Goal: Task Accomplishment & Management: Use online tool/utility

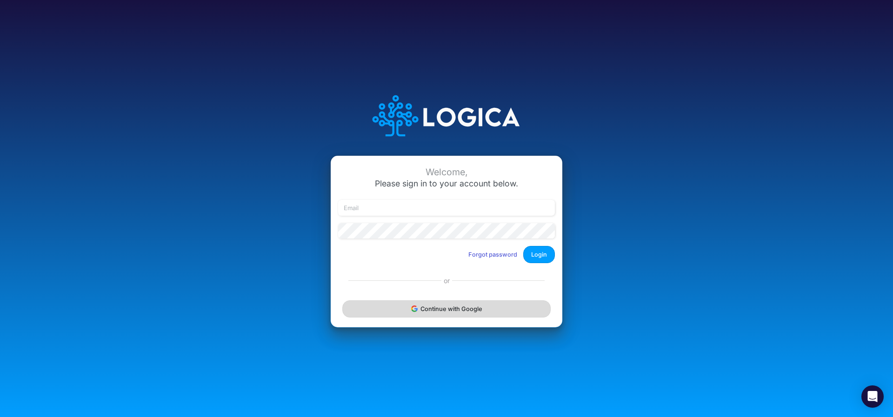
click at [458, 313] on button "Continue with Google" at bounding box center [446, 309] width 208 height 17
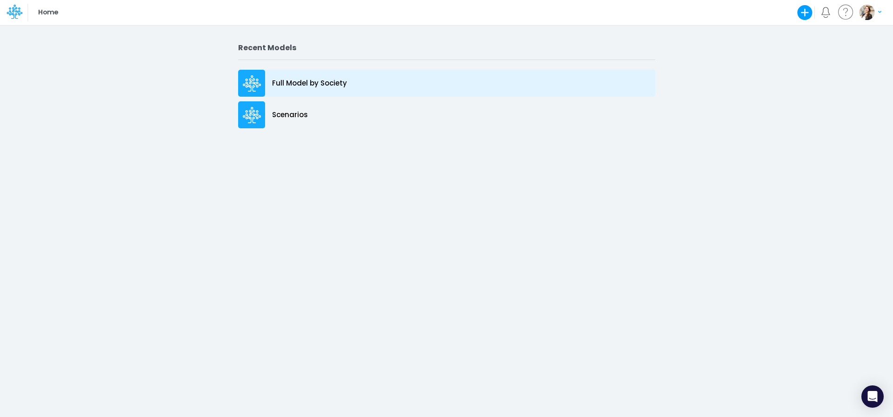
click at [306, 85] on p "Full Model by Society" at bounding box center [309, 83] width 75 height 11
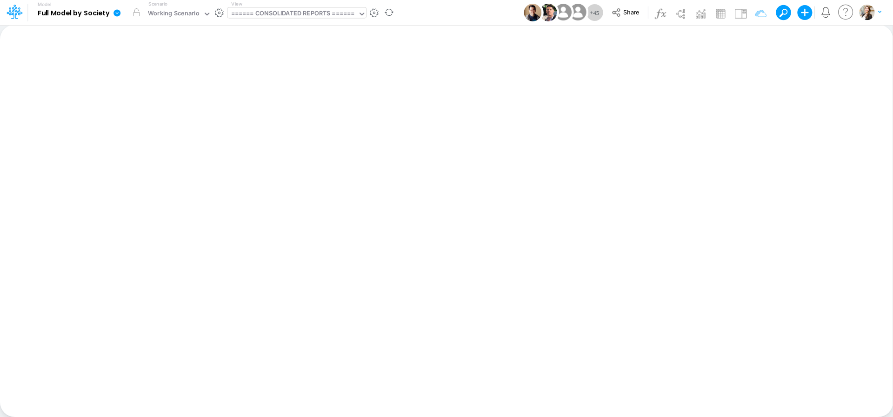
click at [293, 11] on div "====== CONSOLIDATED REPORTS ======" at bounding box center [293, 14] width 124 height 11
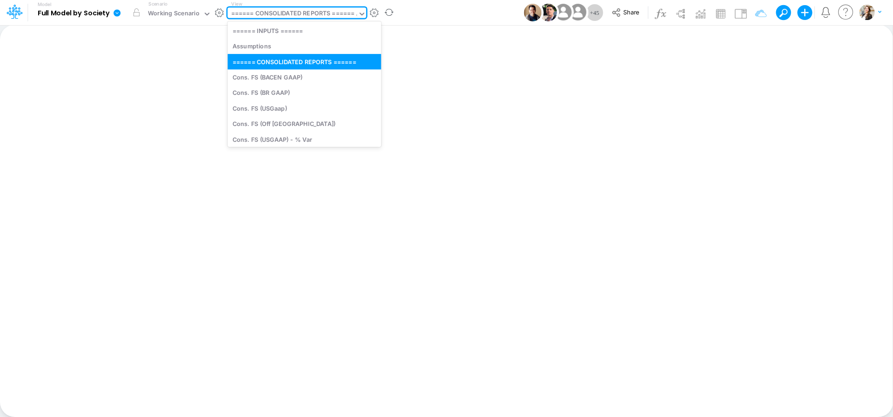
type input "cn"
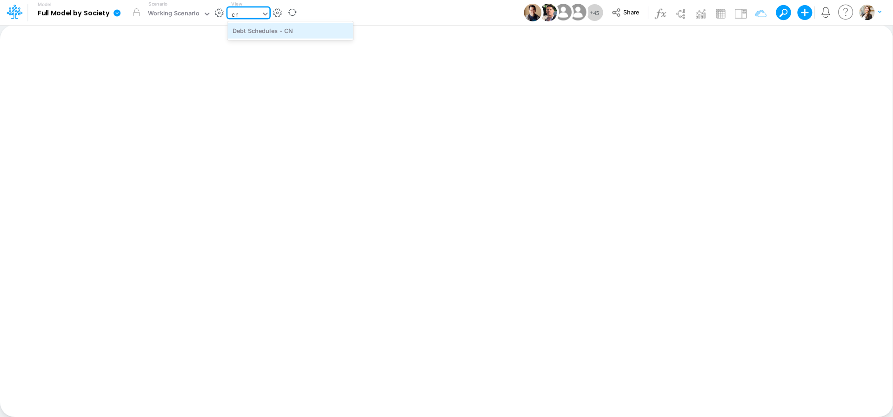
click at [294, 31] on div "Debt Schedules - CN" at bounding box center [290, 30] width 126 height 15
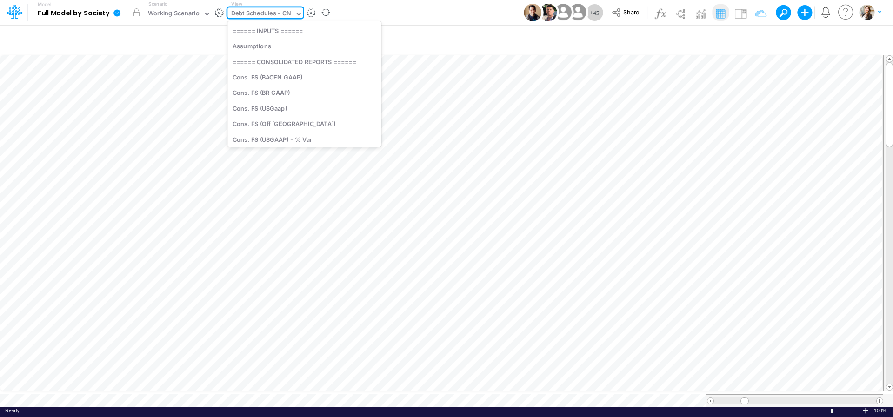
click at [273, 14] on div "Debt Schedules - CN" at bounding box center [261, 14] width 60 height 11
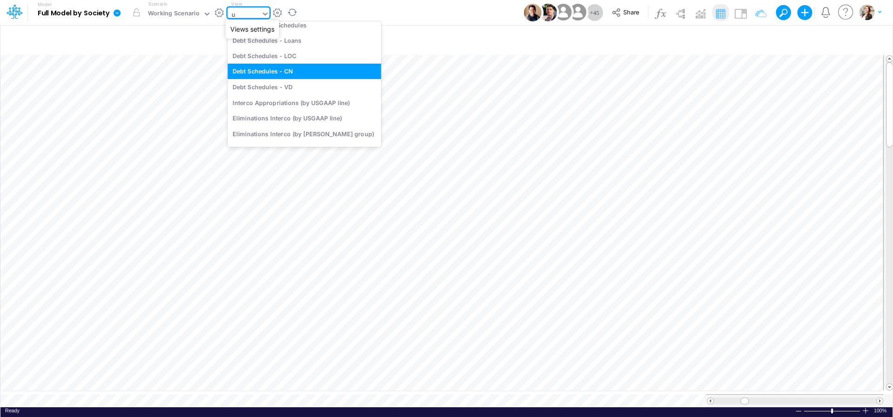
scroll to position [403, 0]
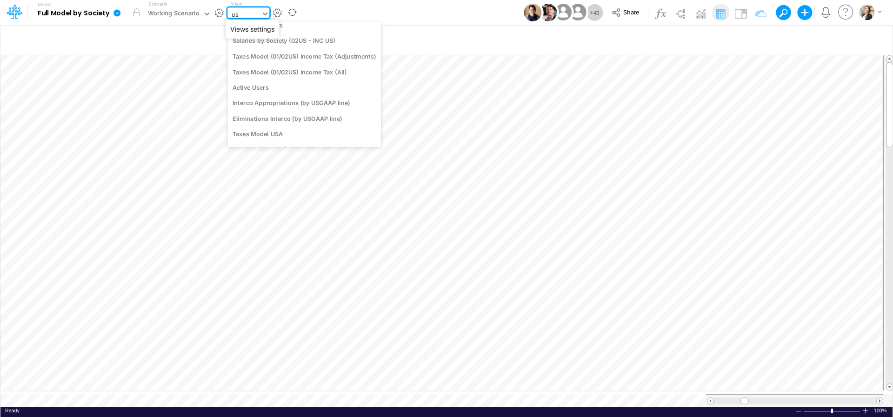
type input "u"
type input "usg"
click at [279, 43] on div "BS (USGAAP)" at bounding box center [294, 40] width 135 height 15
type input "BS (USGAAP) - Detailed"
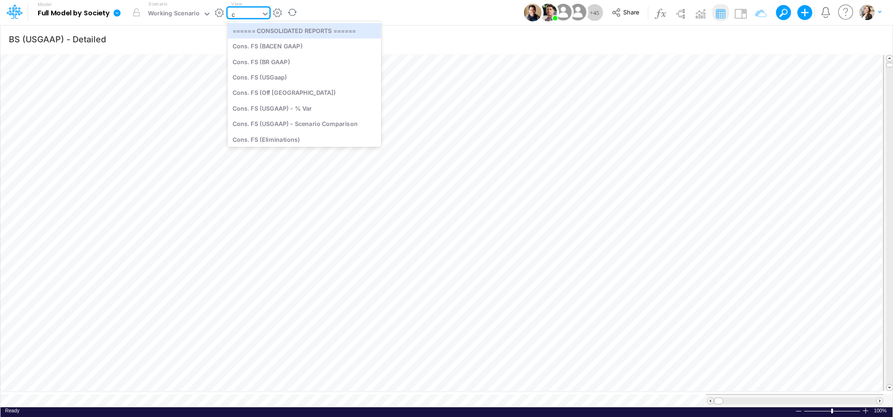
type input "cn"
click at [255, 31] on div "Debt Schedules - CN" at bounding box center [290, 30] width 126 height 15
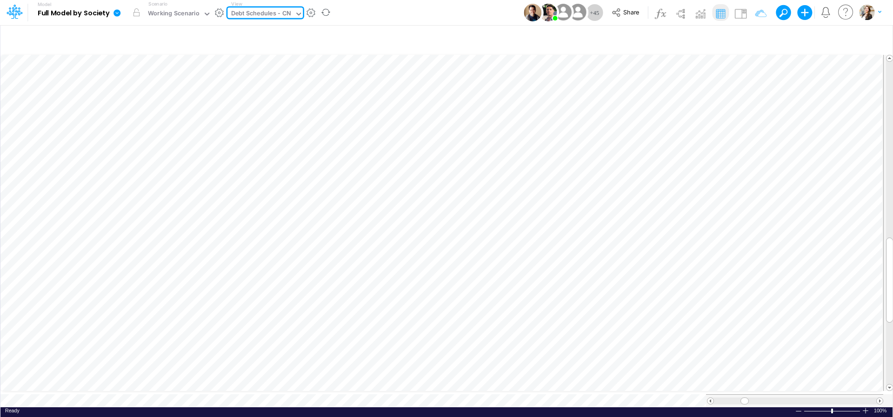
click at [247, 13] on div "Debt Schedules - CN" at bounding box center [261, 14] width 60 height 11
type input "01us"
click at [261, 42] on div "BS (01US - Hold USA)" at bounding box center [290, 46] width 126 height 15
type input "BS (USGAAP) - Detailed"
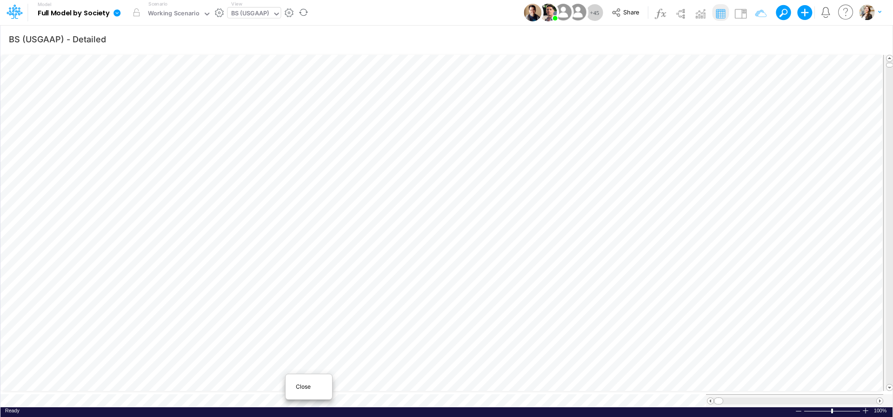
scroll to position [0, 0]
click at [298, 388] on span "Close" at bounding box center [309, 387] width 26 height 8
click at [261, 15] on div "BS (01US - Hold USA)" at bounding box center [261, 14] width 61 height 11
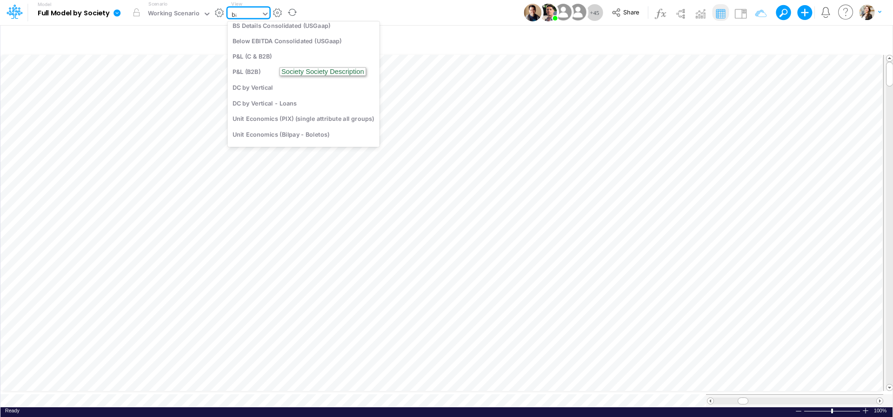
scroll to position [0, 0]
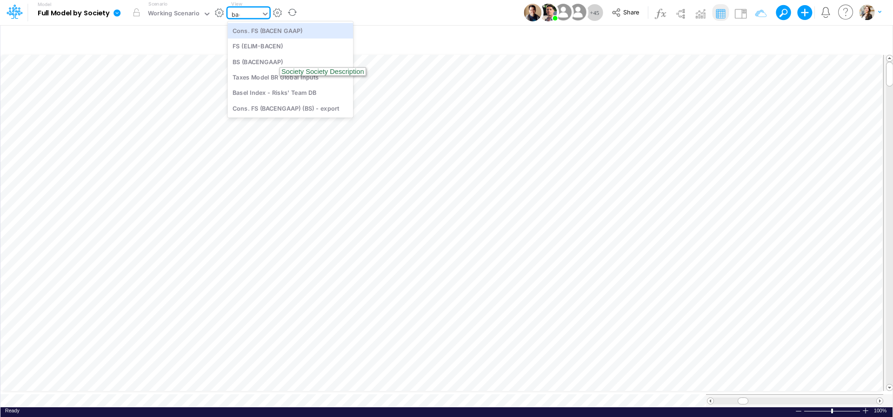
type input "bacen"
click at [252, 58] on div "BS (BACENGAAP)" at bounding box center [290, 61] width 126 height 15
type input "BS (USGAAP) - Detailed"
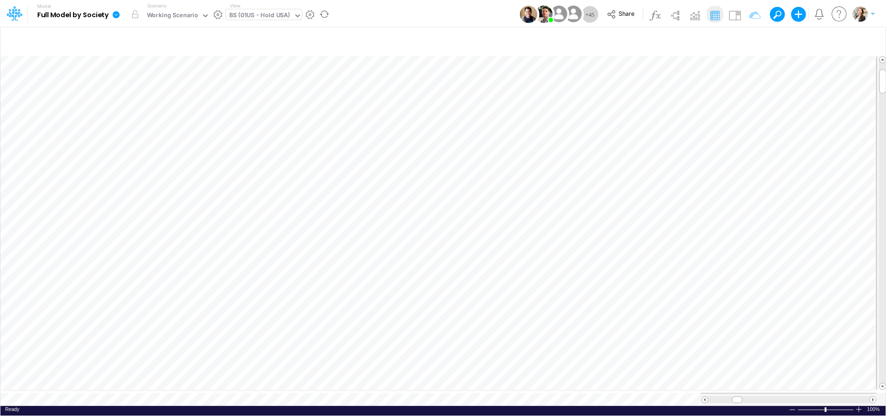
scroll to position [4, 30]
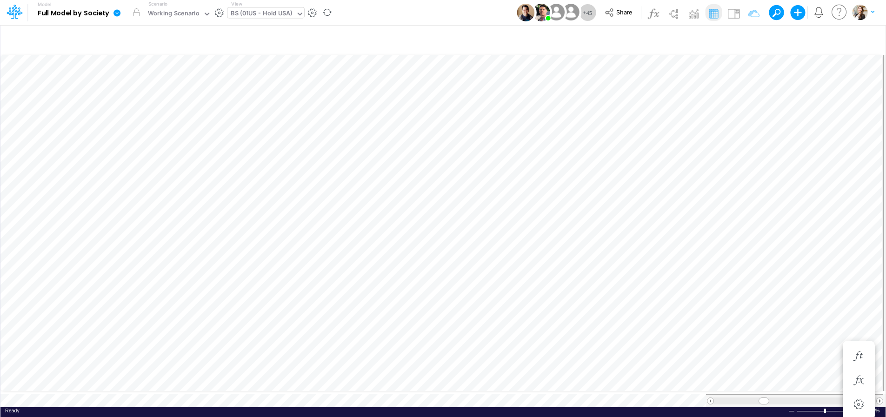
scroll to position [4, 30]
click at [687, 381] on icon "button" at bounding box center [686, 381] width 14 height 10
click at [691, 156] on icon "button" at bounding box center [686, 154] width 14 height 10
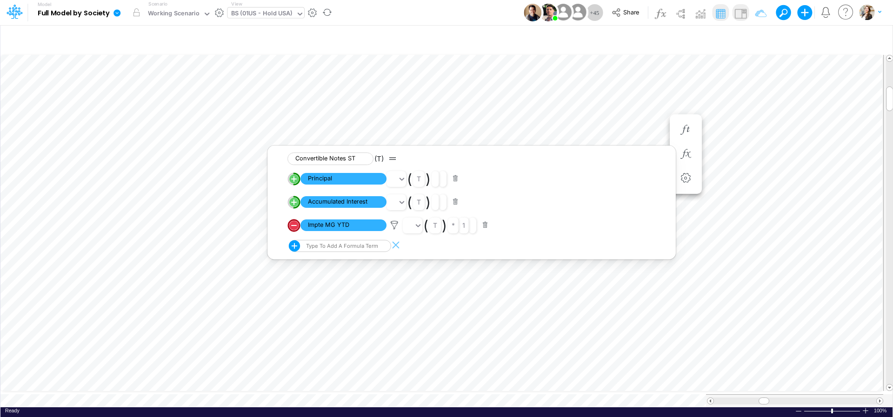
click at [741, 18] on img at bounding box center [740, 13] width 15 height 15
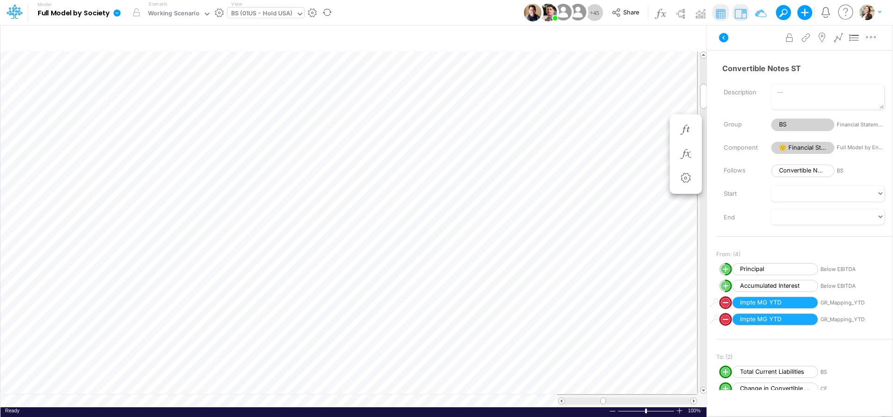
scroll to position [4, 28]
click at [623, 159] on button "button" at bounding box center [629, 157] width 17 height 19
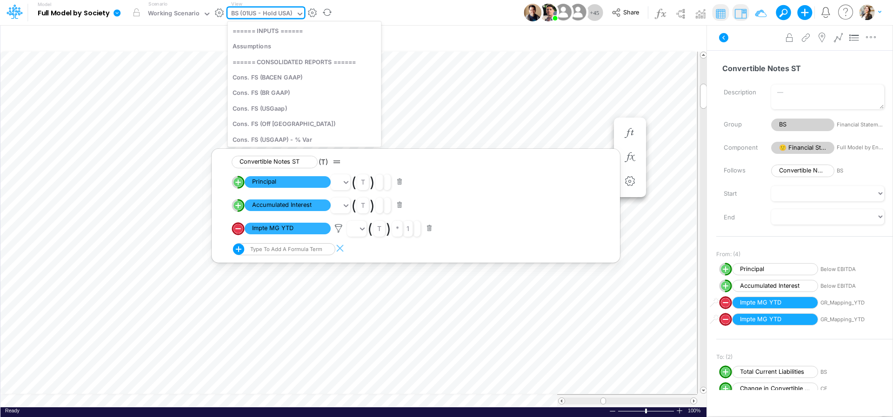
click at [249, 13] on div "BS (01US - Hold USA)" at bounding box center [261, 14] width 61 height 11
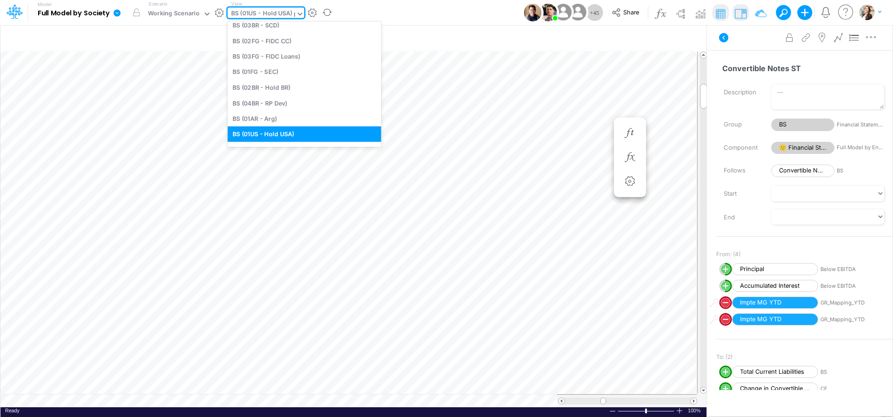
scroll to position [0, 0]
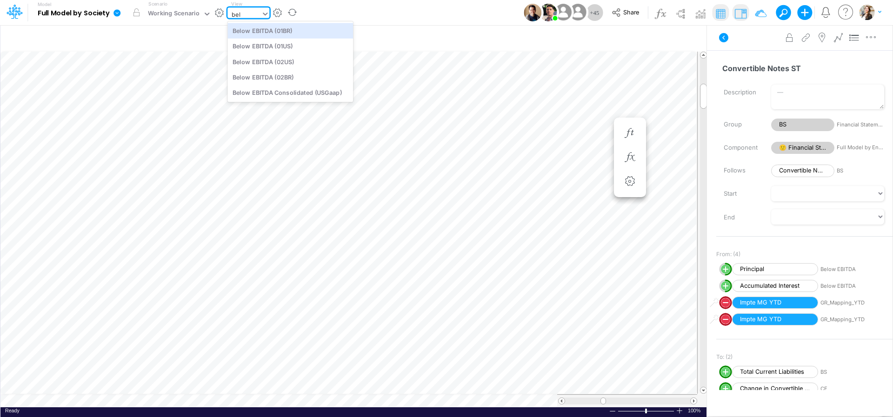
type input "belo"
click at [292, 47] on div "Below EBITDA (01US)" at bounding box center [290, 46] width 126 height 15
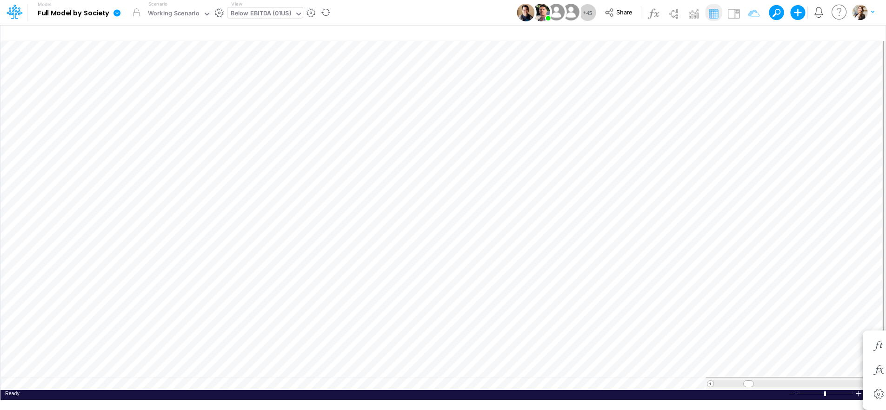
type input "BS (USGAAP) - Detailed"
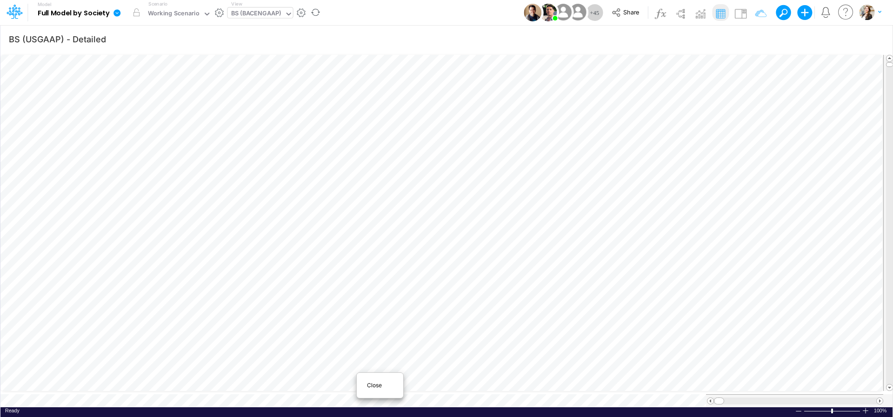
click at [370, 384] on span "Close" at bounding box center [380, 385] width 26 height 8
click at [686, 327] on icon "button" at bounding box center [686, 325] width 14 height 10
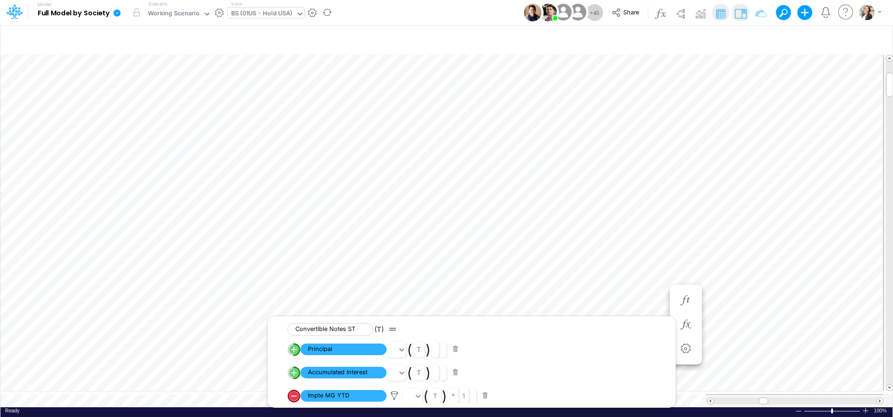
click at [742, 14] on img at bounding box center [740, 13] width 15 height 15
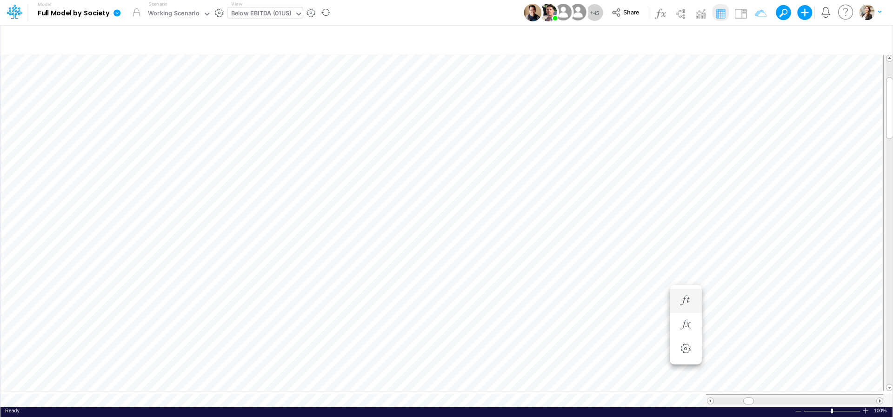
scroll to position [4, 30]
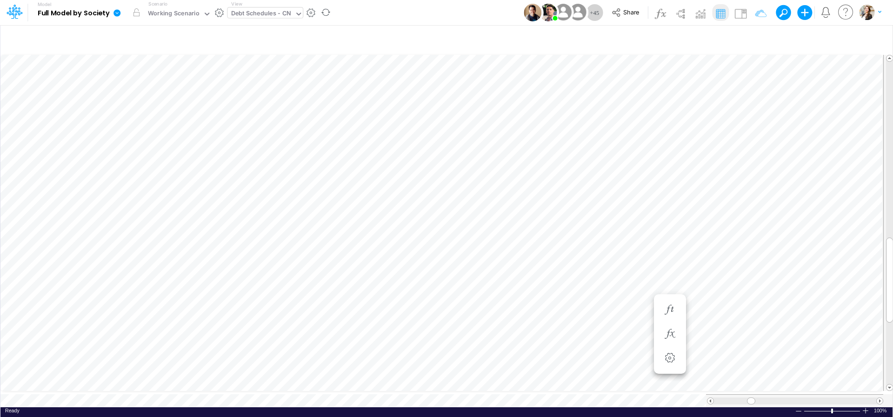
scroll to position [4, 12]
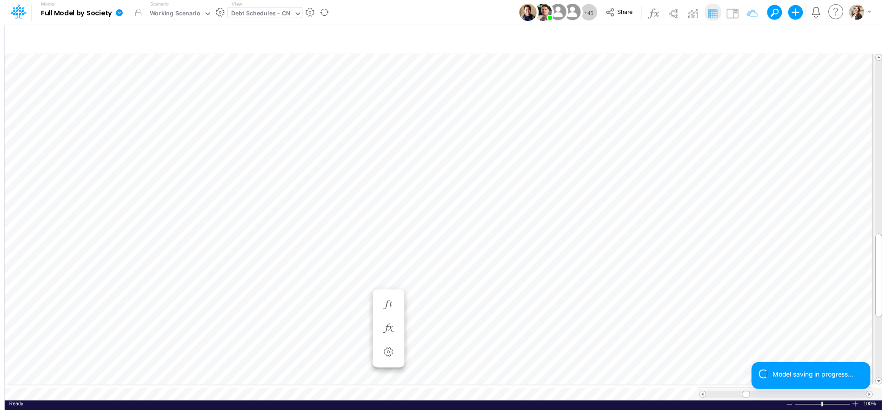
scroll to position [4, 2]
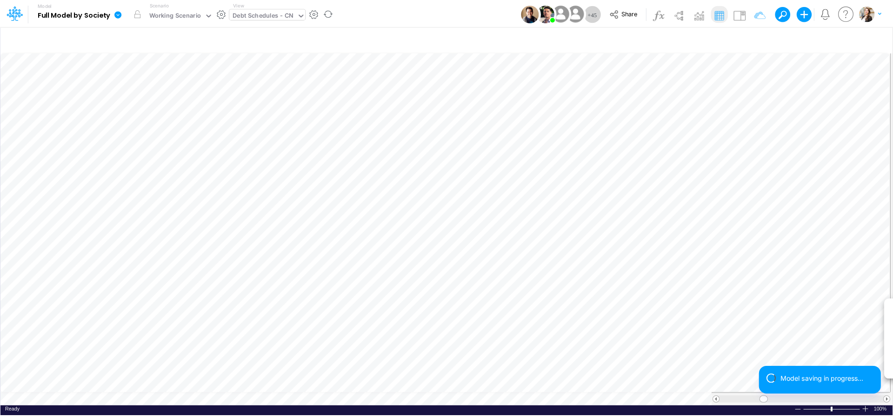
scroll to position [4, 2]
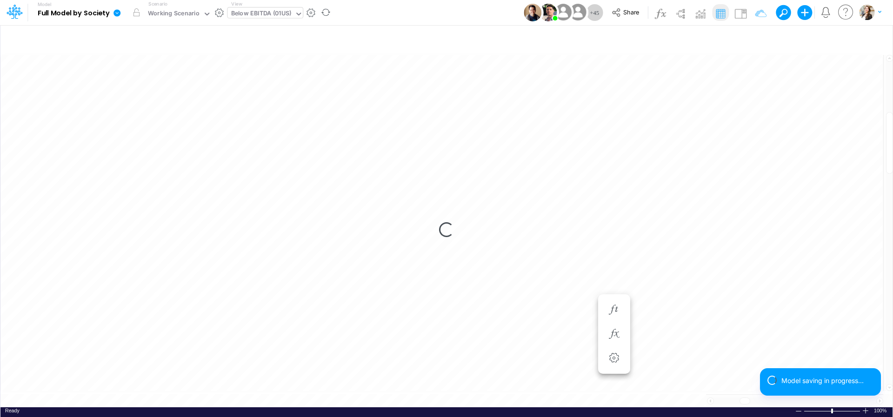
scroll to position [4, 30]
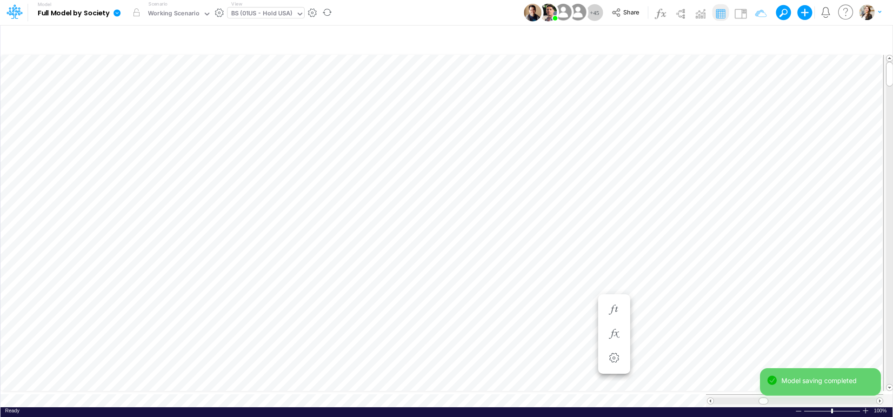
scroll to position [4, 2]
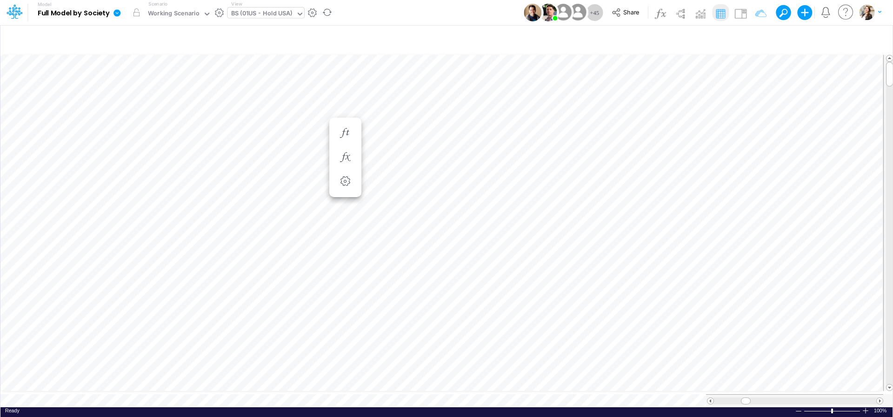
scroll to position [4, 29]
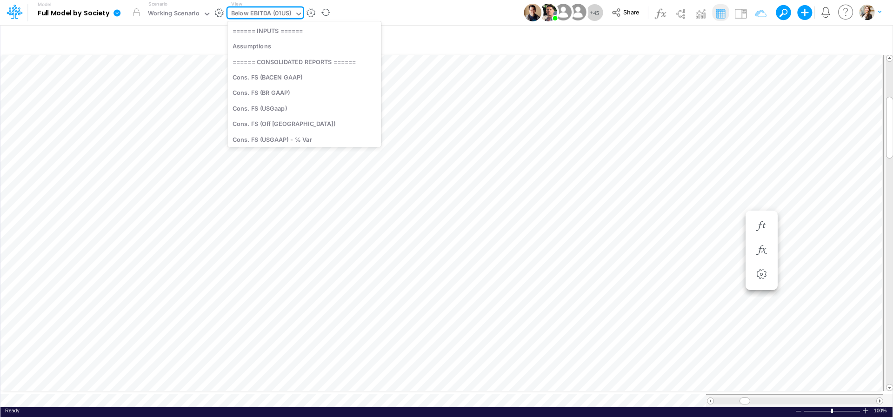
click at [262, 15] on div "Below EBITDA (01US)" at bounding box center [261, 14] width 60 height 11
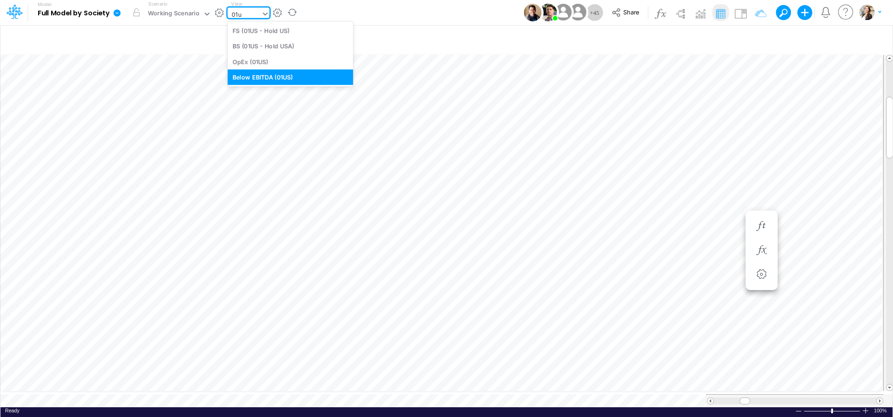
type input "01us"
click at [261, 32] on div "FS (01US - Hold US)" at bounding box center [290, 30] width 126 height 15
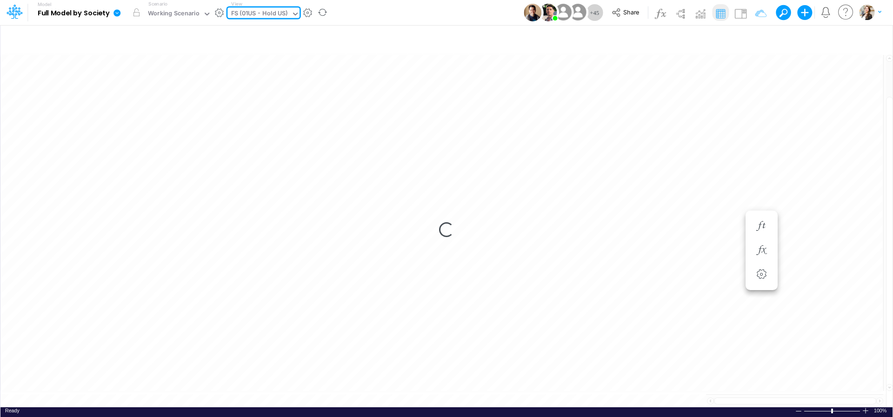
type input "Financial Statements - Holding US (01US)"
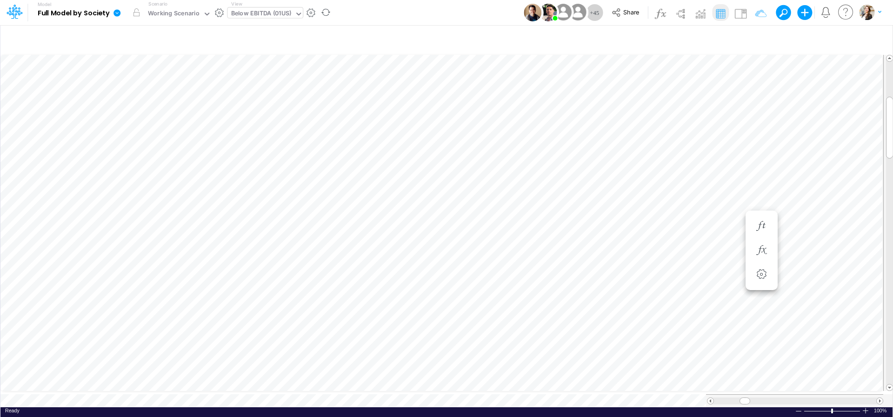
scroll to position [4, 30]
type input "Financial Statements - Holding US (01US)"
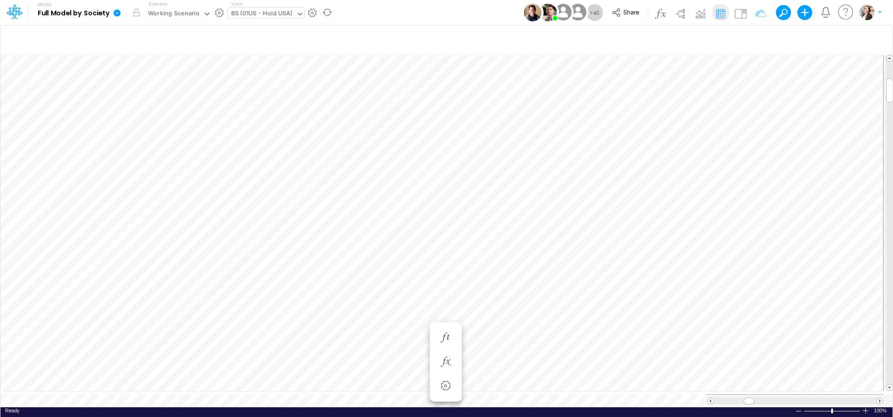
scroll to position [4, 30]
type input "Financial Statements - Holding US (01US)"
click at [711, 253] on icon "button" at bounding box center [711, 251] width 14 height 10
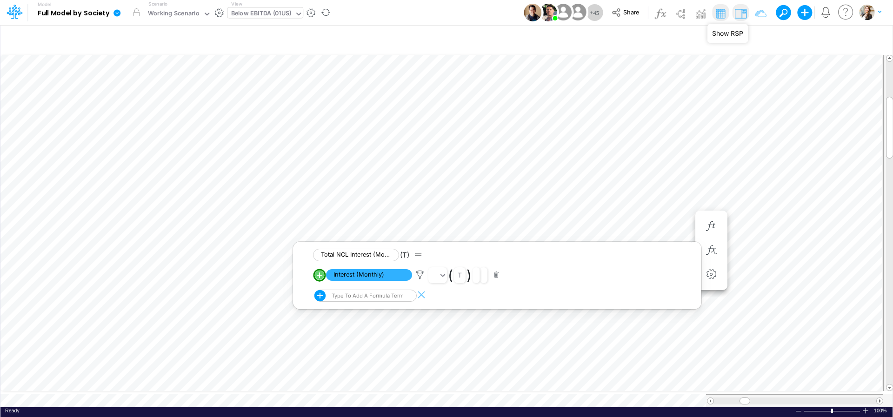
click at [745, 12] on img at bounding box center [740, 13] width 15 height 15
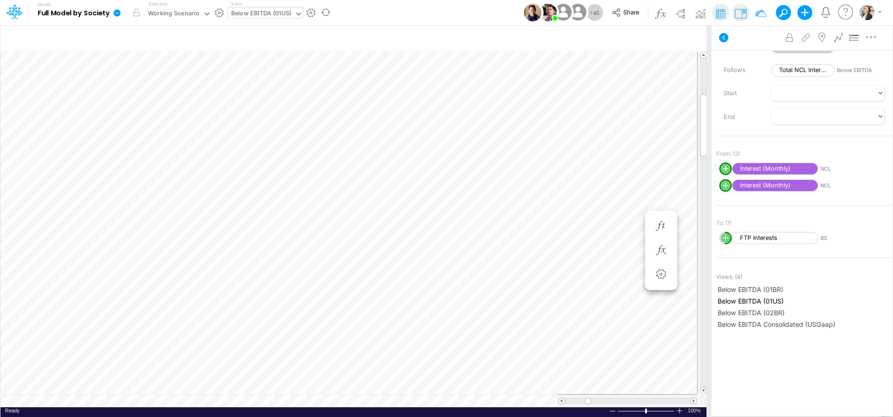
scroll to position [4, 11]
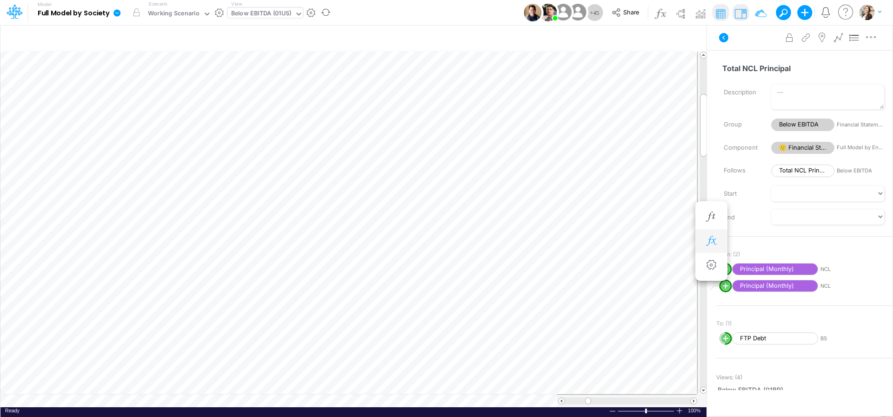
click at [707, 238] on icon "button" at bounding box center [711, 241] width 14 height 10
click at [659, 250] on icon "button" at bounding box center [661, 251] width 14 height 10
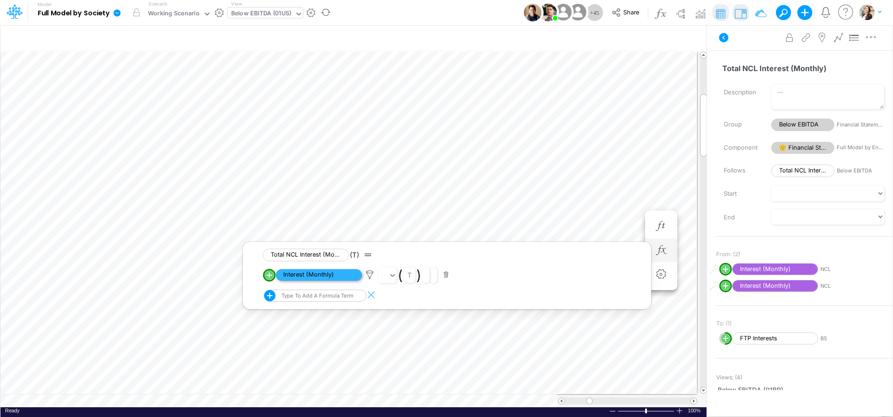
click at [327, 279] on span "Interest (Monthly)" at bounding box center [319, 275] width 86 height 12
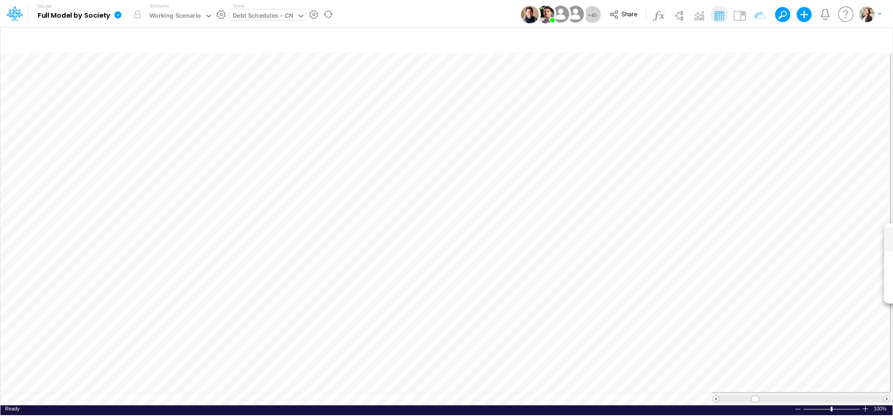
scroll to position [4, 14]
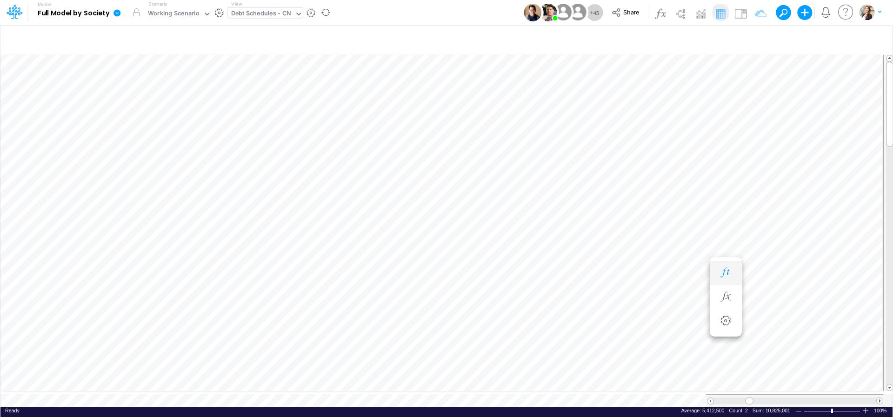
scroll to position [4, 30]
click at [725, 272] on icon "button" at bounding box center [726, 273] width 14 height 10
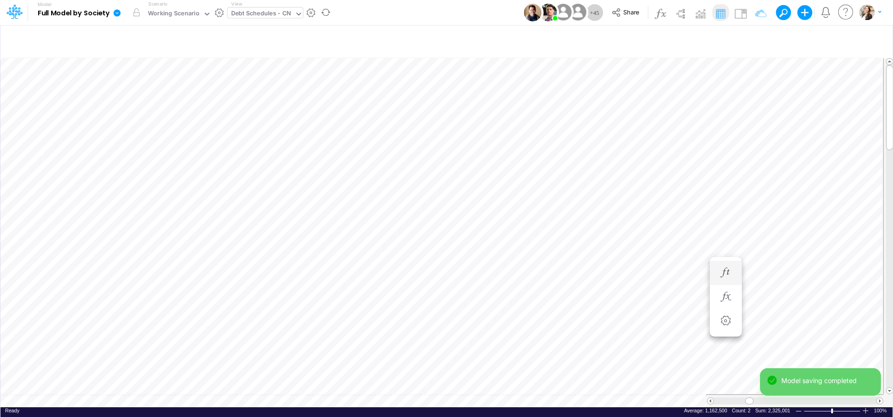
scroll to position [4, 30]
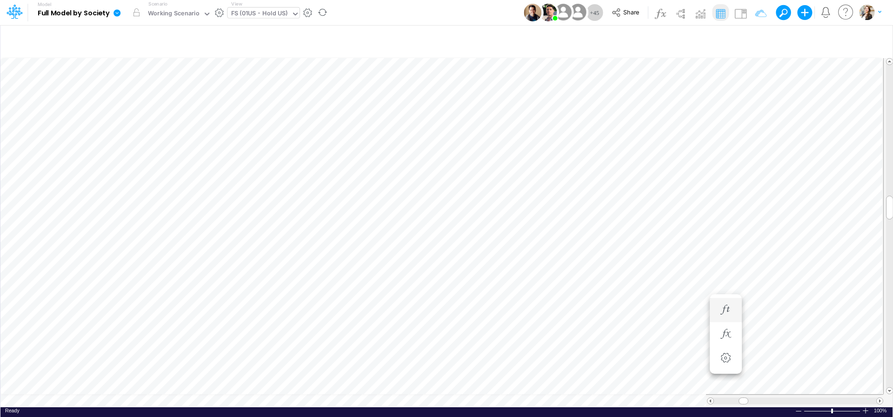
type input "Financial Statements - Holding US (01US)"
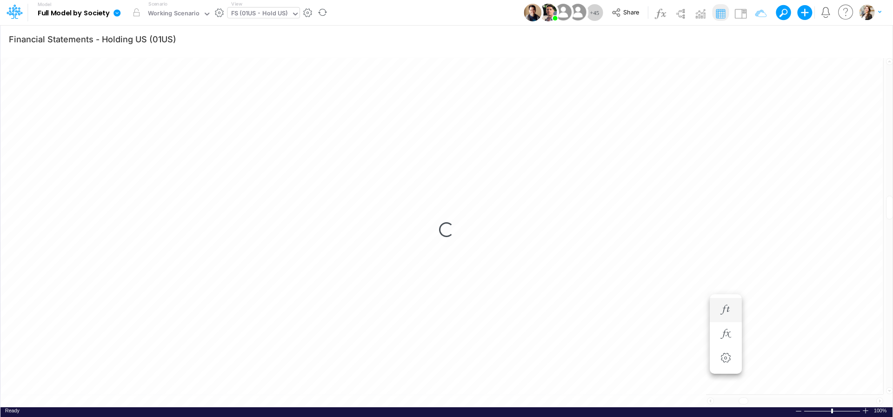
scroll to position [4, 31]
click at [763, 241] on div "Loading..." at bounding box center [446, 229] width 892 height 355
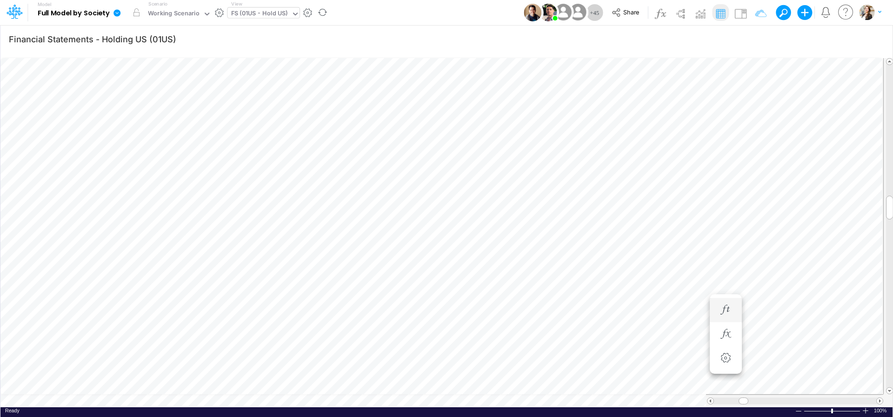
scroll to position [4, 29]
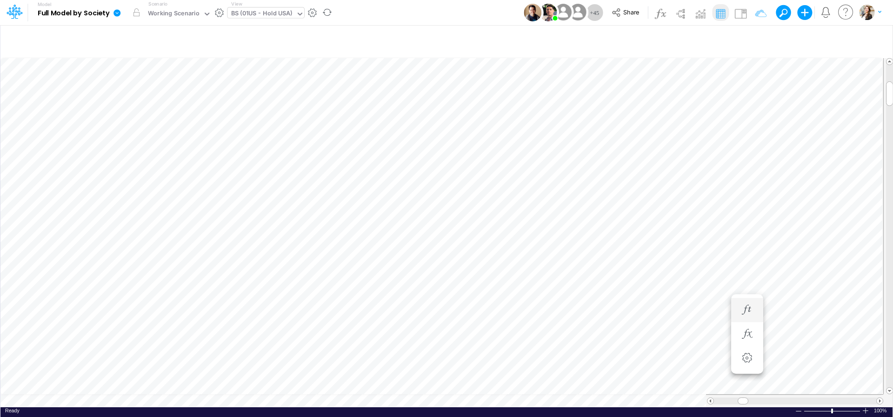
scroll to position [4, 30]
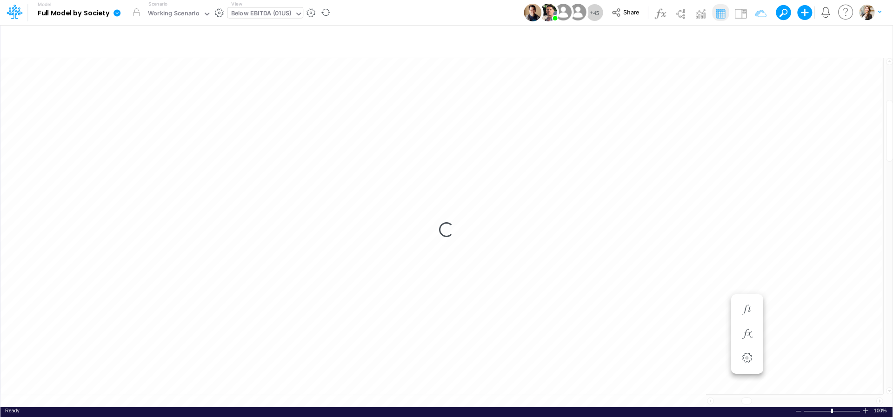
scroll to position [4, 30]
click at [377, 396] on div "Loading..." at bounding box center [446, 229] width 892 height 355
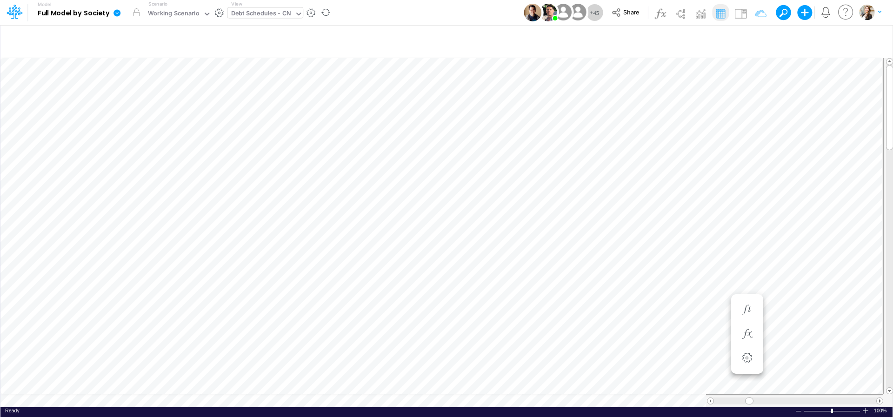
scroll to position [4, 12]
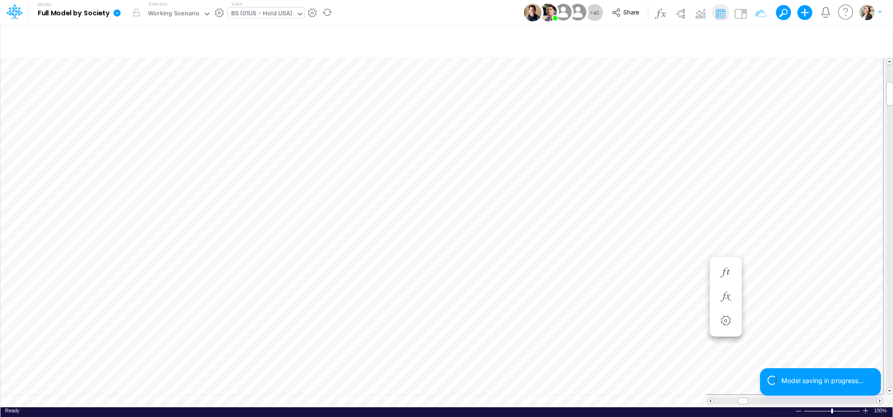
scroll to position [4, 30]
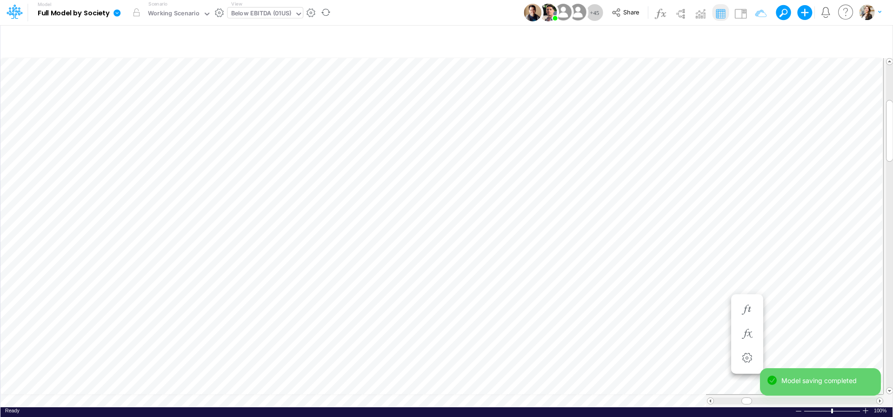
scroll to position [4, 30]
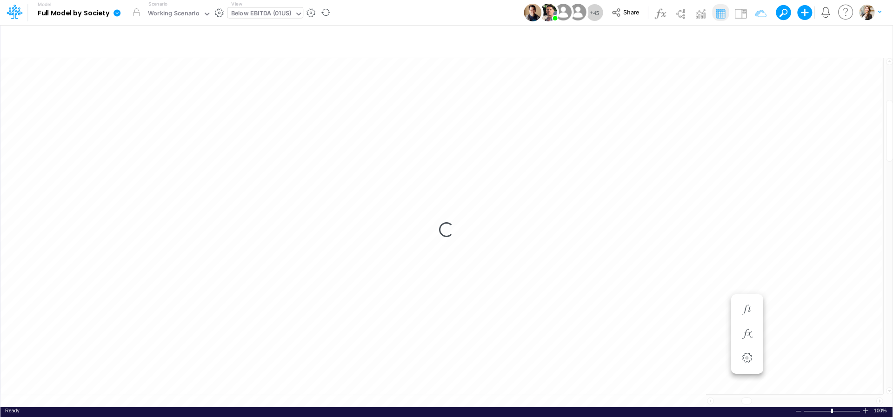
click at [379, 394] on div "Loading..." at bounding box center [446, 229] width 892 height 355
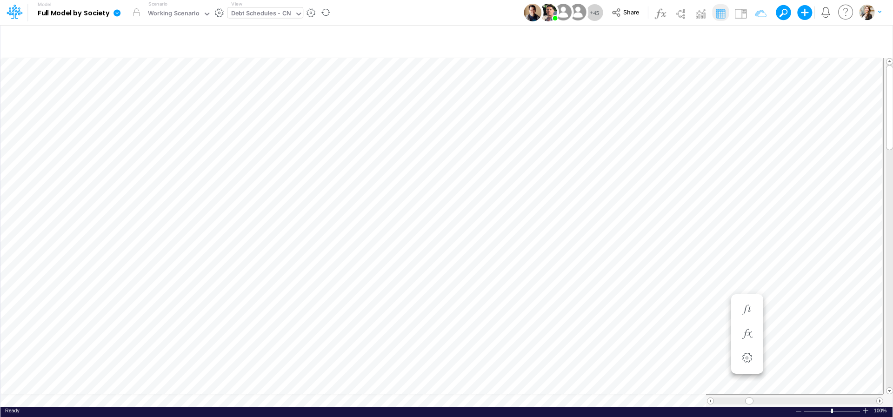
scroll to position [4, 12]
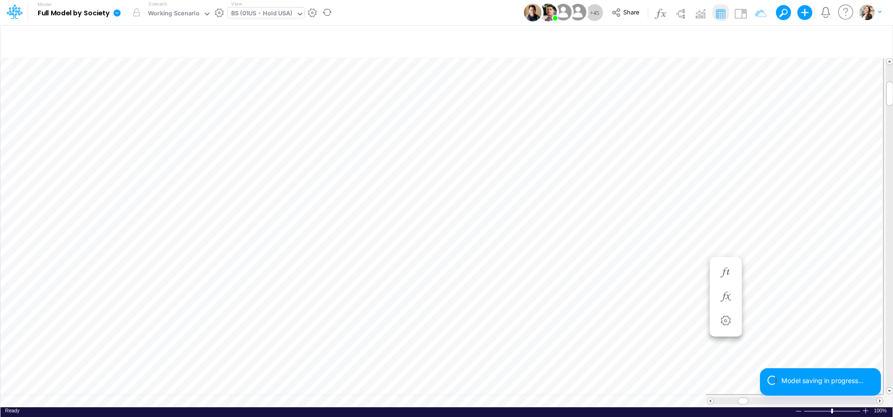
scroll to position [4, 30]
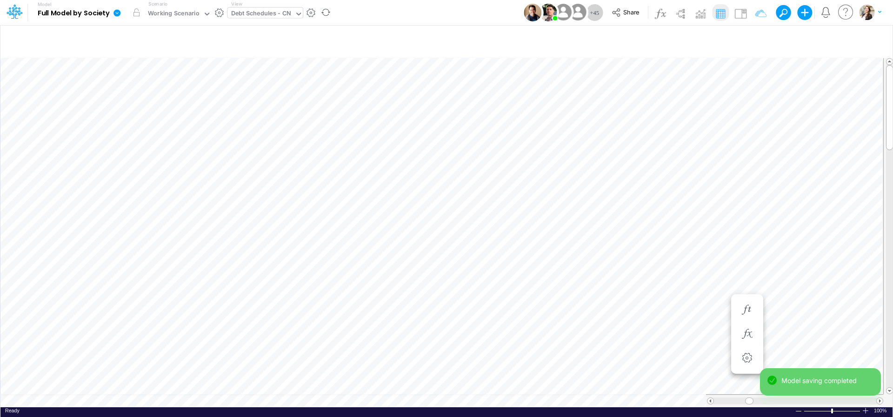
scroll to position [4, 12]
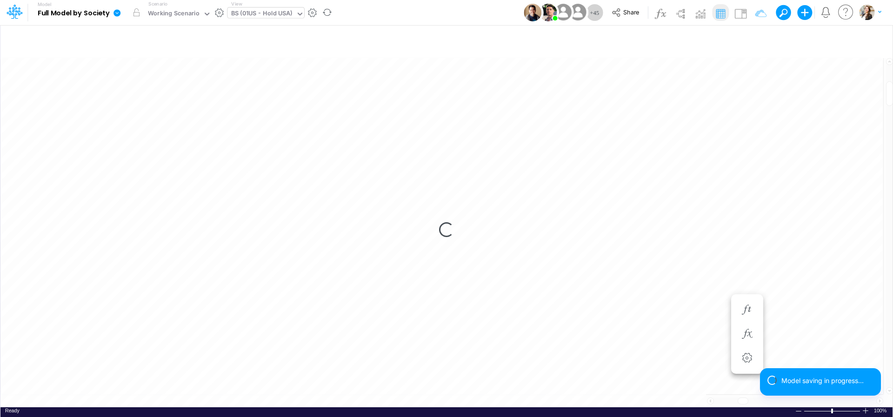
scroll to position [4, 30]
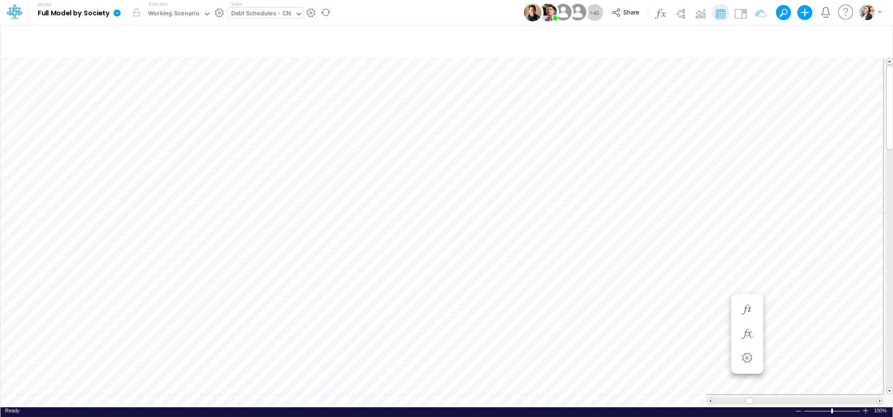
scroll to position [4, 12]
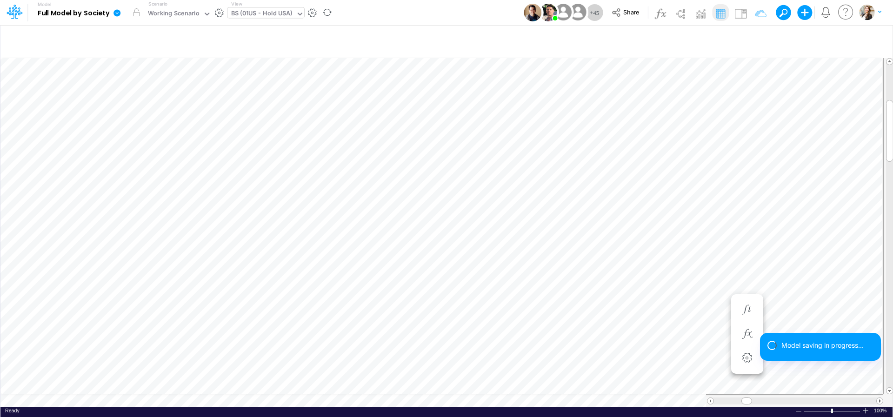
scroll to position [4, 30]
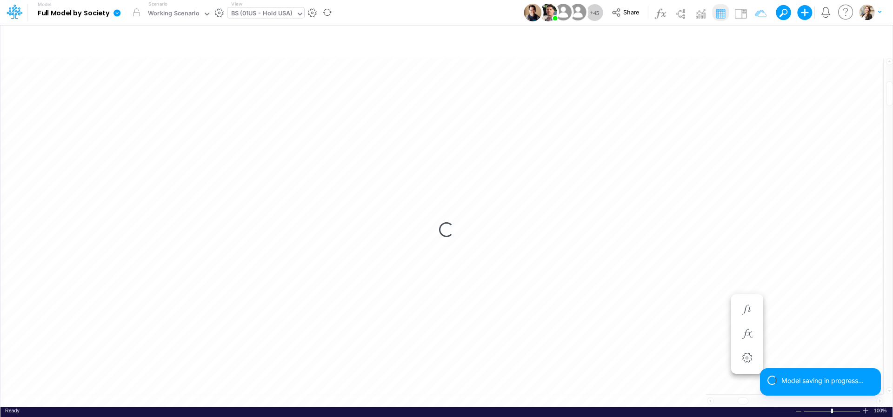
click at [220, 394] on div "Loading..." at bounding box center [446, 229] width 892 height 355
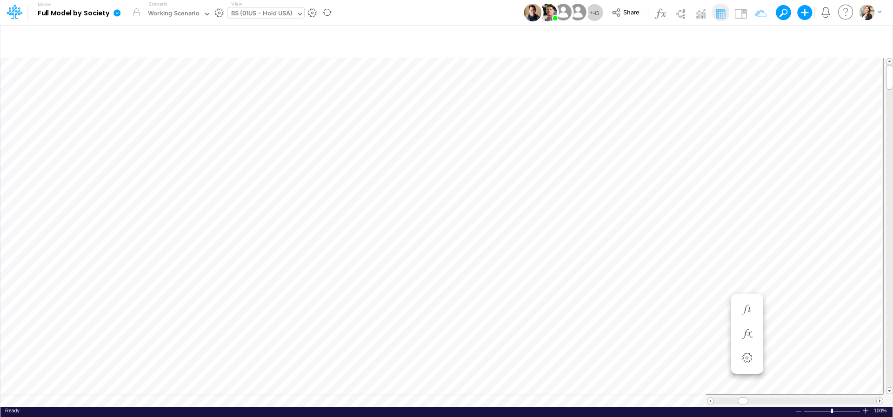
scroll to position [4, 29]
click at [258, 9] on div "BS (01US - Hold USA)" at bounding box center [261, 14] width 61 height 11
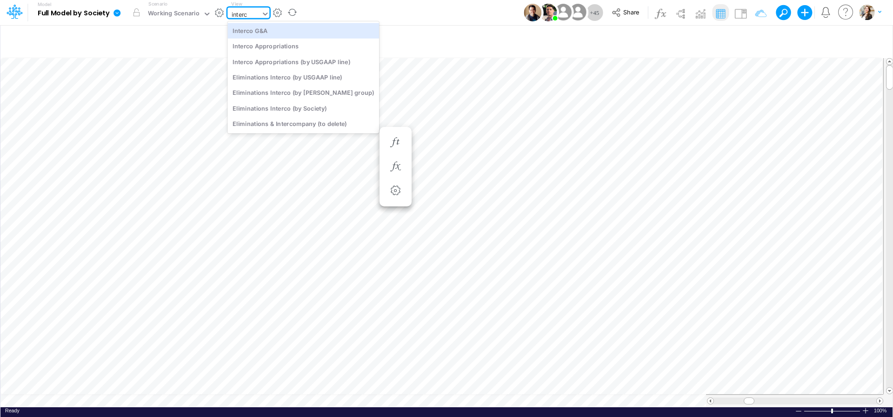
type input "interco"
click at [256, 27] on div "Interco G&A" at bounding box center [303, 30] width 152 height 15
type input "Intercos G&A"
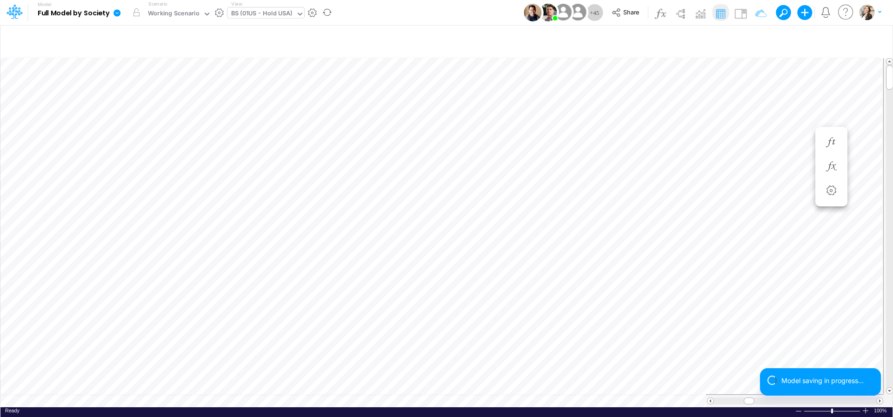
scroll to position [4, 27]
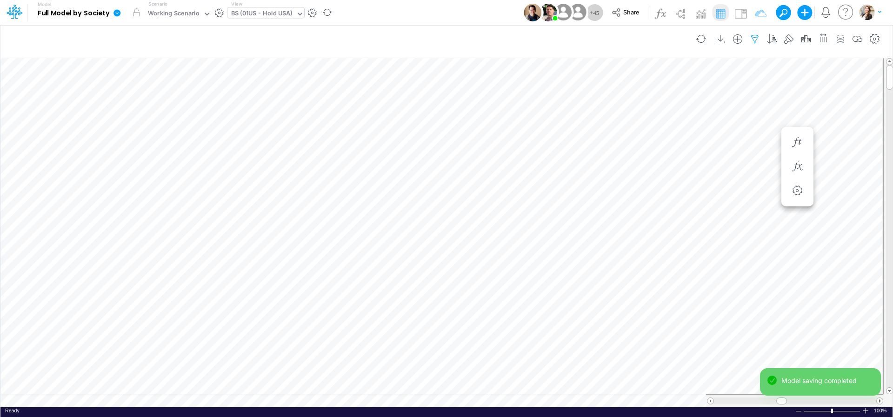
click at [754, 40] on icon "button" at bounding box center [755, 39] width 14 height 10
select select "tableSearchOR"
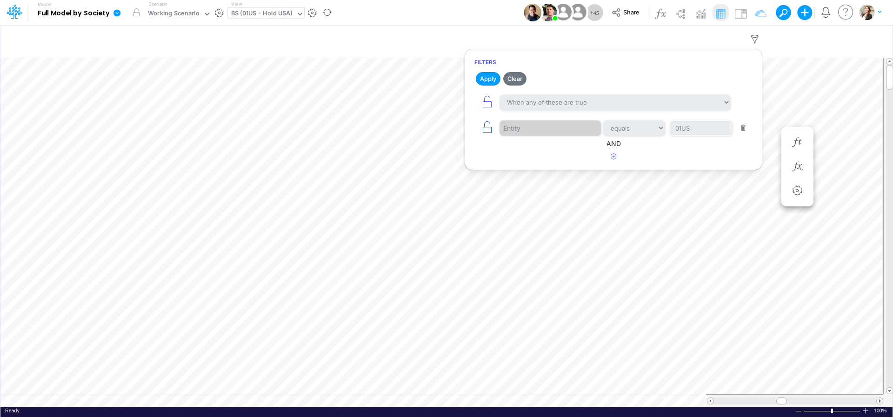
click at [489, 129] on icon "button" at bounding box center [487, 127] width 13 height 13
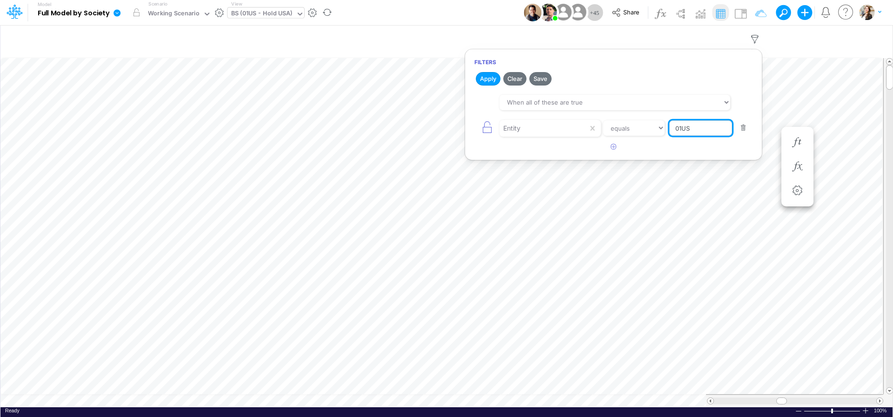
click at [684, 132] on input "01US" at bounding box center [700, 128] width 63 height 16
click at [683, 131] on input "01US" at bounding box center [700, 128] width 63 height 16
type input "02US"
click at [492, 79] on button "Apply" at bounding box center [488, 78] width 25 height 13
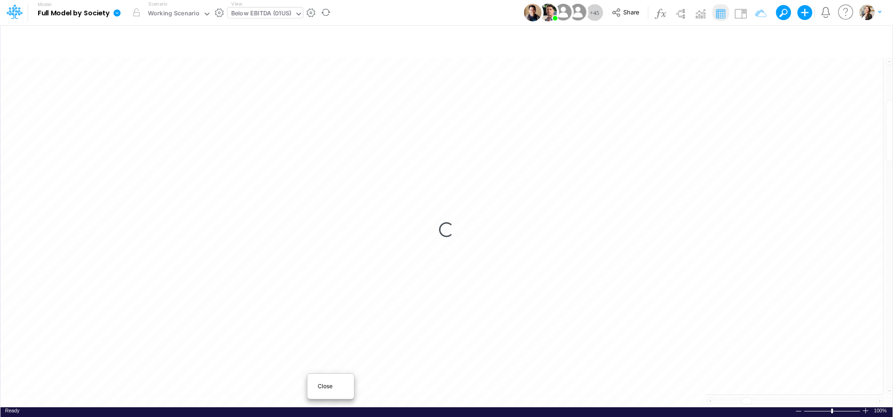
scroll to position [4, 30]
click at [316, 389] on div "Close" at bounding box center [331, 386] width 40 height 11
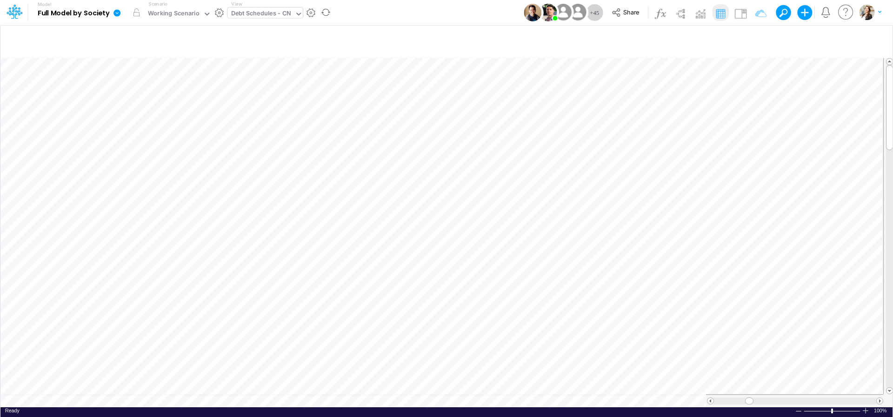
scroll to position [4, 12]
click at [328, 390] on div "Close" at bounding box center [340, 386] width 47 height 18
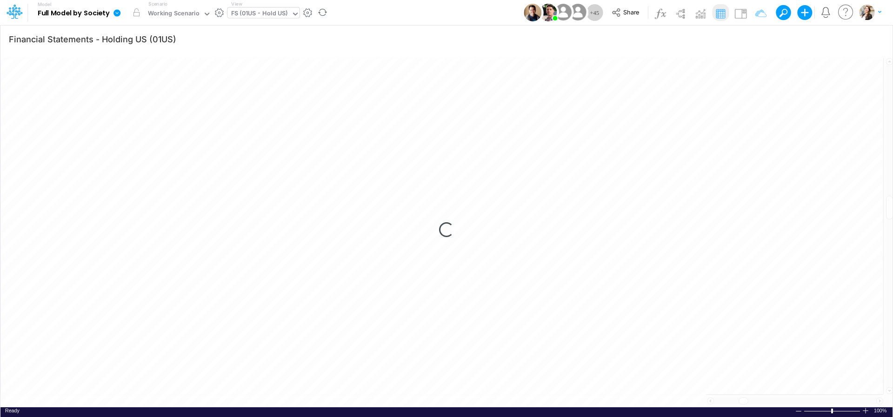
scroll to position [4, 29]
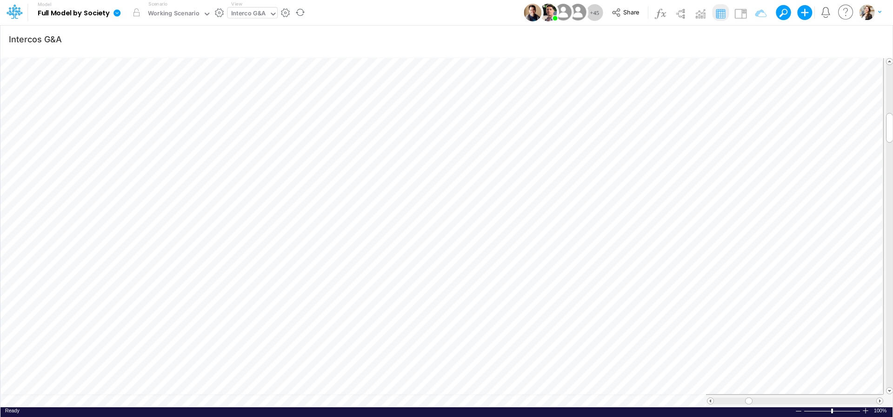
scroll to position [4, 13]
click at [375, 387] on span "Close" at bounding box center [386, 386] width 26 height 8
type input "Financial Statements - Holding US (01US)"
click at [299, 386] on span "Close" at bounding box center [307, 387] width 26 height 8
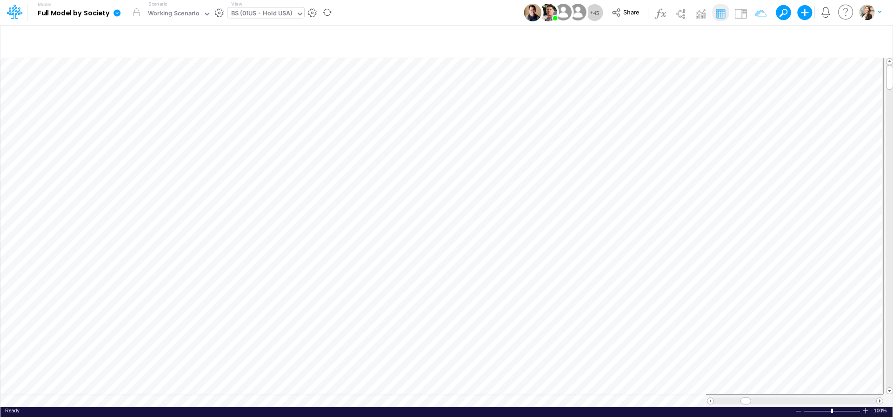
scroll to position [4, 30]
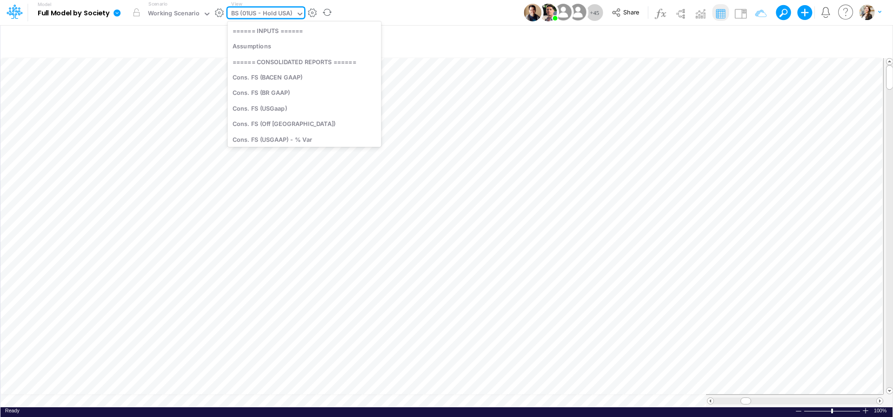
click at [262, 13] on div "BS (01US - Hold USA)" at bounding box center [261, 14] width 61 height 11
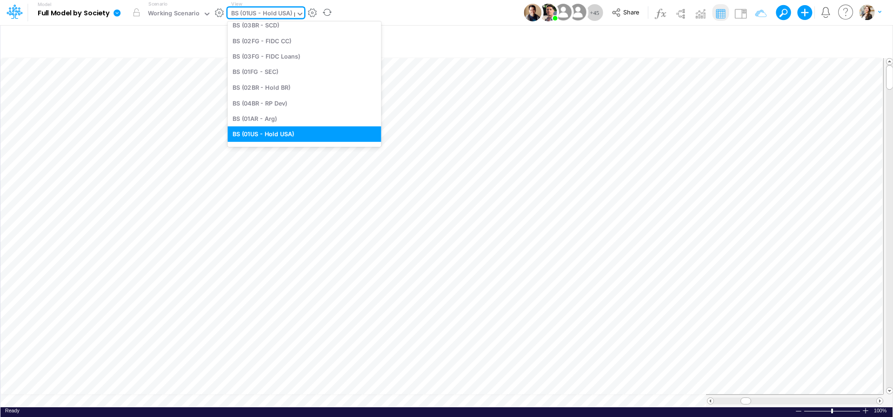
scroll to position [0, 0]
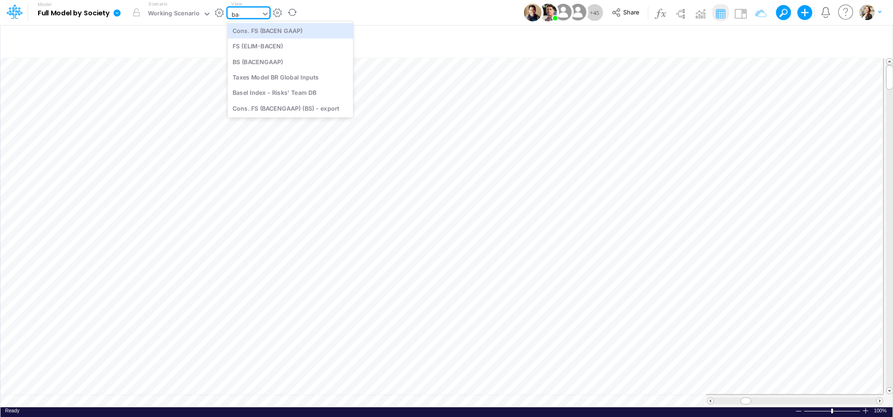
type input "bacen"
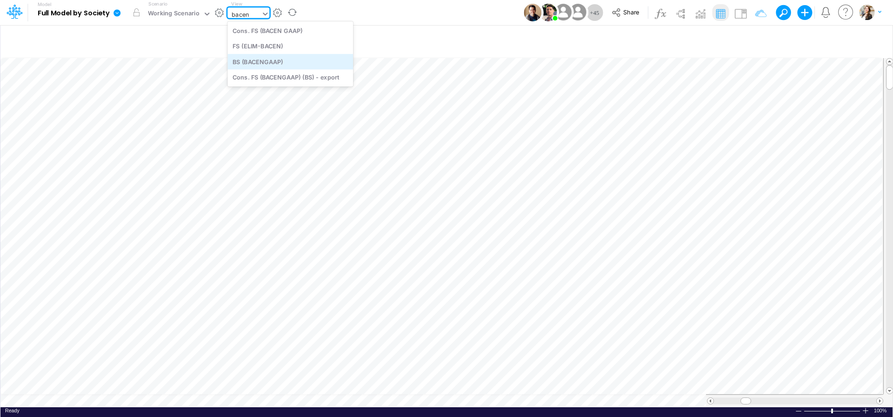
click at [262, 60] on div "BS (BACENGAAP)" at bounding box center [290, 61] width 126 height 15
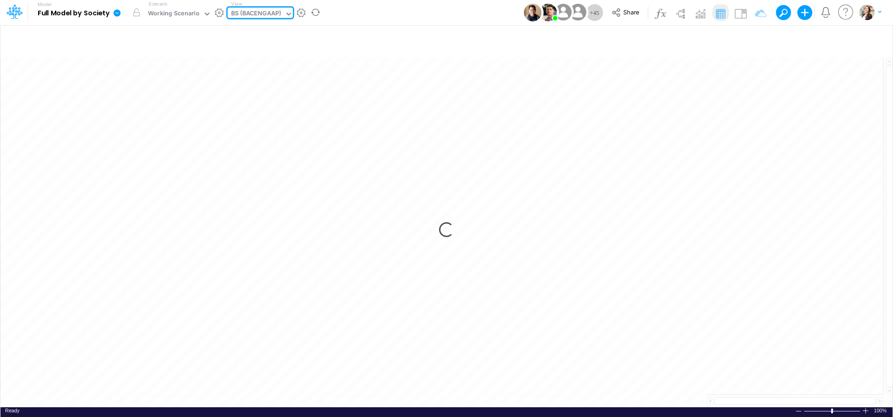
type input "BS (USGAAP) - Detailed"
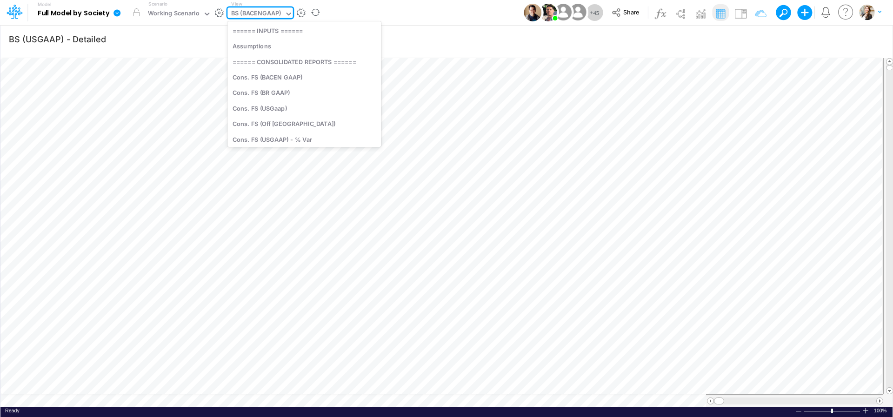
click at [266, 13] on div "BS (BACENGAAP)" at bounding box center [256, 14] width 50 height 11
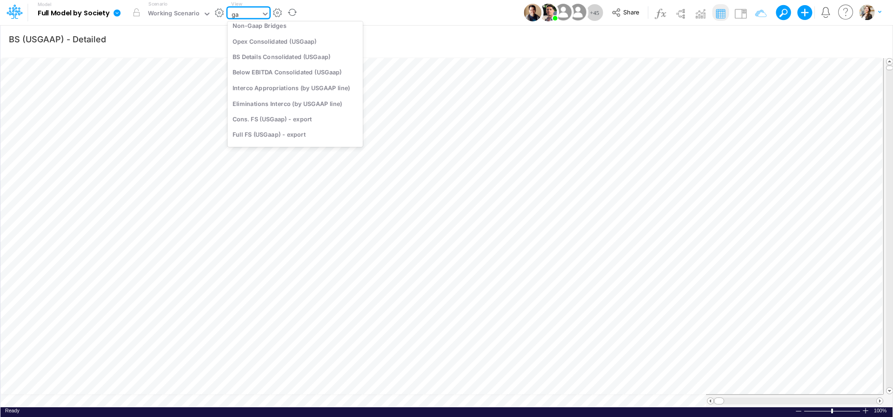
scroll to position [127, 0]
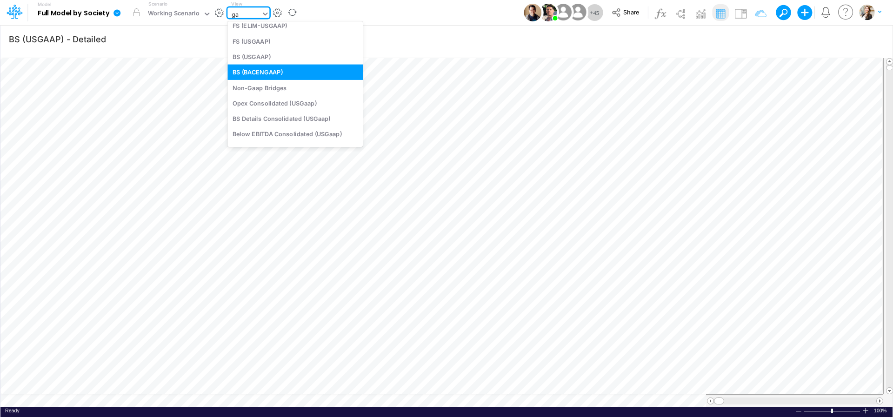
type input "g"
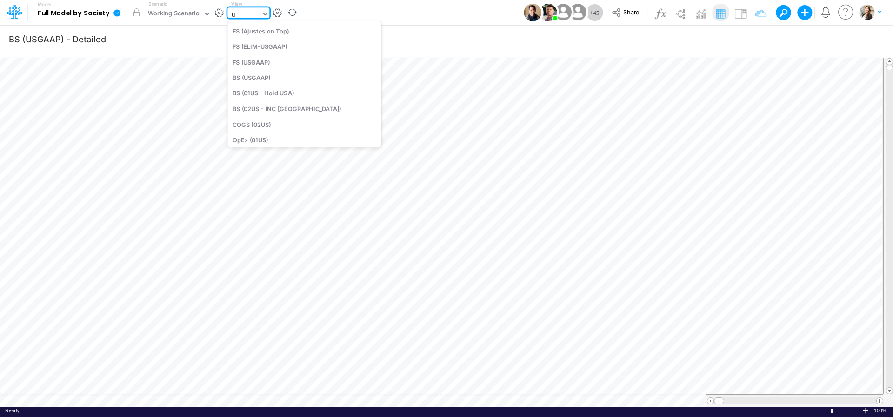
type input "us"
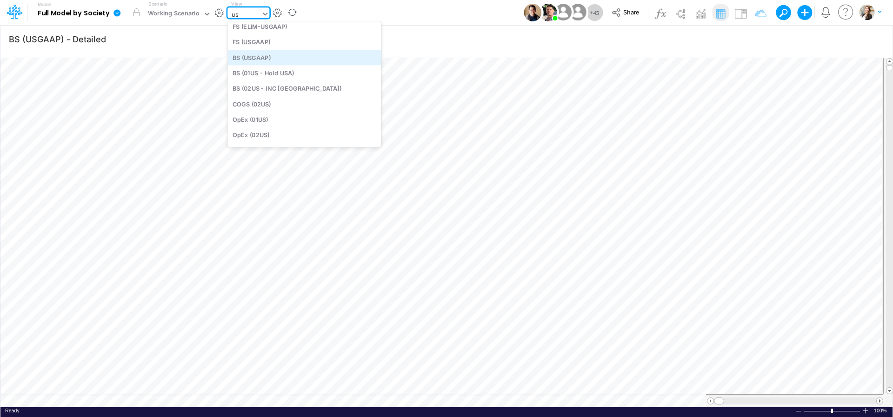
click at [266, 60] on div "BS (USGAAP)" at bounding box center [304, 57] width 154 height 15
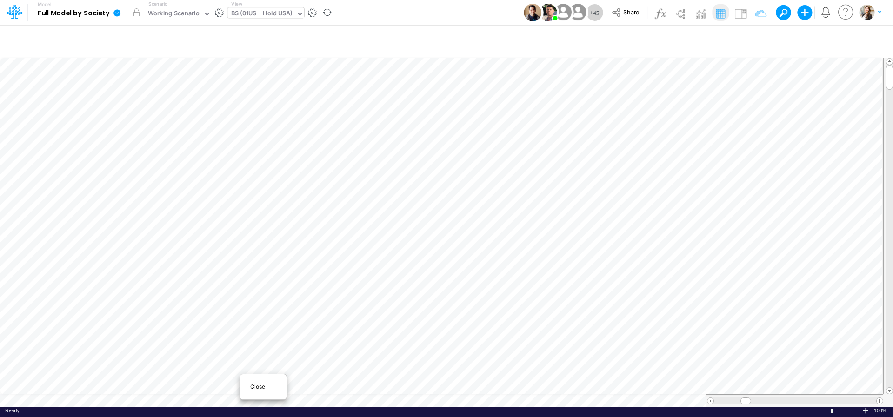
scroll to position [4, 30]
click at [251, 388] on span "Close" at bounding box center [263, 387] width 26 height 8
type input "BS (USGAAP) - Detailed"
click at [788, 40] on icon "button" at bounding box center [789, 39] width 14 height 10
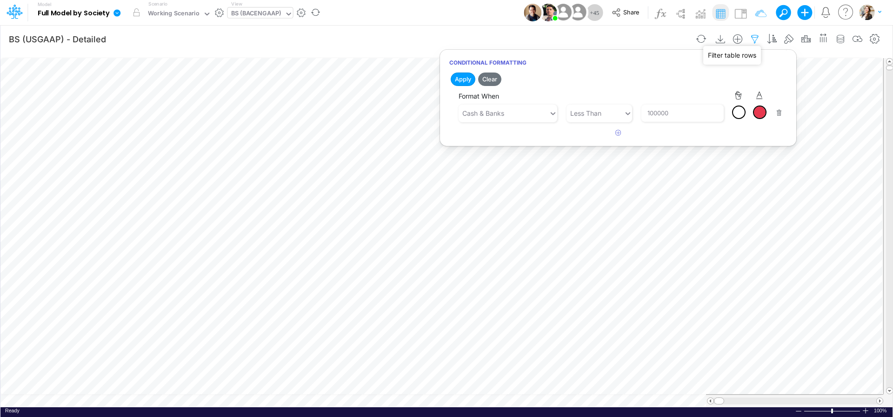
click at [753, 40] on icon "button" at bounding box center [755, 39] width 14 height 10
select select "tableSearchOR"
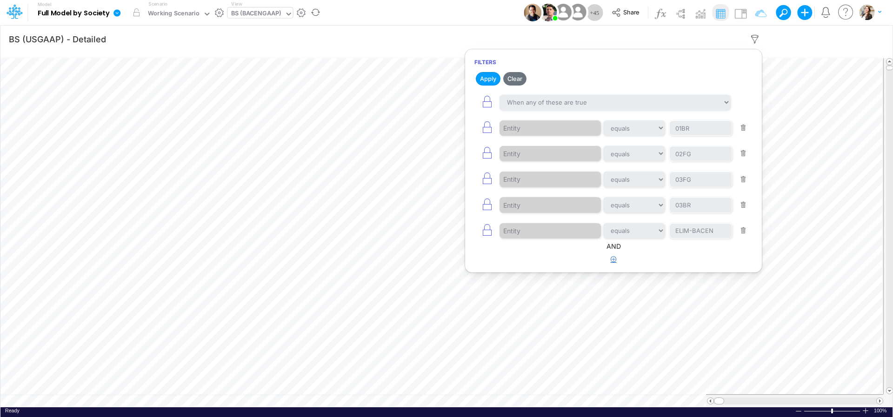
click at [614, 261] on icon "button" at bounding box center [614, 259] width 6 height 6
select select "tableSearchOR"
click at [549, 291] on div at bounding box center [544, 289] width 88 height 16
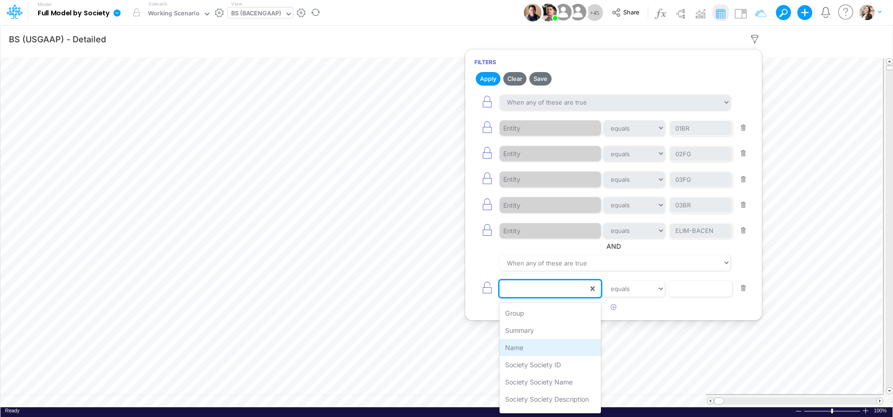
click at [539, 343] on div "Name" at bounding box center [550, 347] width 101 height 17
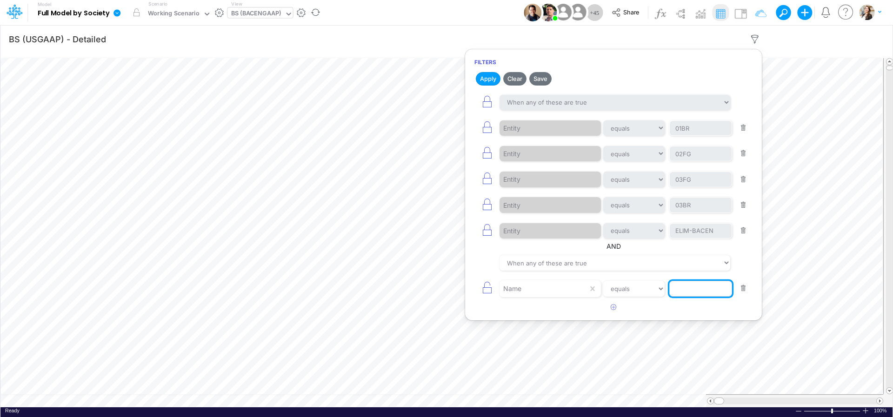
click at [684, 294] on input "text" at bounding box center [700, 289] width 63 height 16
click at [491, 80] on button "Apply" at bounding box center [488, 78] width 25 height 13
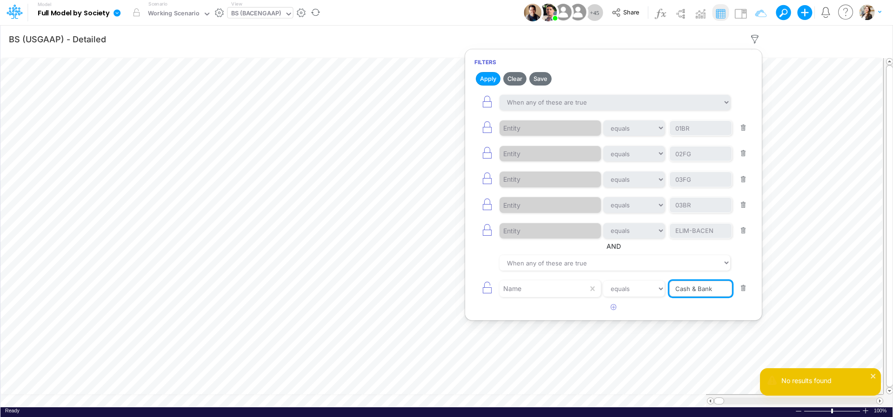
click at [713, 290] on input "Cash & Bank" at bounding box center [700, 289] width 63 height 16
type input "Cash & Banks"
click at [490, 82] on button "Apply" at bounding box center [488, 78] width 25 height 13
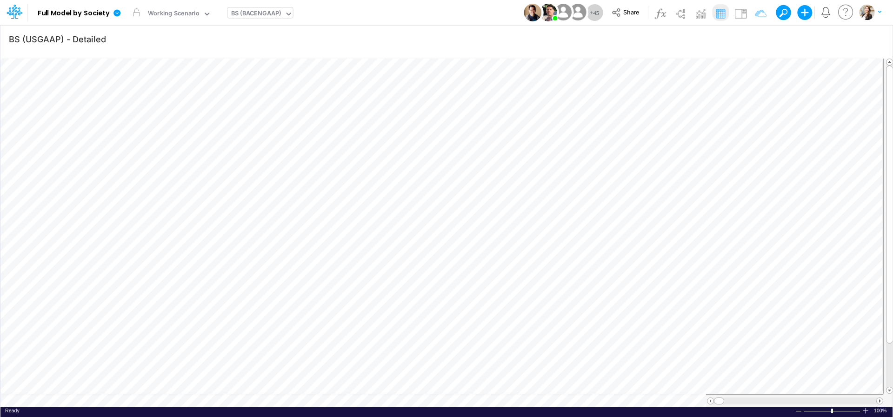
click at [257, 13] on div "BS (BACENGAAP)" at bounding box center [256, 14] width 50 height 11
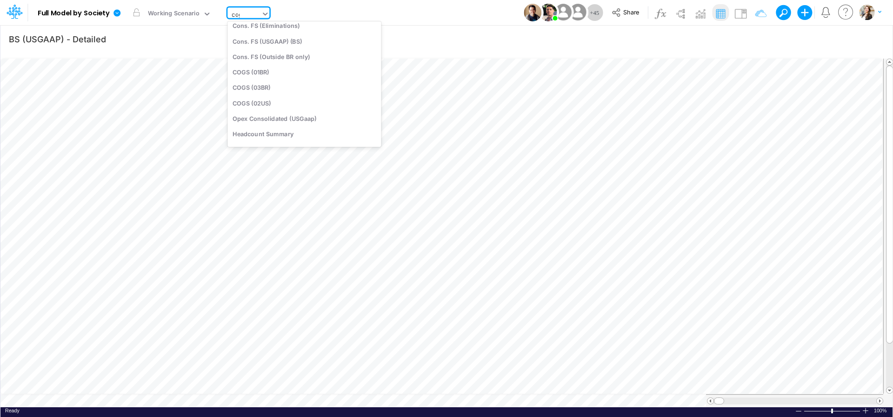
scroll to position [0, 0]
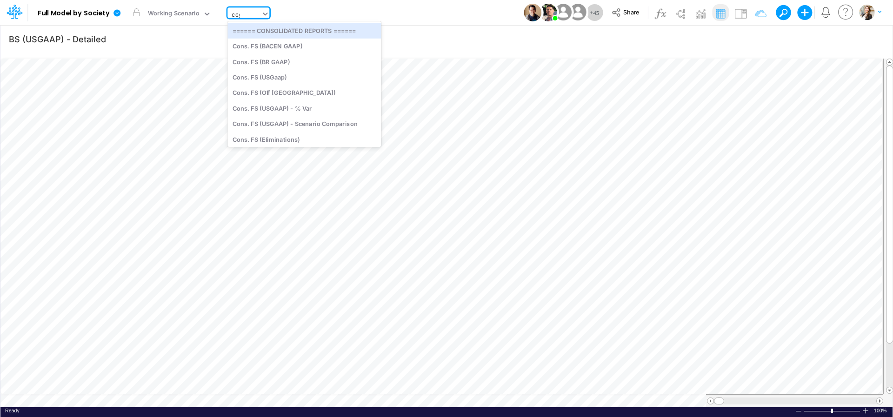
type input "cogs"
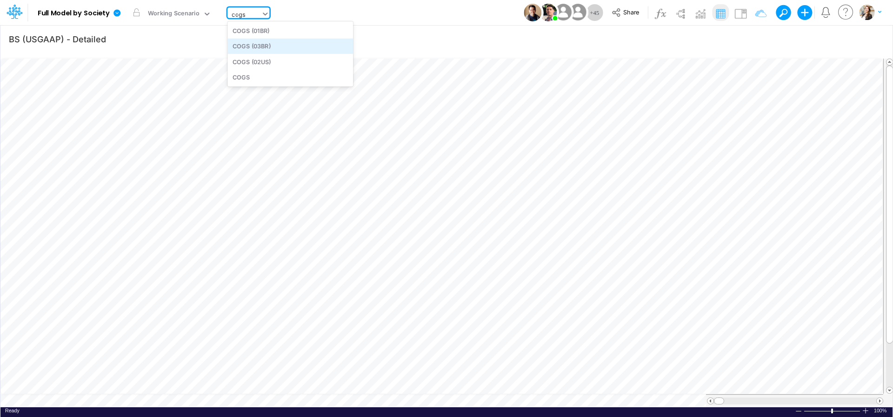
click at [266, 49] on div "COGS (03BR)" at bounding box center [290, 46] width 126 height 15
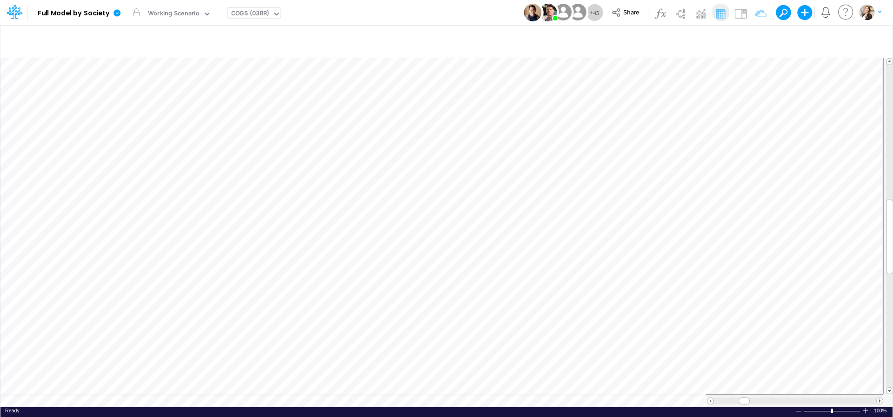
scroll to position [4, 12]
type input "BS (USGAAP) - Detailed"
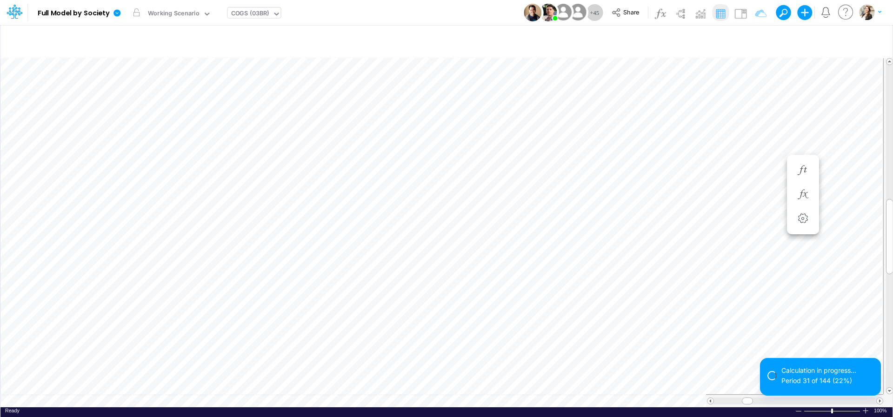
scroll to position [4, 12]
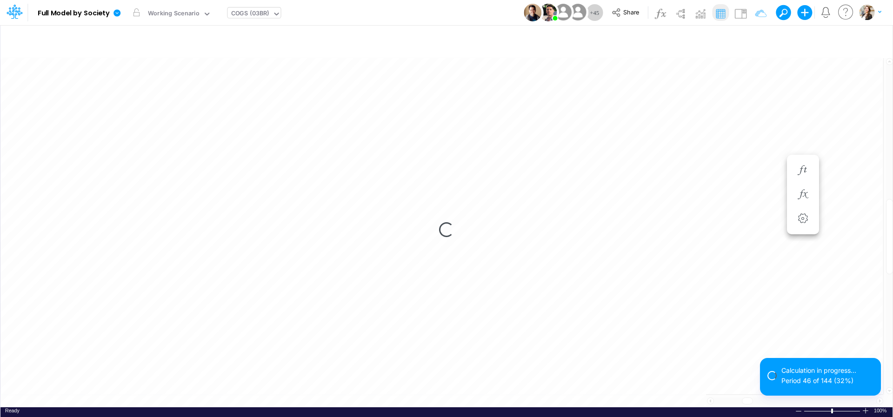
click at [265, 399] on div "Loading..." at bounding box center [446, 229] width 892 height 355
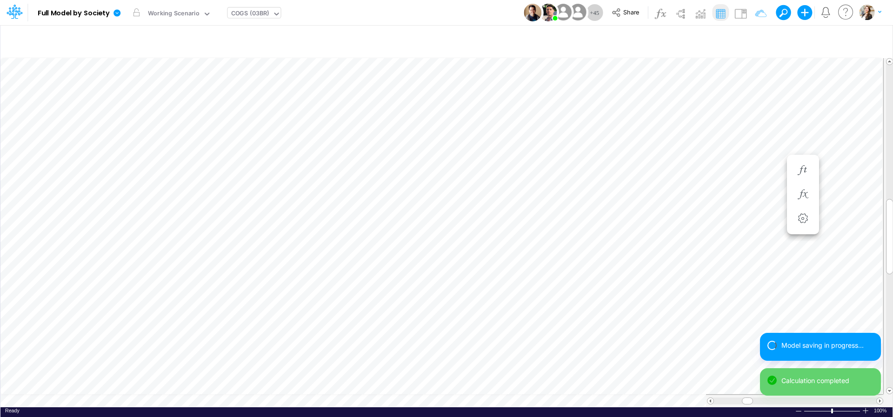
type input "BS (USGAAP) - Detailed"
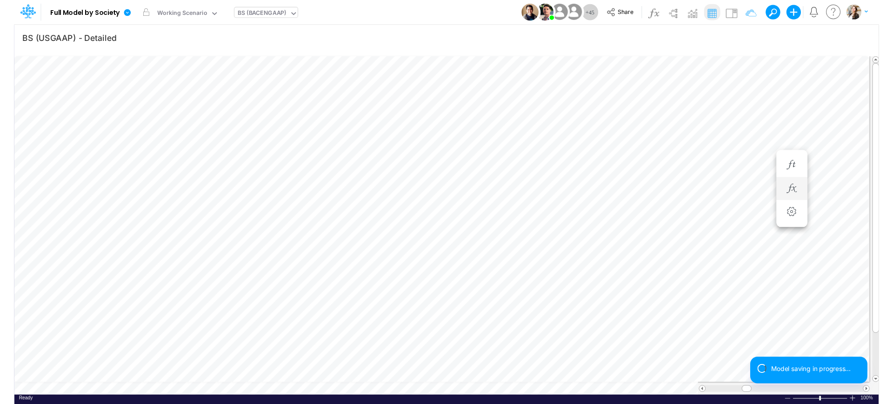
scroll to position [4, 30]
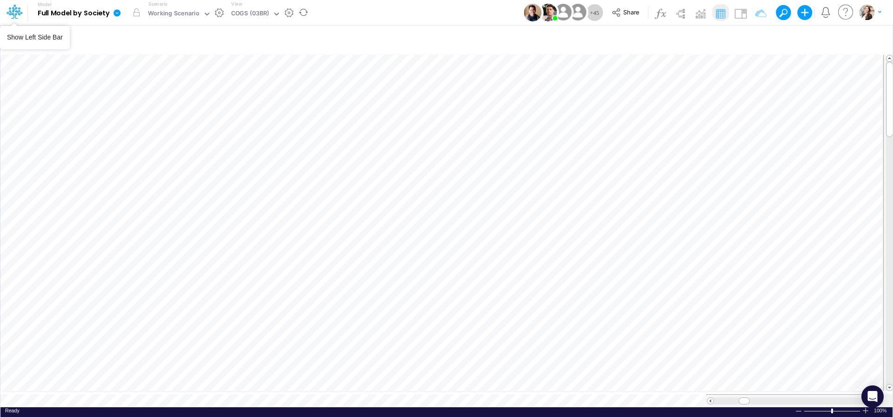
click at [66, 11] on b "Full Model by Society" at bounding box center [74, 13] width 72 height 8
click at [116, 14] on icon at bounding box center [117, 12] width 7 height 7
click at [8, 11] on icon at bounding box center [15, 12] width 16 height 16
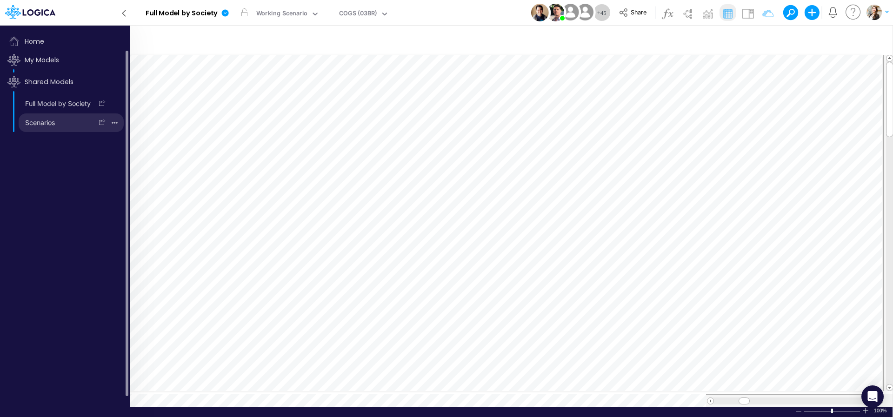
click at [42, 120] on link "Scenarios" at bounding box center [56, 122] width 74 height 15
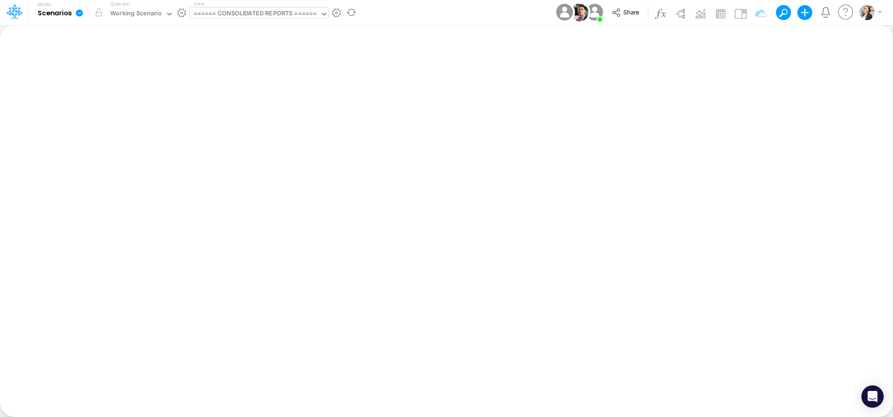
click at [285, 16] on div "====== CONSOLIDATED REPORTS ======" at bounding box center [256, 14] width 124 height 11
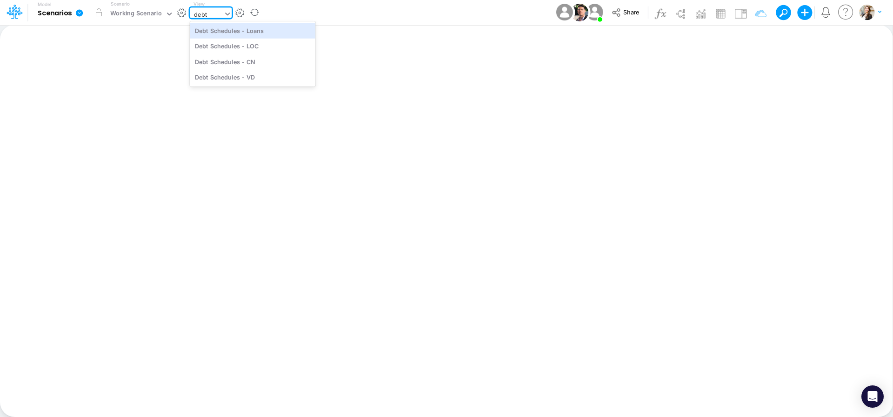
type input "debt s"
click at [285, 27] on div "Debt Schedules - Loans" at bounding box center [253, 30] width 126 height 15
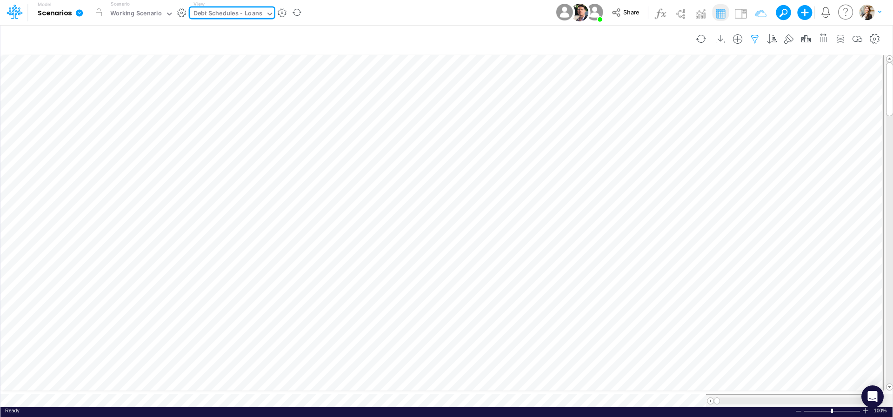
click at [755, 34] on icon "button" at bounding box center [755, 39] width 14 height 10
select select "notEqual"
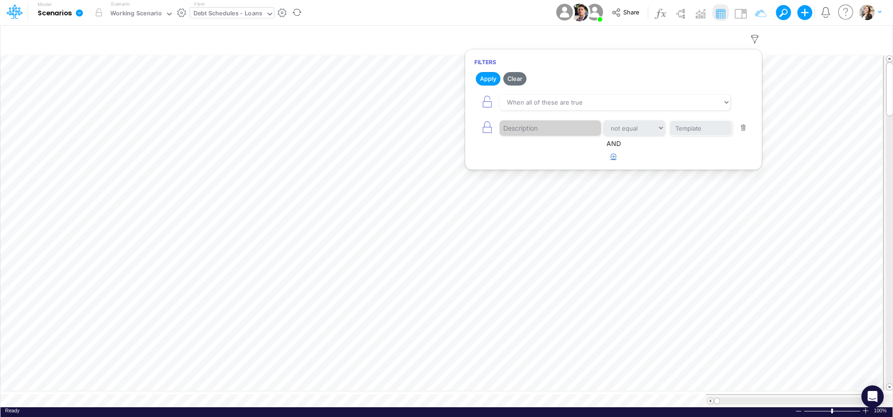
click at [613, 159] on icon "button" at bounding box center [614, 157] width 6 height 6
click at [533, 186] on div at bounding box center [544, 186] width 88 height 16
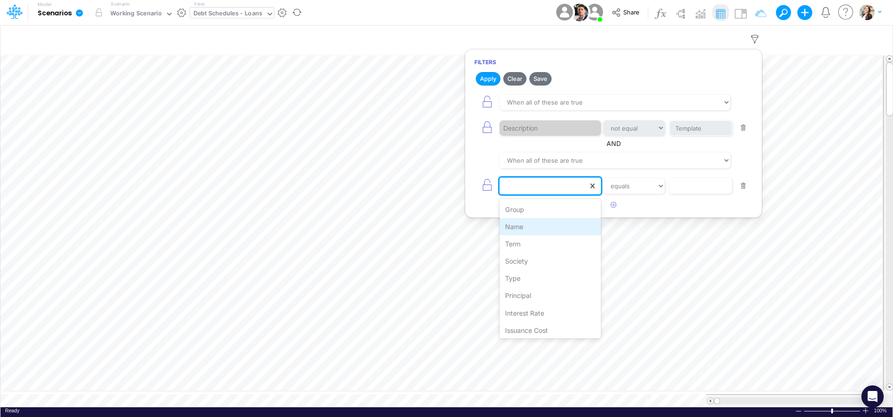
click at [528, 227] on div "Name" at bounding box center [550, 226] width 101 height 17
click at [678, 187] on input "text" at bounding box center [700, 186] width 63 height 16
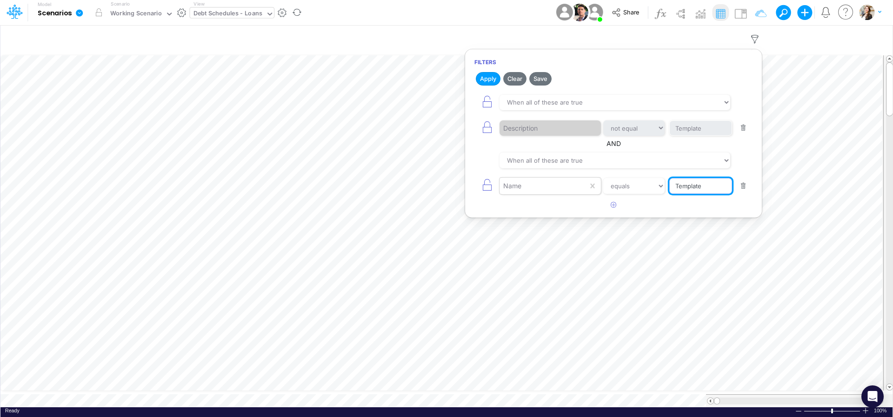
type input "Template"
click at [554, 190] on div "Name" at bounding box center [544, 186] width 88 height 16
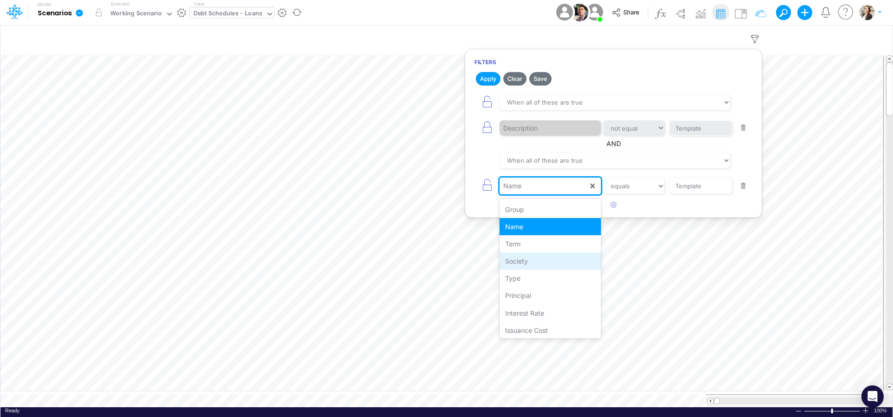
click at [541, 262] on div "Society" at bounding box center [550, 261] width 101 height 17
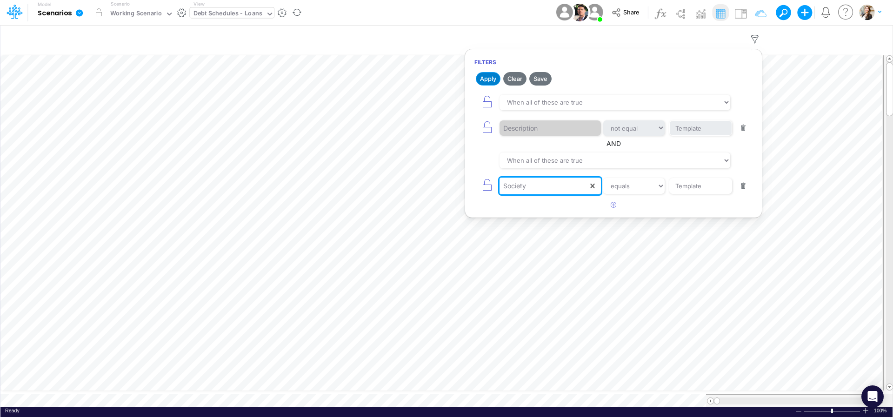
click at [488, 77] on button "Apply" at bounding box center [488, 78] width 25 height 13
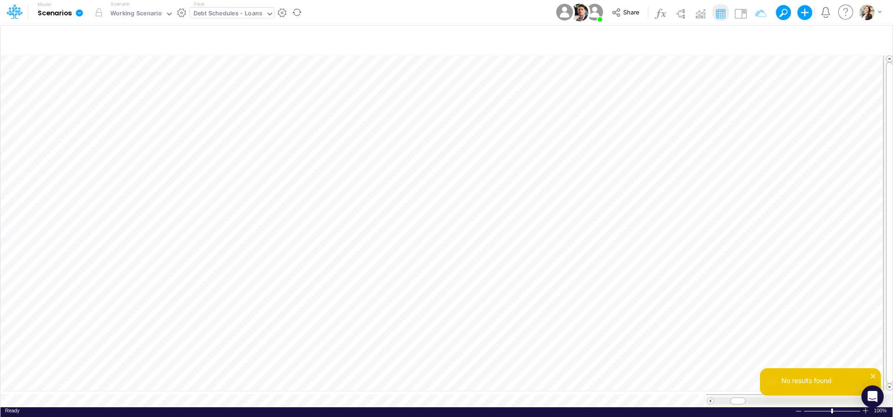
scroll to position [0, 0]
click at [758, 39] on icon "button" at bounding box center [755, 39] width 14 height 10
select select "notEqual"
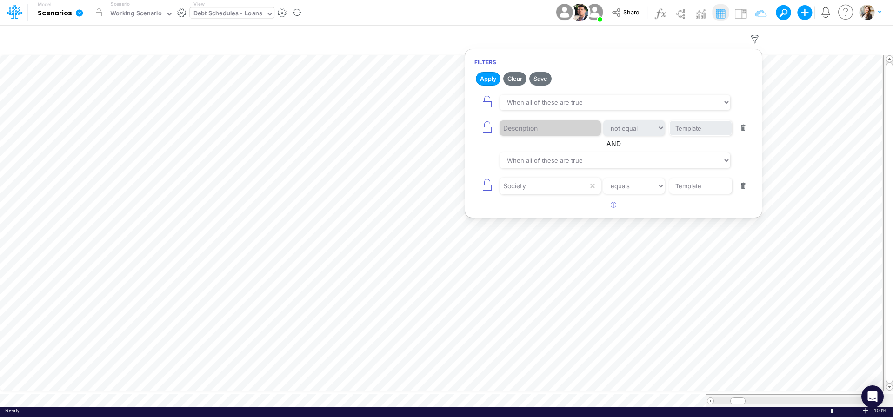
click at [742, 188] on button "button" at bounding box center [744, 186] width 18 height 13
click at [490, 130] on icon "button" at bounding box center [487, 127] width 13 height 13
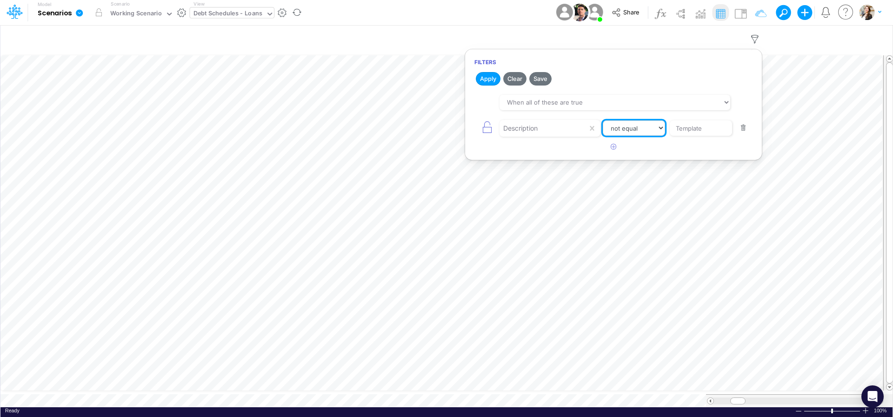
select select "equals"
click option "equals" at bounding box center [0, 0] width 0 height 0
click at [490, 79] on button "Apply" at bounding box center [488, 78] width 25 height 13
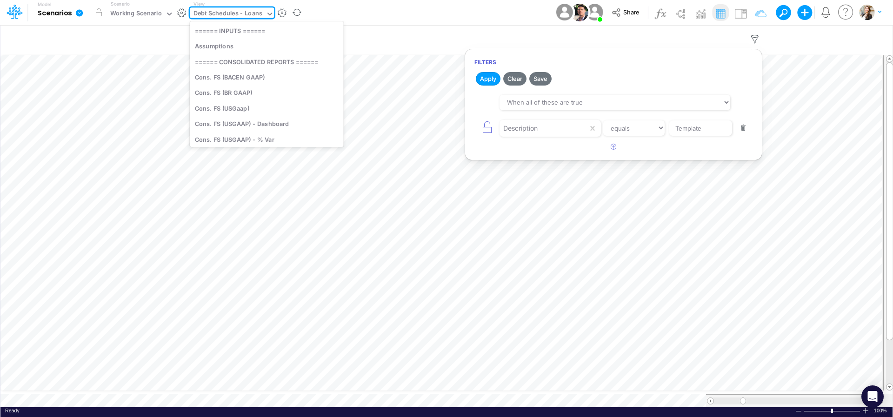
click at [237, 16] on div "Debt Schedules - Loans" at bounding box center [228, 14] width 69 height 11
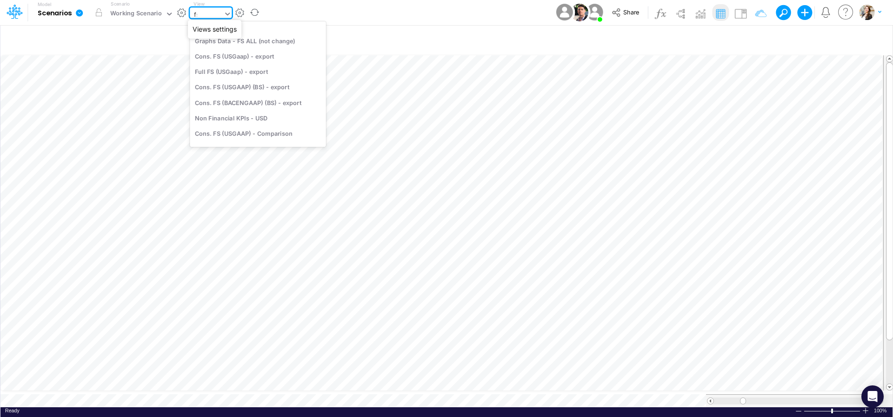
scroll to position [434, 0]
type input "f"
type input "01br"
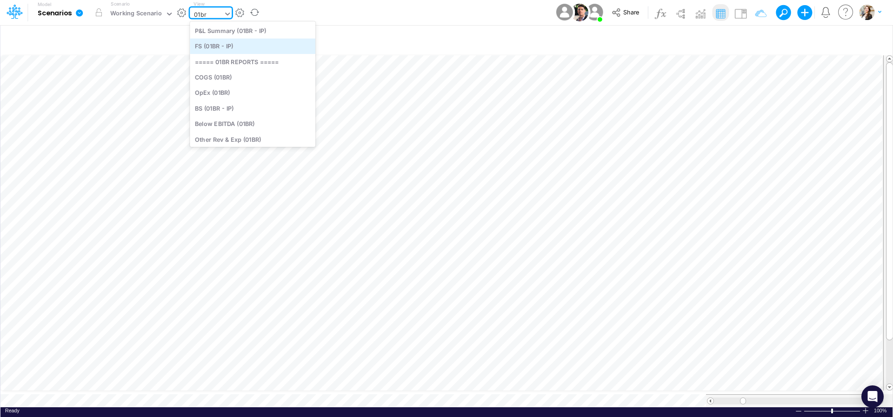
click at [224, 47] on div "FS (01BR - IP)" at bounding box center [253, 46] width 126 height 15
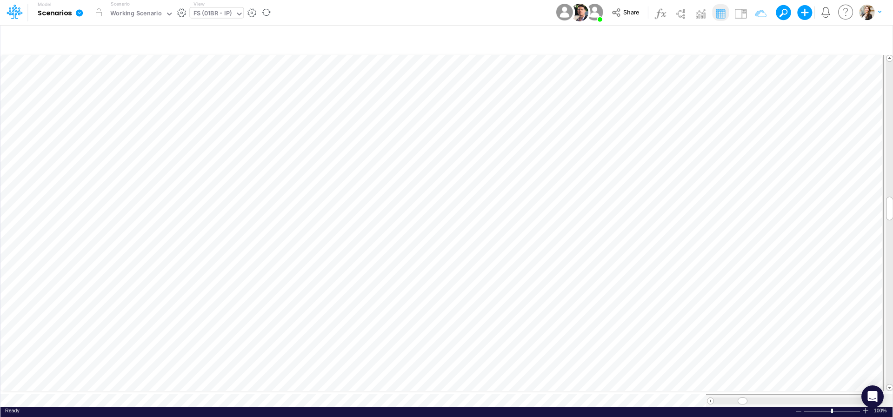
scroll to position [4, 30]
click at [685, 253] on icon "button" at bounding box center [686, 251] width 14 height 10
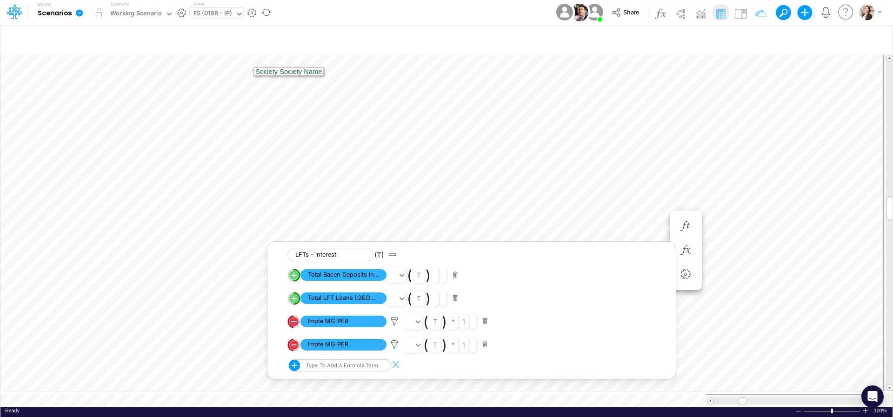
click at [212, 10] on div "FS (01BR - IP)" at bounding box center [213, 14] width 39 height 11
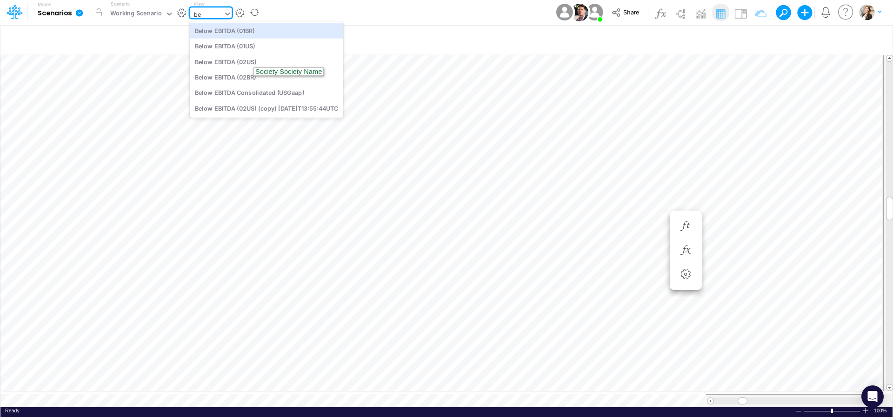
type input "belo"
click at [221, 31] on div "Below EBITDA (01BR)" at bounding box center [266, 30] width 153 height 15
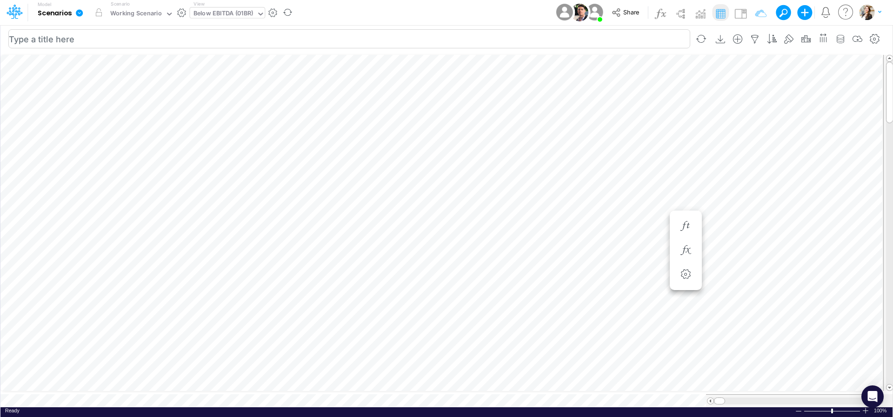
scroll to position [4, 20]
click at [755, 211] on button "button" at bounding box center [758, 204] width 17 height 19
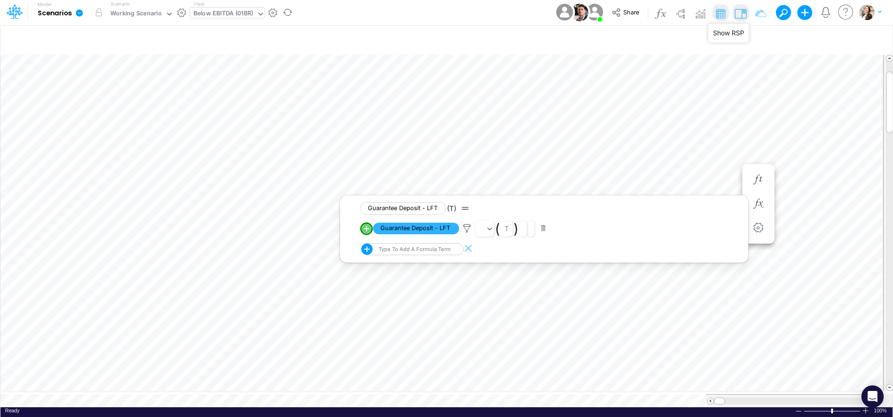
click at [740, 13] on img at bounding box center [740, 13] width 15 height 15
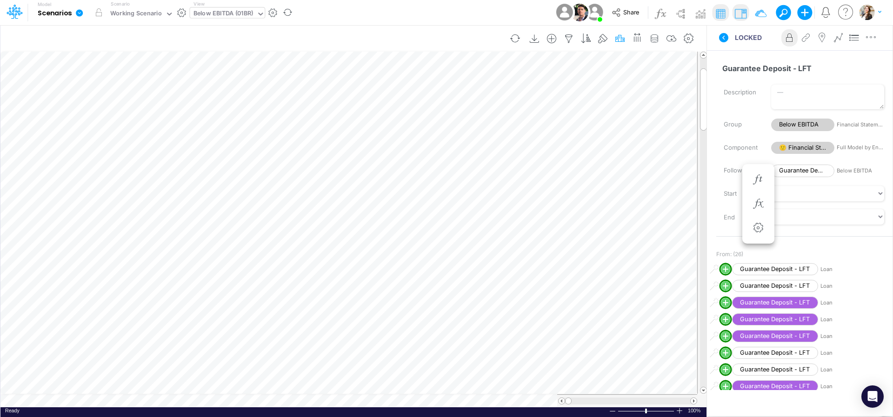
scroll to position [4, 20]
click at [607, 205] on icon "button" at bounding box center [608, 204] width 14 height 10
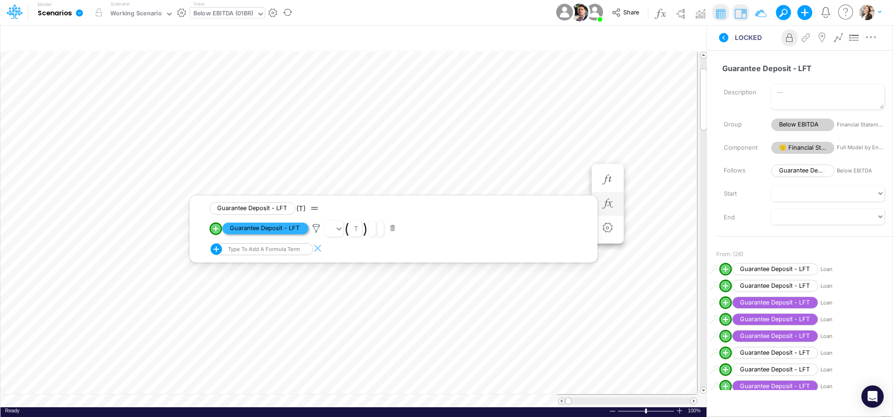
click at [294, 229] on span "Guarantee Deposit - LFT" at bounding box center [265, 229] width 86 height 12
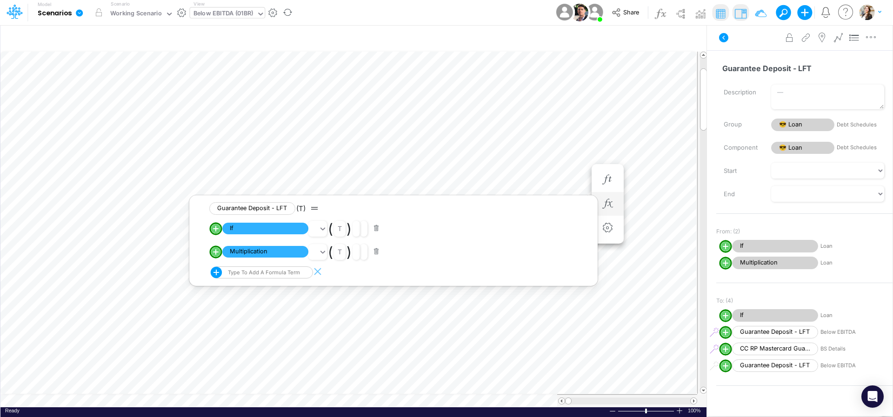
scroll to position [4, 19]
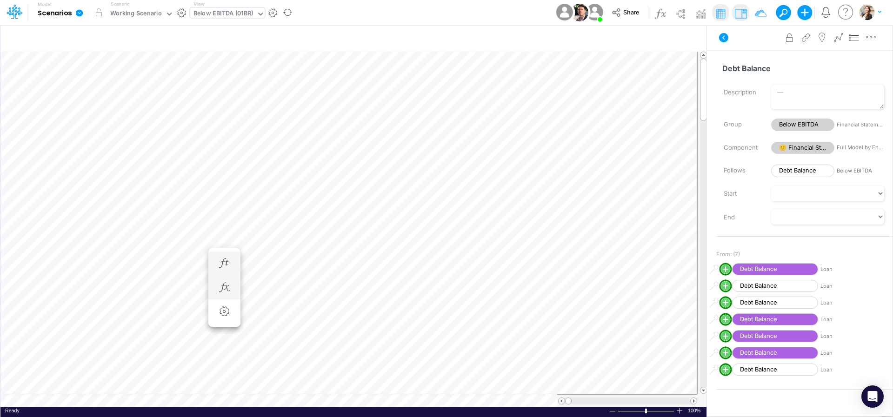
scroll to position [4, 20]
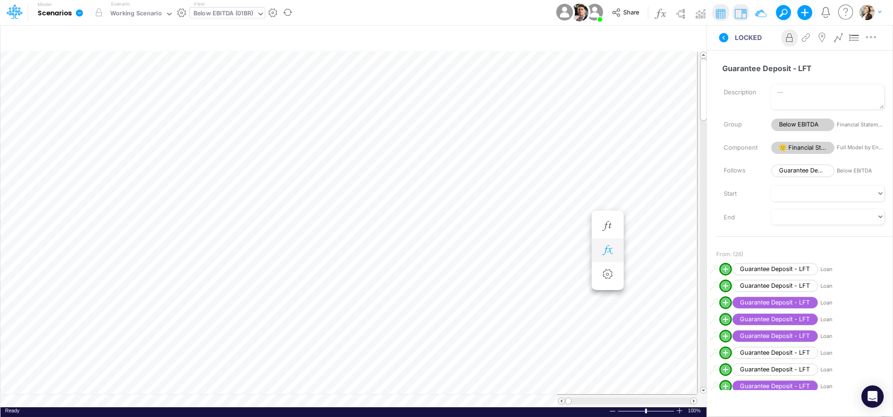
click at [605, 244] on button "button" at bounding box center [607, 250] width 17 height 19
click at [318, 272] on icon at bounding box center [316, 275] width 14 height 10
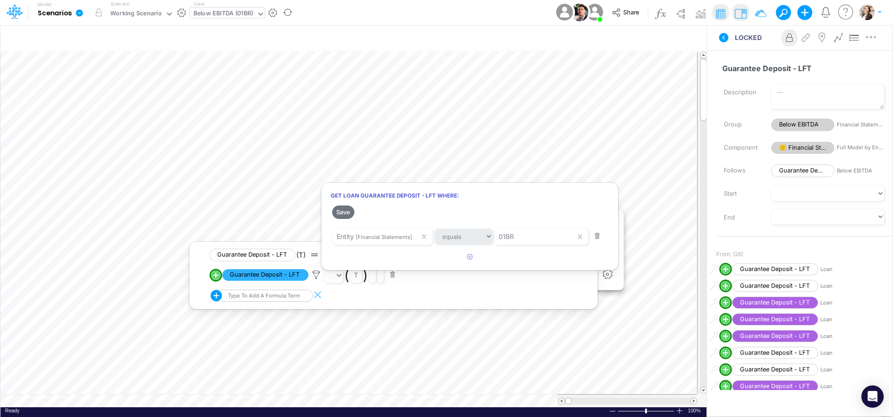
click at [664, 206] on div at bounding box center [446, 211] width 893 height 413
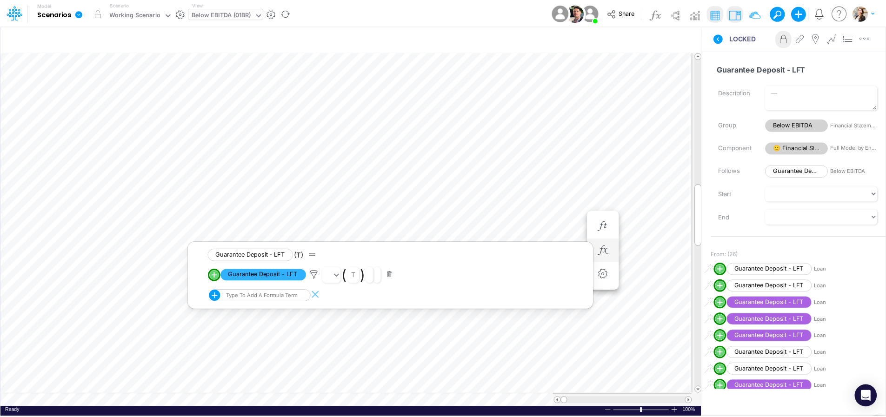
scroll to position [4, 2]
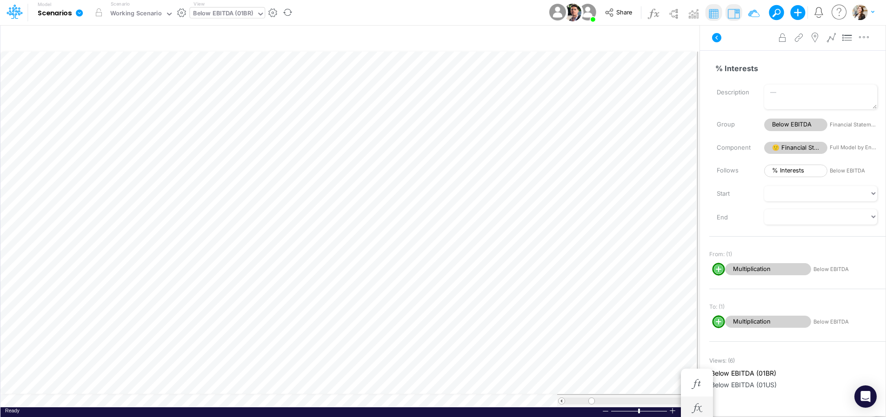
scroll to position [4, 14]
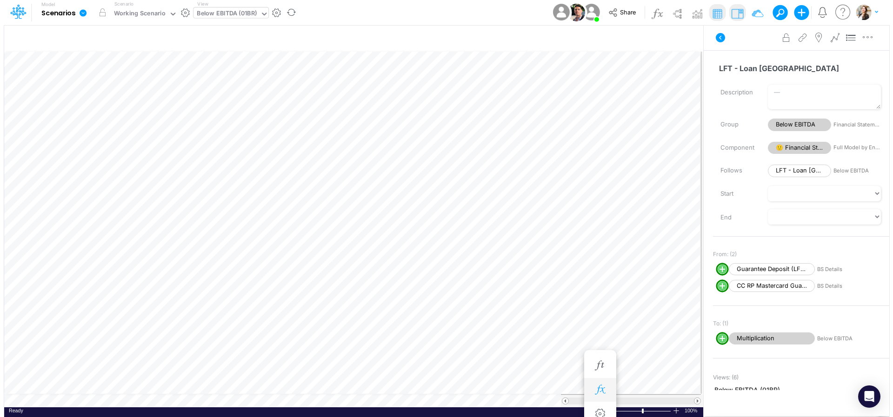
scroll to position [4, 14]
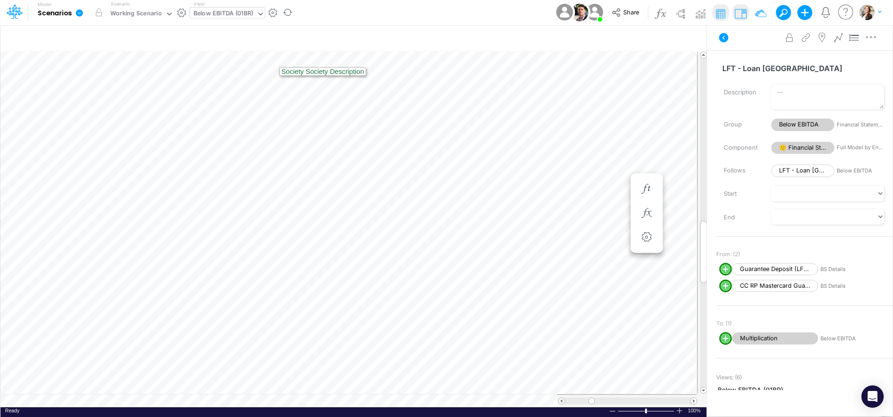
click at [231, 12] on div "Below EBITDA (01BR)" at bounding box center [224, 14] width 60 height 11
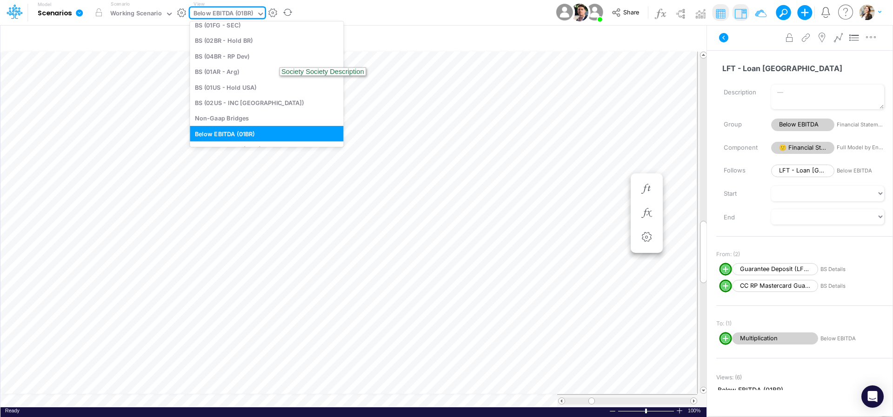
type input "b"
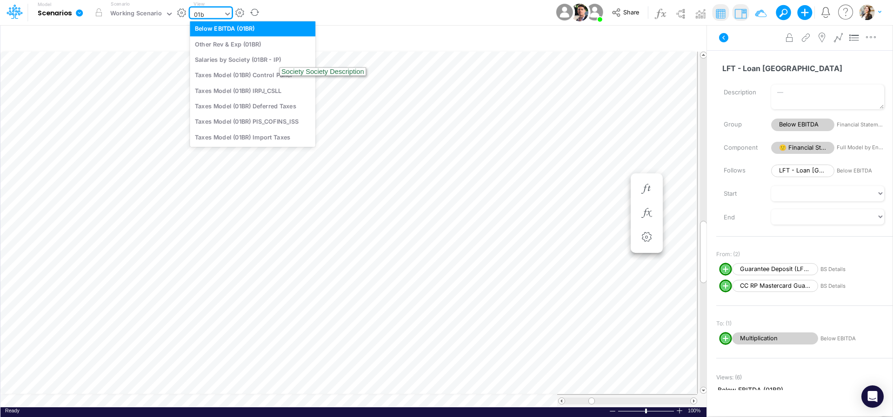
scroll to position [58, 0]
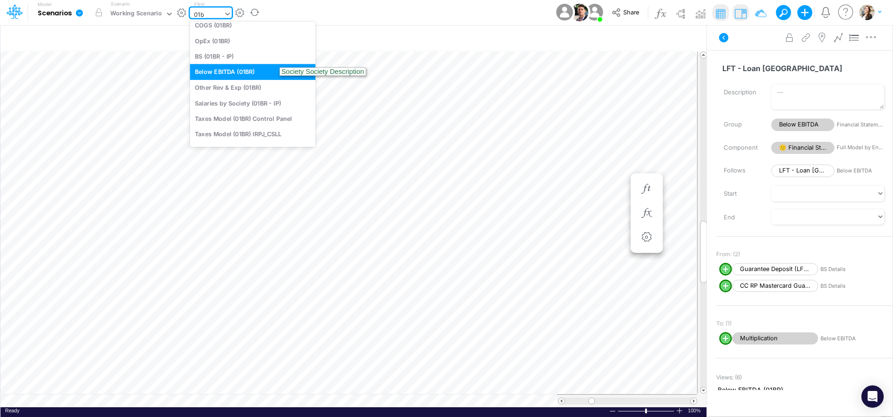
type input "01br"
click at [227, 55] on div "BS (01BR - IP)" at bounding box center [253, 56] width 126 height 15
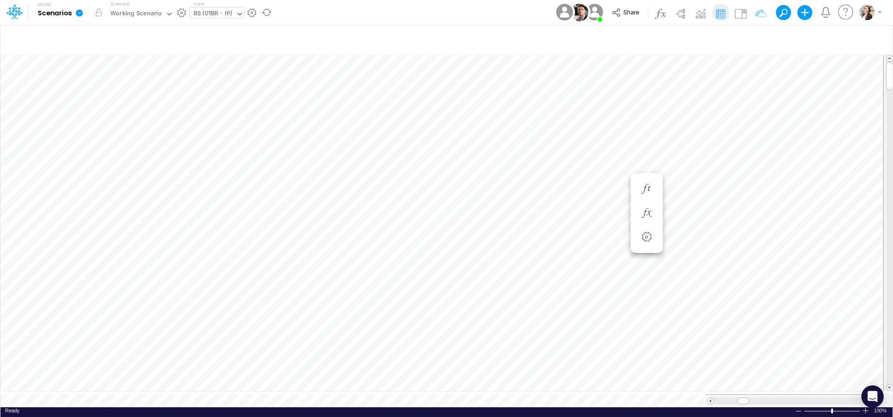
scroll to position [4, 30]
click at [748, 186] on icon "button" at bounding box center [747, 185] width 14 height 10
click at [602, 214] on icon "button" at bounding box center [596, 213] width 14 height 10
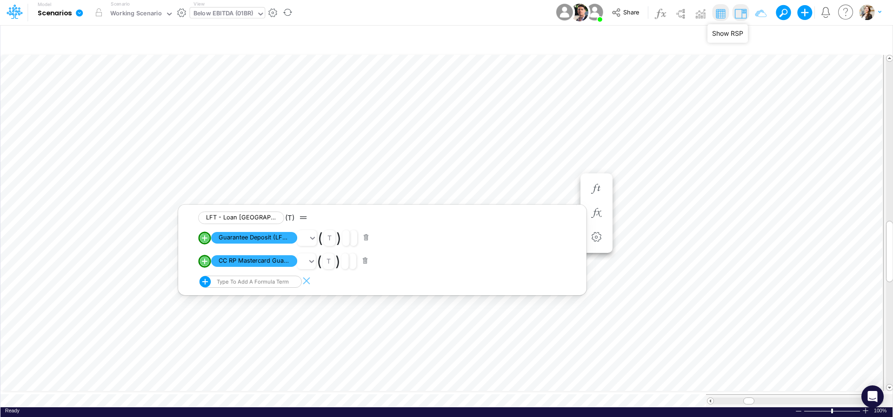
click at [745, 19] on img at bounding box center [740, 13] width 15 height 15
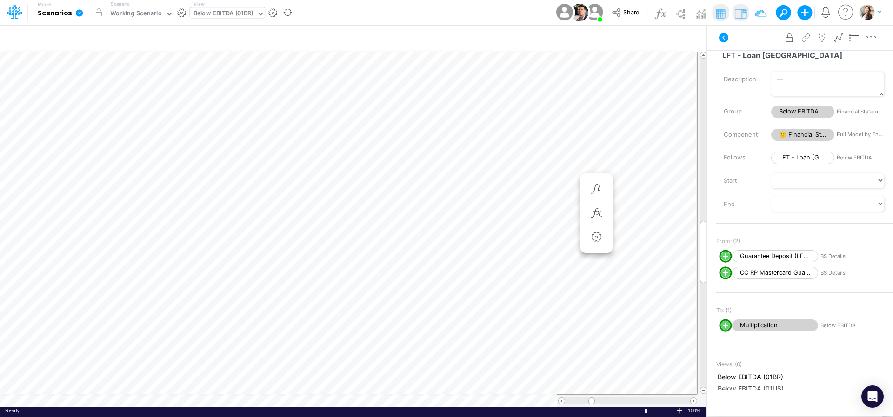
scroll to position [17, 0]
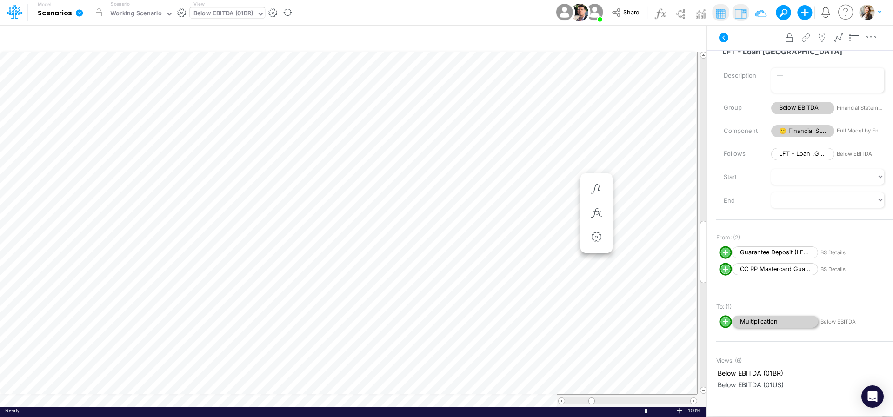
click at [761, 324] on span "Multiplication" at bounding box center [775, 322] width 86 height 13
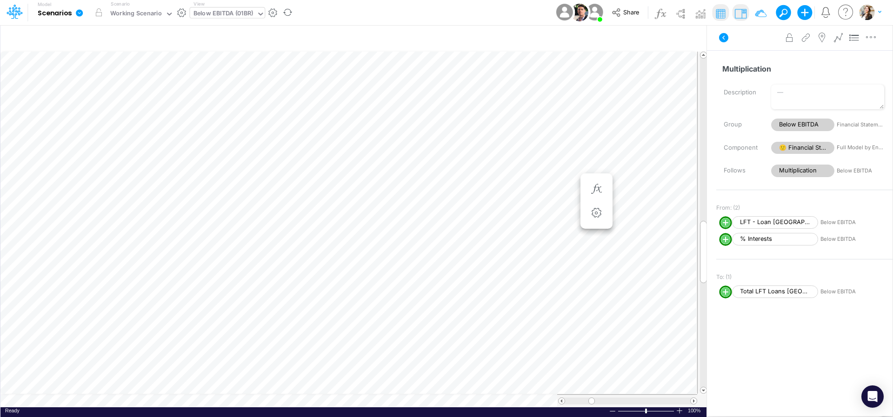
scroll to position [4, 14]
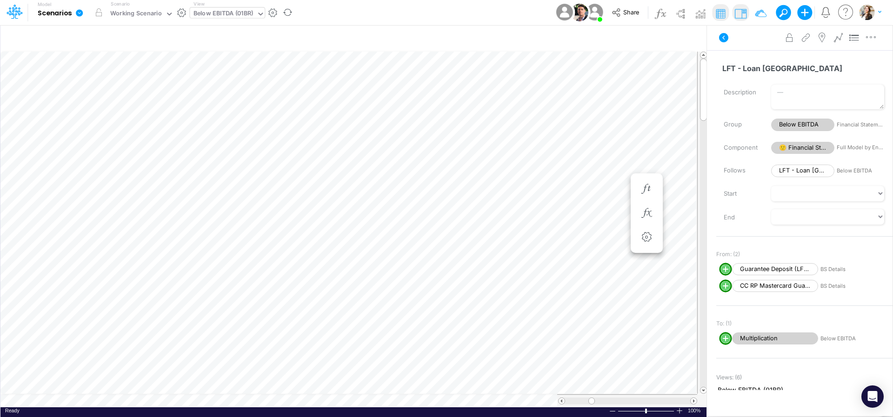
scroll to position [4, 14]
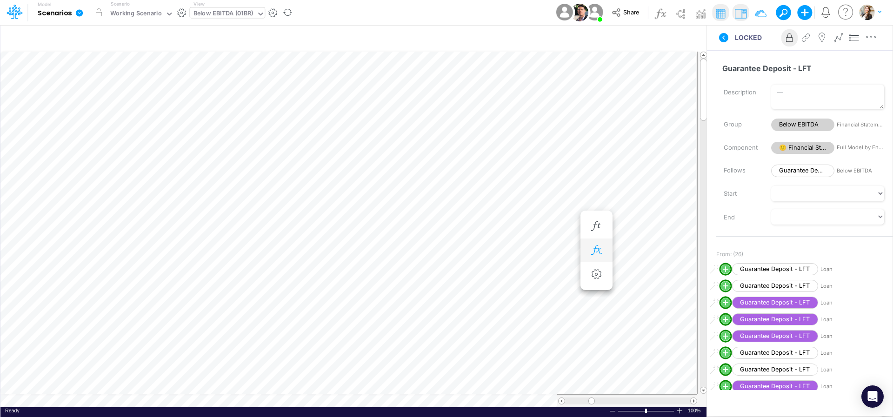
click at [592, 250] on icon "button" at bounding box center [596, 251] width 14 height 10
click at [280, 274] on span "Guarantee Deposit - LFT" at bounding box center [254, 275] width 86 height 12
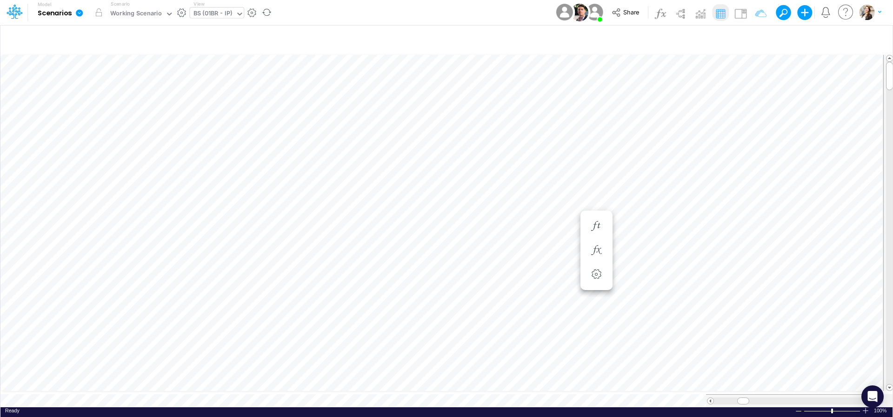
scroll to position [4, 14]
click at [739, 196] on button "button" at bounding box center [747, 195] width 17 height 19
click at [848, 262] on icon "button" at bounding box center [848, 260] width 14 height 10
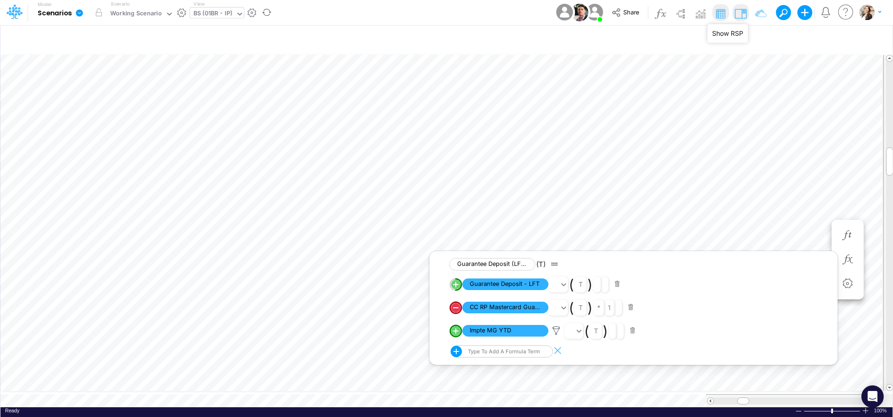
click at [742, 9] on img at bounding box center [740, 13] width 15 height 15
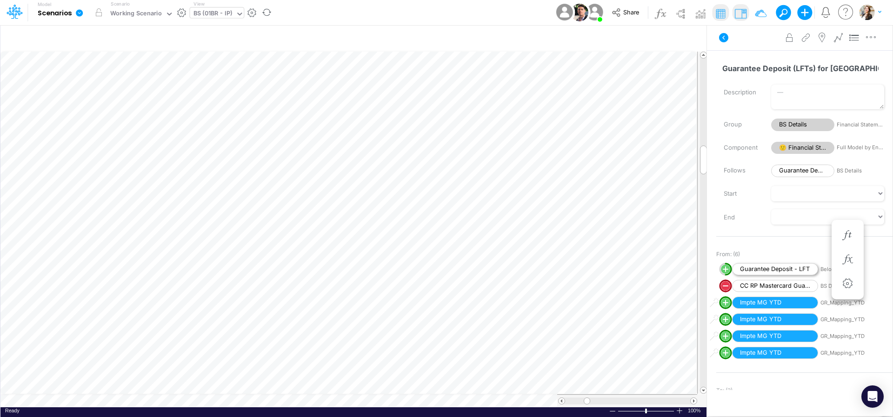
click at [749, 271] on span "Guarantee Deposit - LFT" at bounding box center [775, 269] width 86 height 13
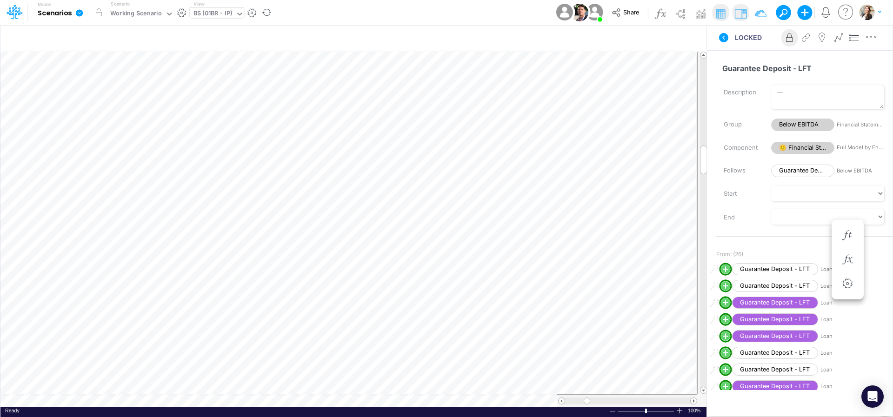
scroll to position [4, 14]
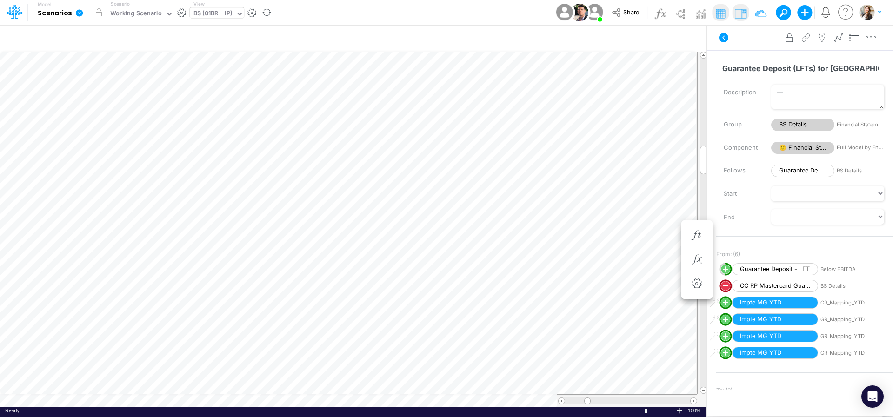
scroll to position [4, 14]
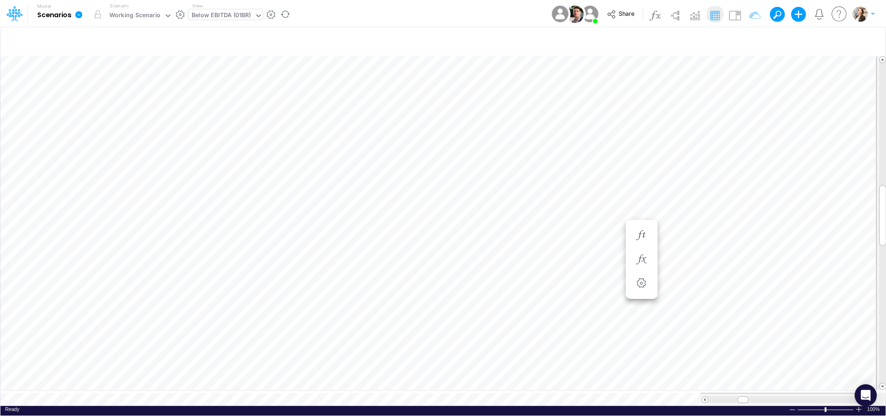
scroll to position [4, 14]
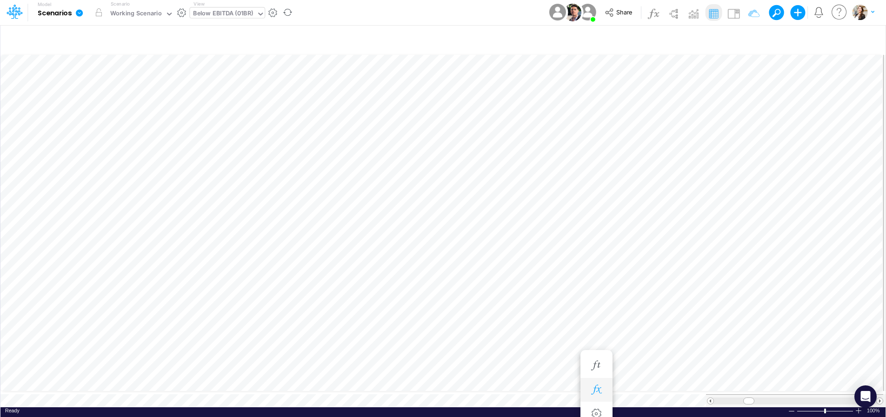
click at [600, 392] on icon "button" at bounding box center [596, 390] width 14 height 10
click at [749, 324] on icon "button" at bounding box center [747, 322] width 14 height 10
click at [797, 308] on icon "button" at bounding box center [803, 306] width 14 height 10
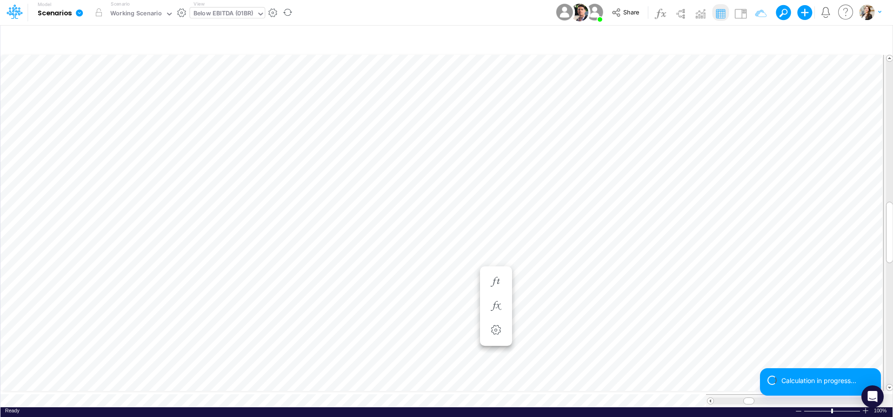
scroll to position [4, 2]
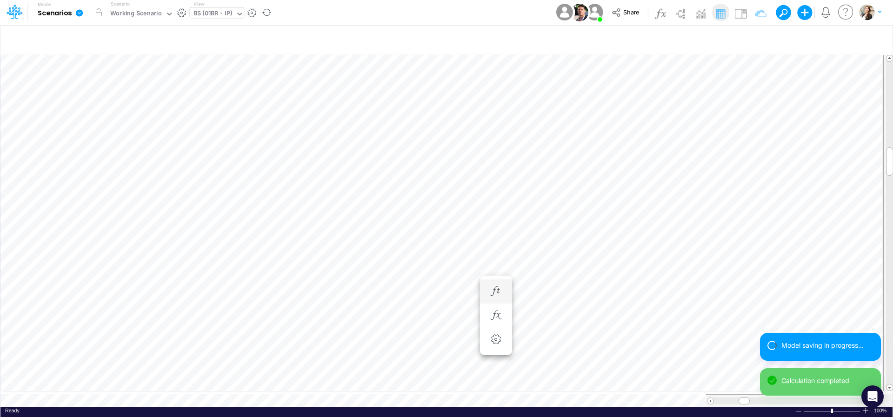
scroll to position [4, 14]
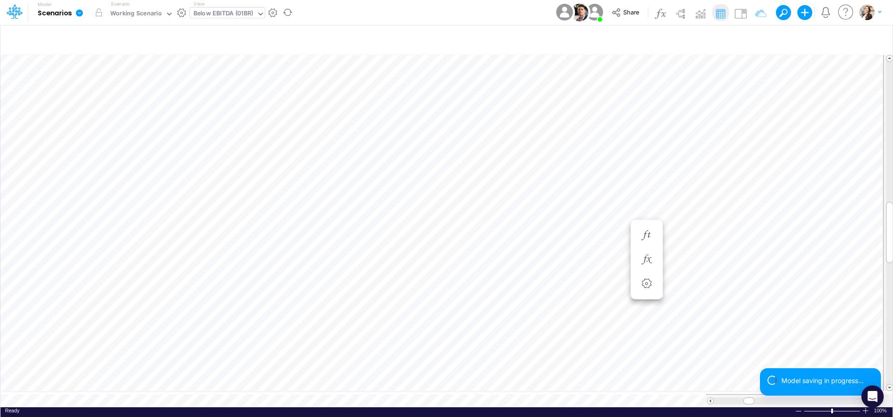
scroll to position [4, 16]
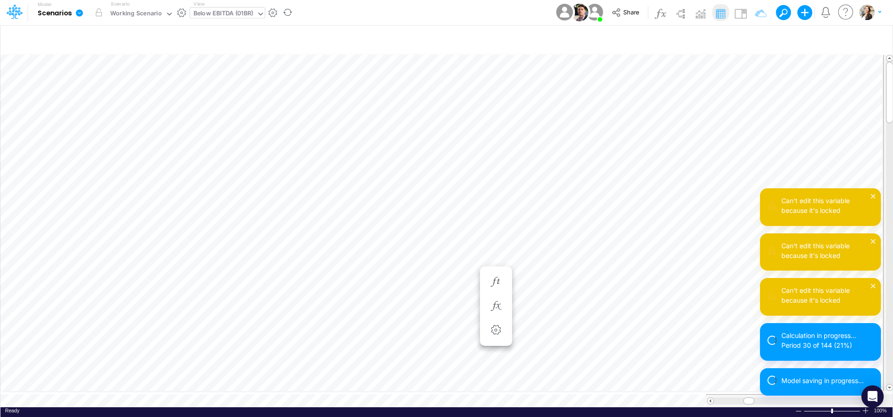
scroll to position [4, 11]
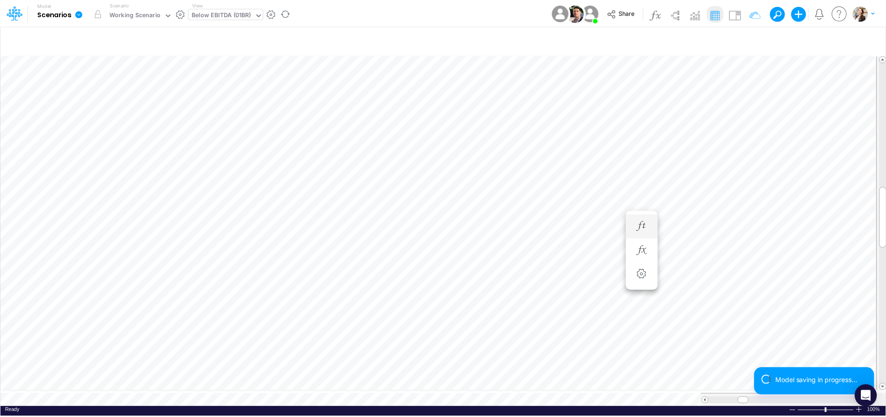
scroll to position [4, 14]
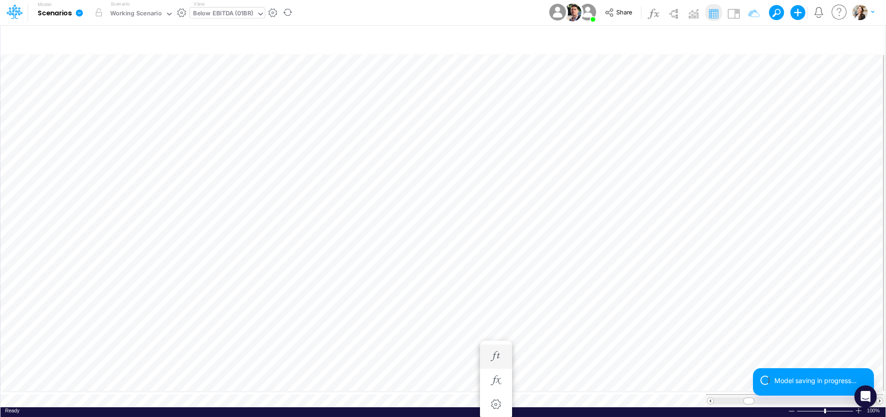
scroll to position [4, 14]
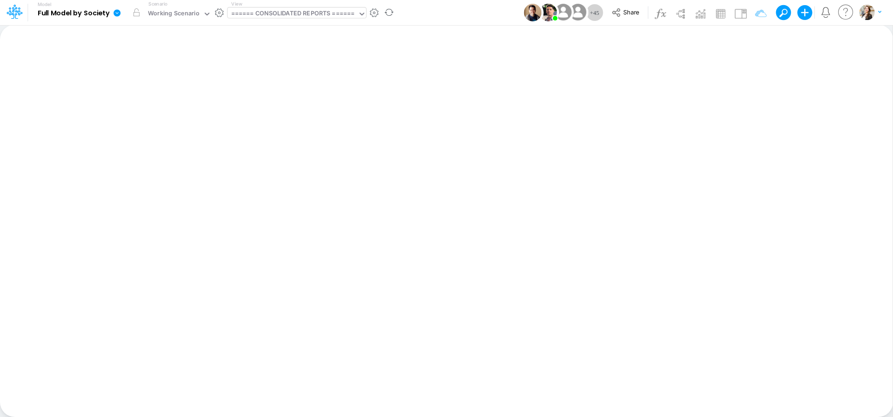
click at [299, 18] on div "====== CONSOLIDATED REPORTS ======" at bounding box center [293, 14] width 124 height 11
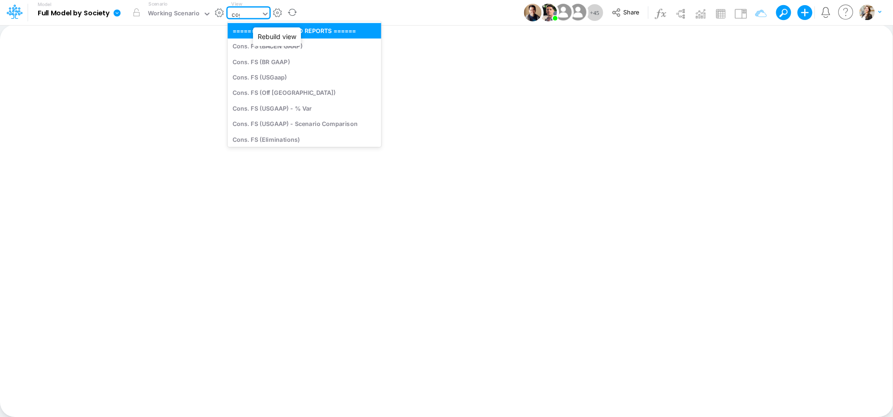
type input "cogs"
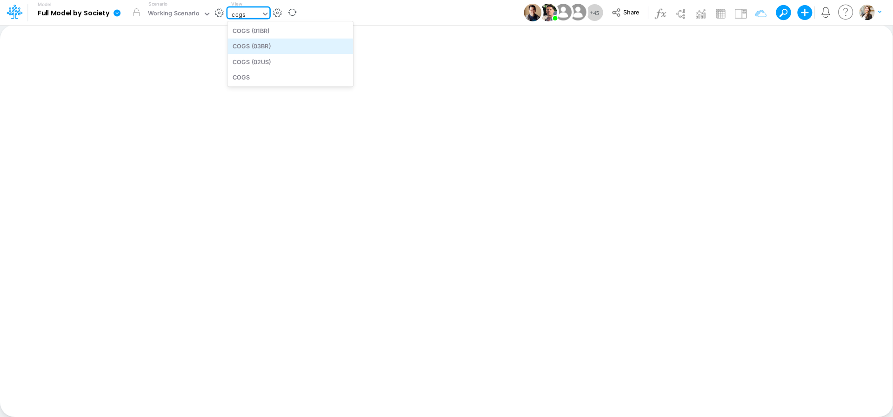
click at [269, 48] on div "COGS (03BR)" at bounding box center [290, 46] width 126 height 15
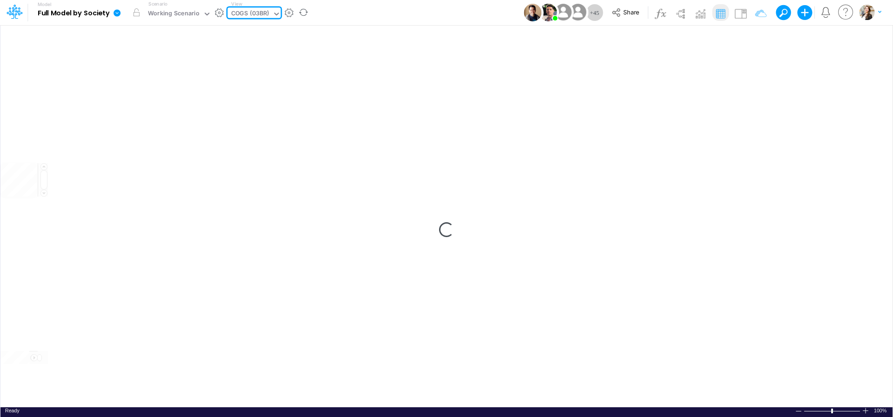
scroll to position [5, 0]
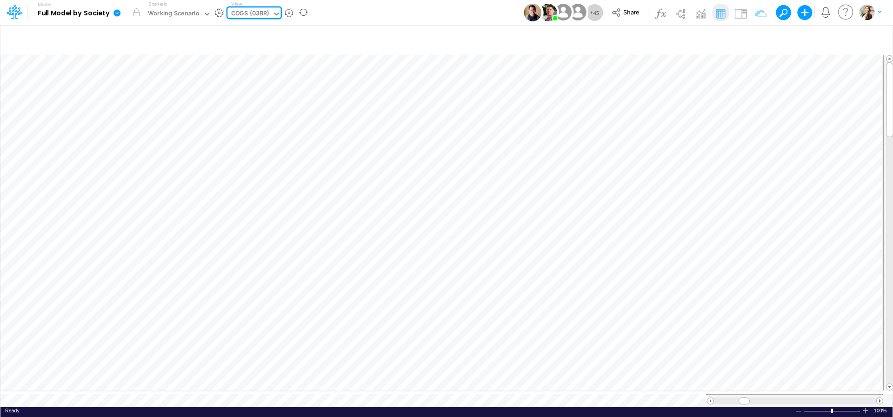
click at [247, 14] on div "COGS (03BR)" at bounding box center [250, 14] width 38 height 11
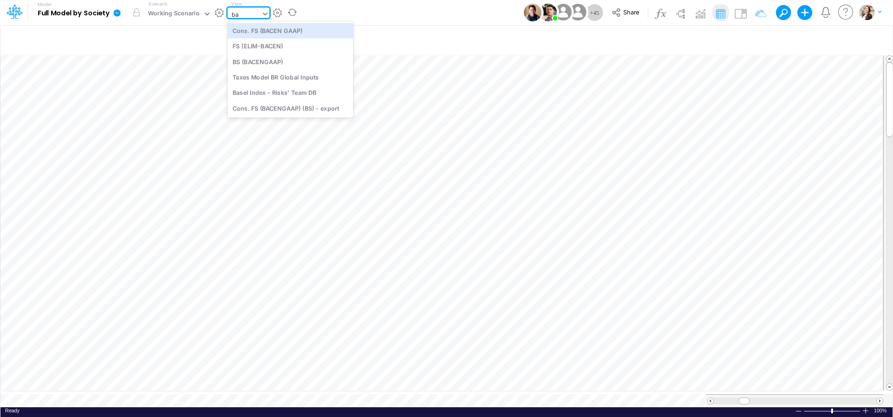
scroll to position [0, 0]
type input "bacen"
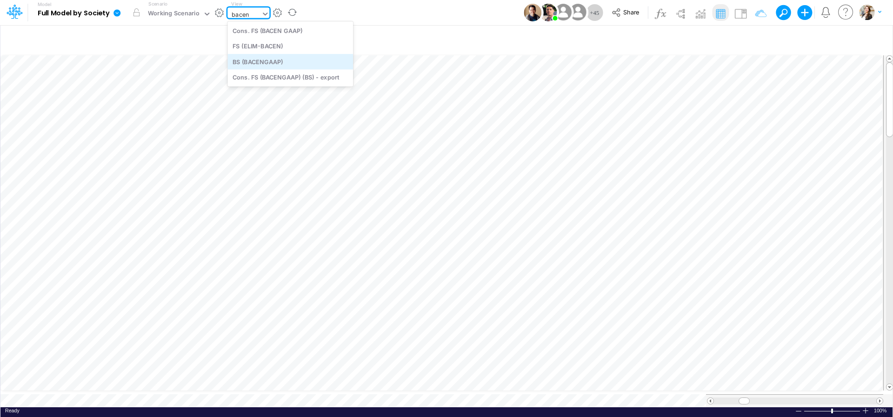
click at [267, 64] on div "BS (BACENGAAP)" at bounding box center [290, 61] width 126 height 15
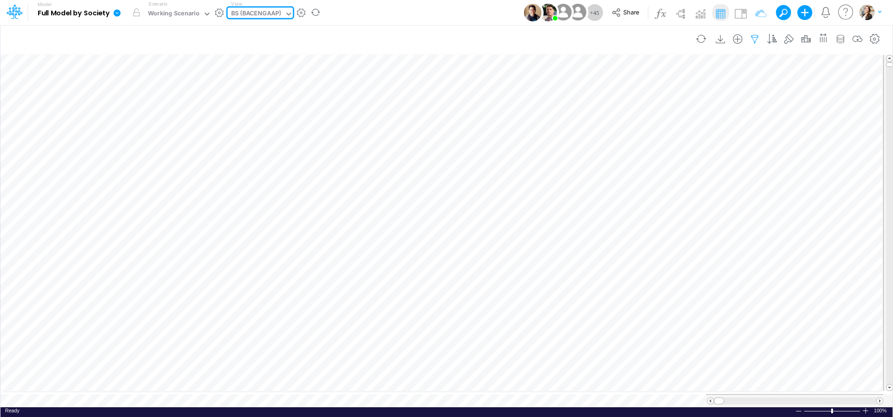
click at [752, 42] on icon "button" at bounding box center [755, 39] width 14 height 10
select select "tableSearchOR"
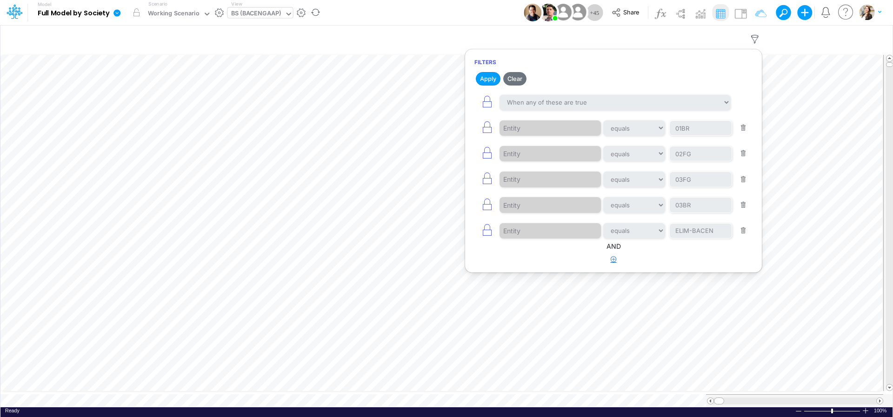
click at [615, 262] on icon "button" at bounding box center [614, 259] width 6 height 6
select select "tableSearchOR"
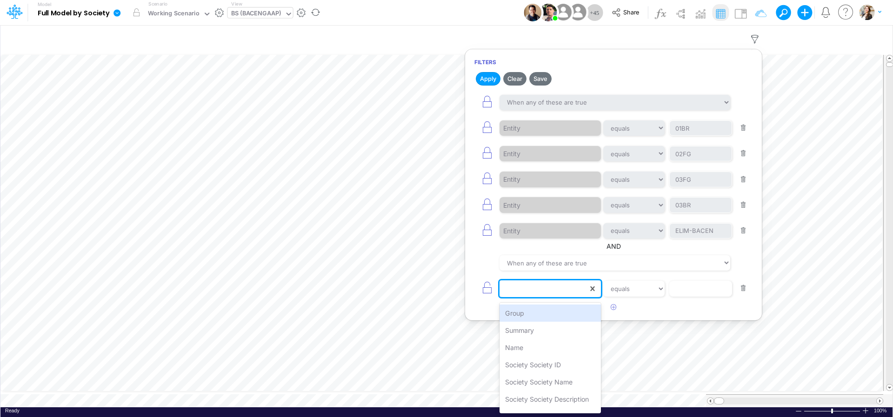
click at [536, 292] on div at bounding box center [544, 289] width 88 height 16
click at [521, 343] on div "Name" at bounding box center [550, 347] width 101 height 17
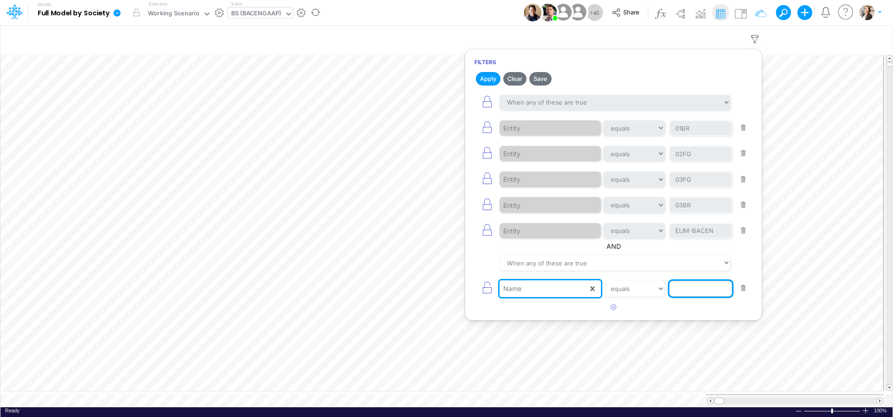
click at [693, 288] on input "text" at bounding box center [700, 289] width 63 height 16
type input "Cash & Banks"
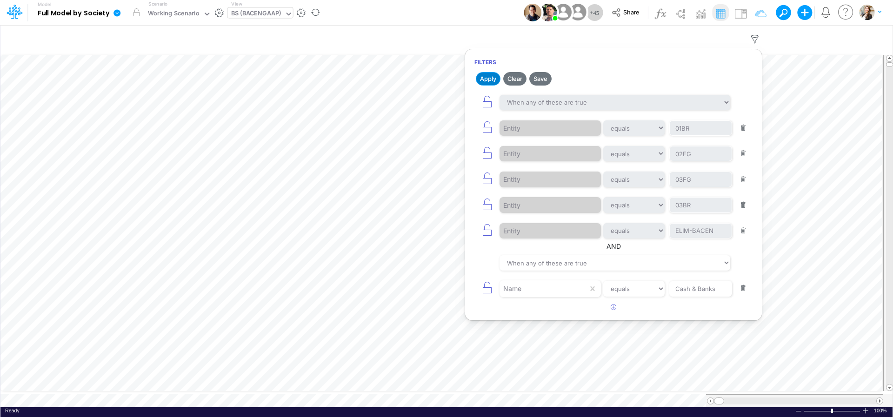
click at [492, 80] on button "Apply" at bounding box center [488, 78] width 25 height 13
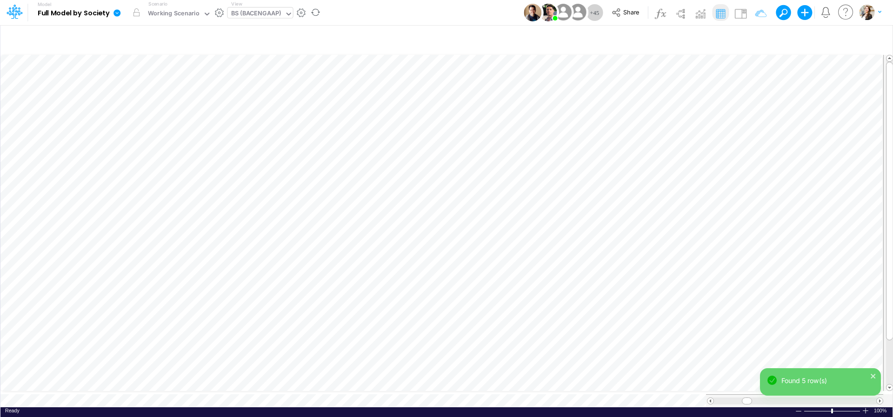
scroll to position [4, 30]
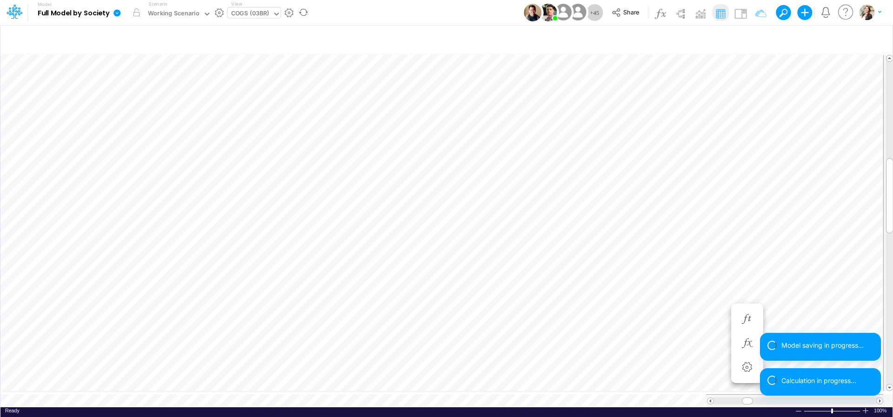
scroll to position [4, 12]
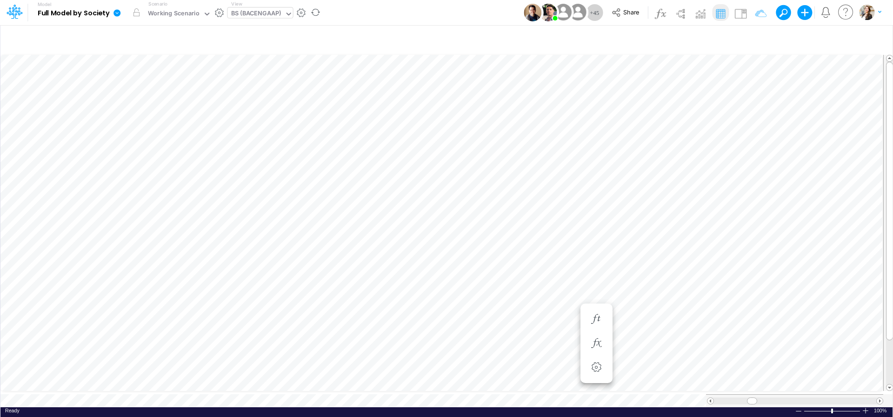
scroll to position [4, 30]
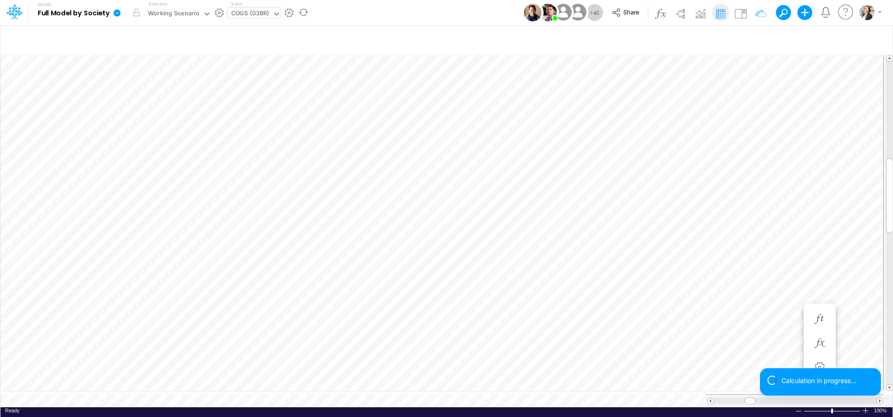
scroll to position [4, 12]
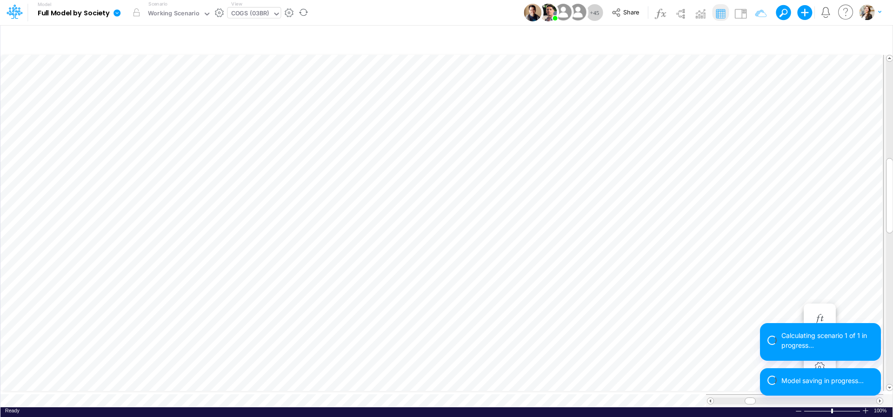
scroll to position [4, 2]
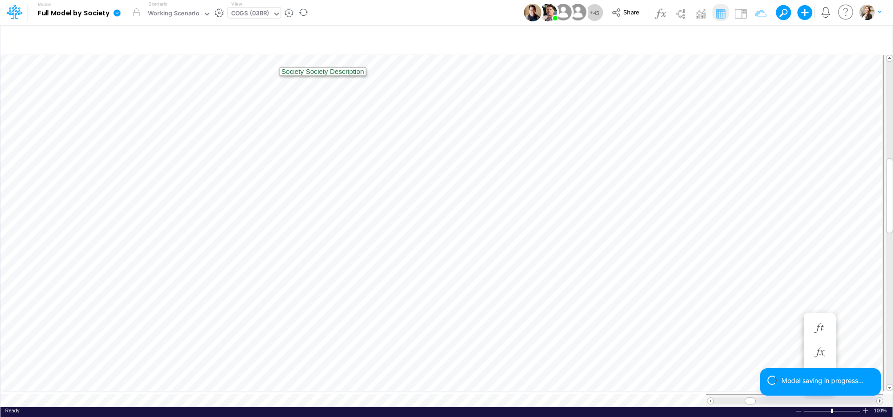
click at [119, 14] on icon at bounding box center [117, 12] width 7 height 7
click at [154, 96] on button "View model info" at bounding box center [164, 96] width 100 height 14
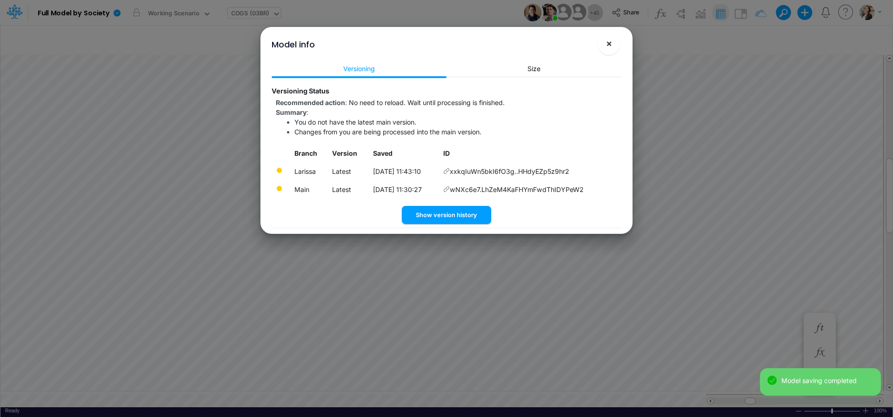
click at [608, 46] on span "×" at bounding box center [609, 43] width 6 height 11
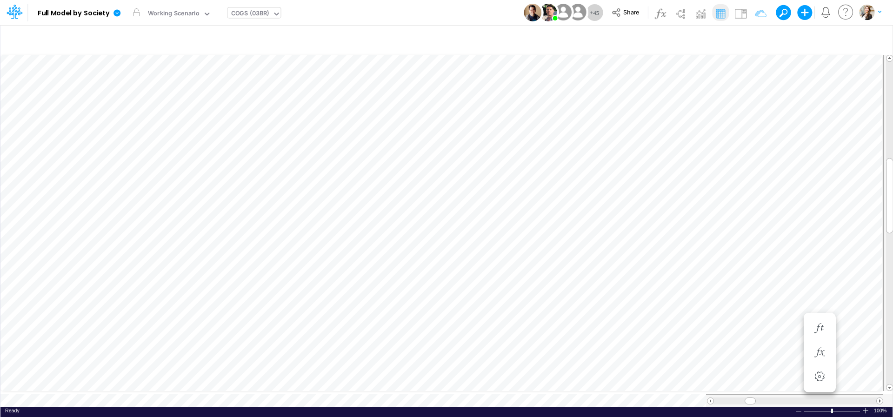
scroll to position [4, 12]
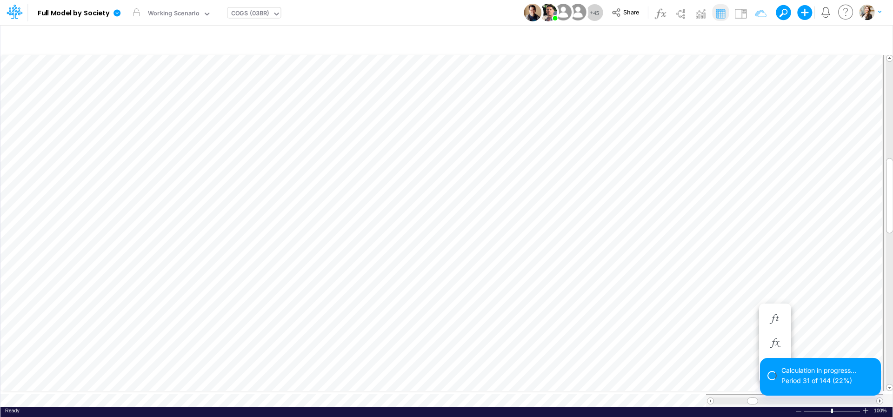
scroll to position [4, 12]
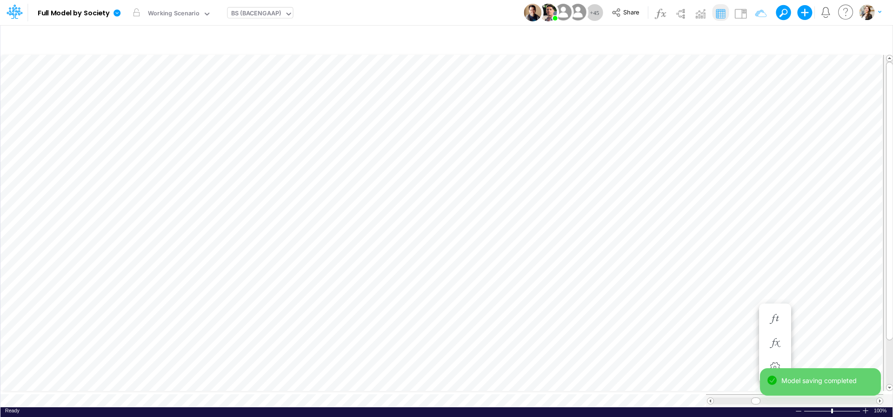
scroll to position [4, 30]
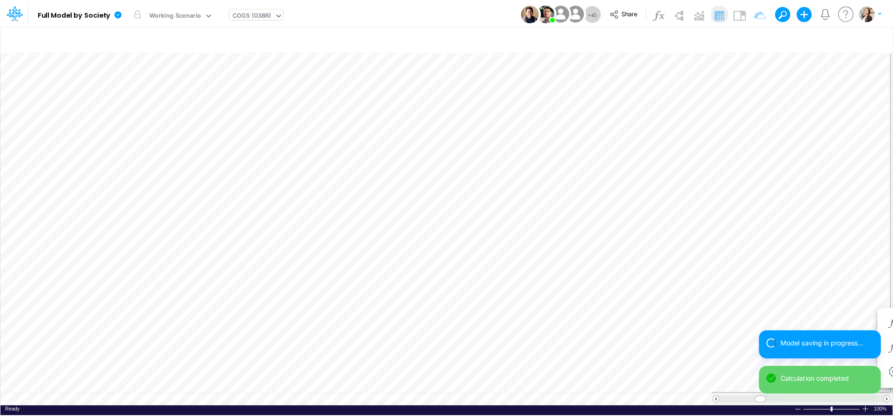
scroll to position [4, 2]
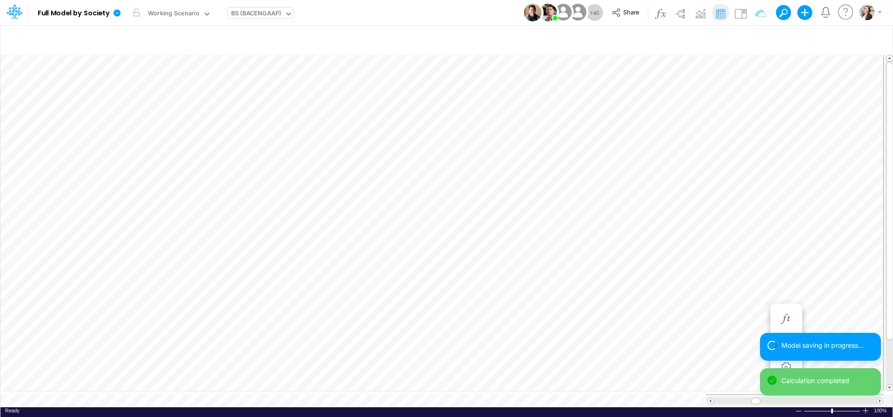
scroll to position [4, 30]
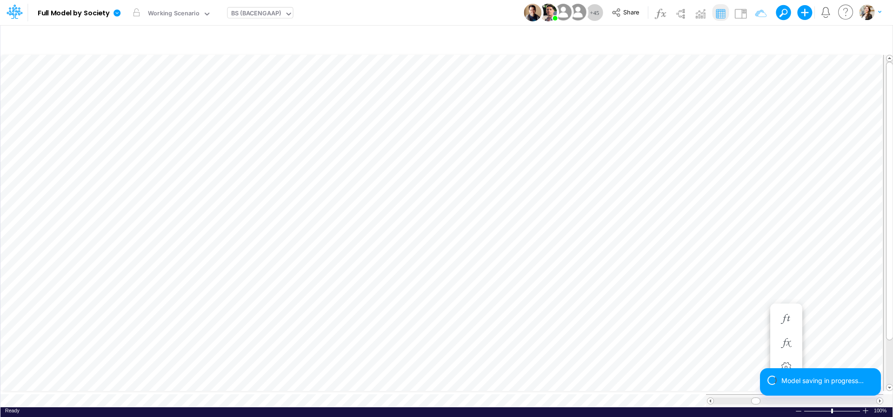
click at [275, 8] on div "BS (BACENGAAP)" at bounding box center [255, 14] width 57 height 14
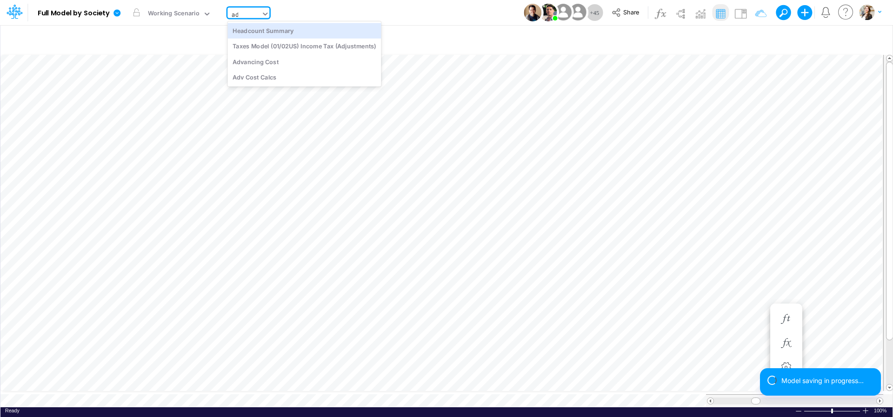
scroll to position [0, 0]
type input "adv"
click at [306, 30] on div "Advancing Cost" at bounding box center [290, 30] width 126 height 15
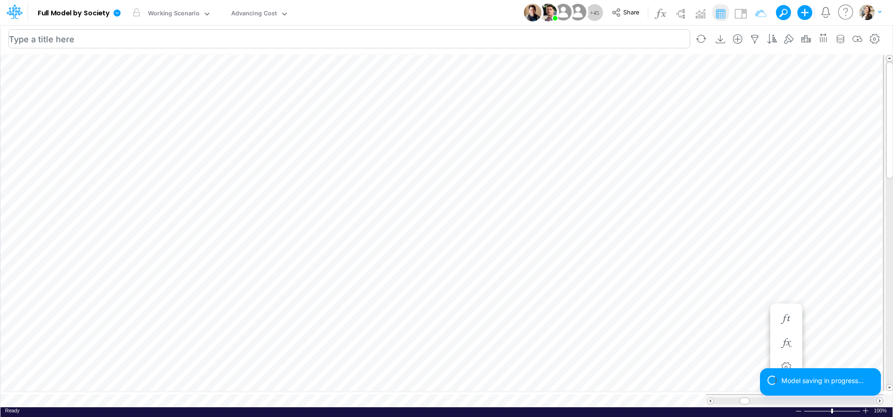
scroll to position [4, 2]
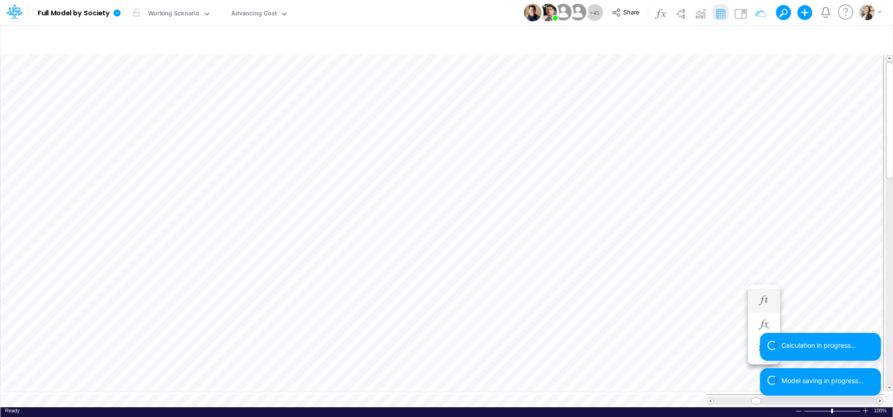
scroll to position [4, 30]
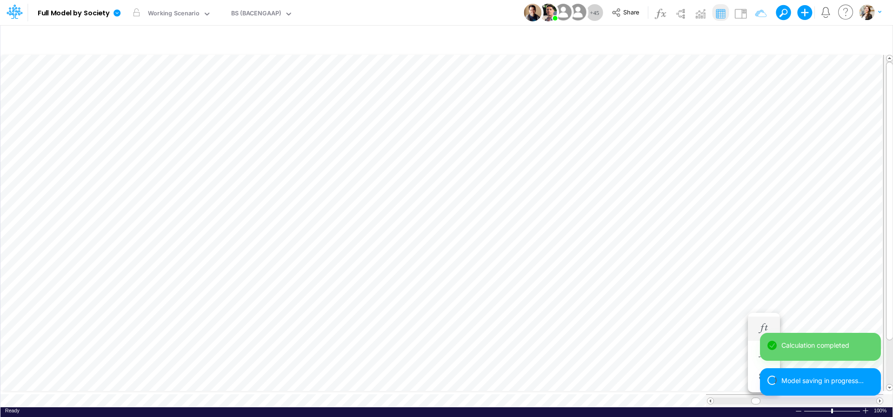
scroll to position [4, 30]
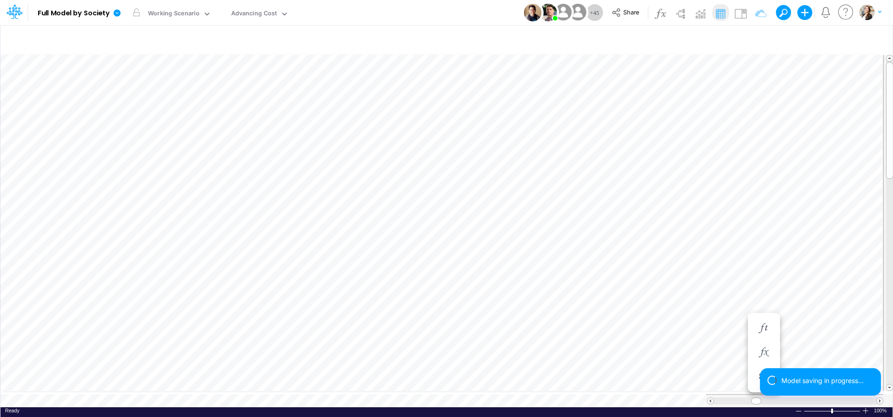
scroll to position [4, 30]
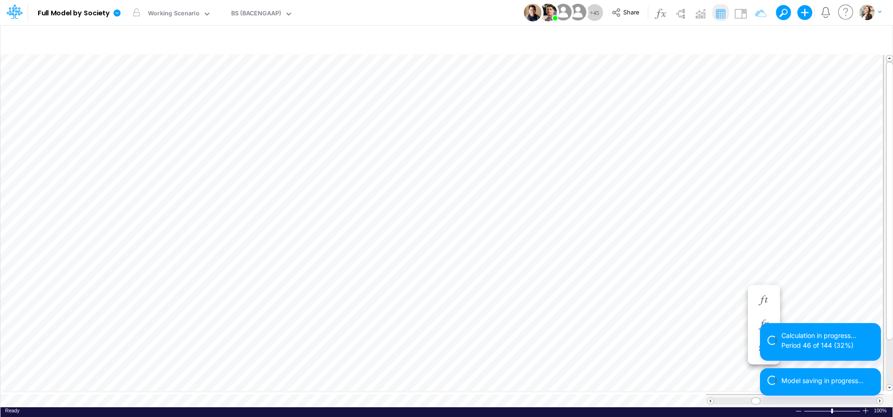
scroll to position [4, 30]
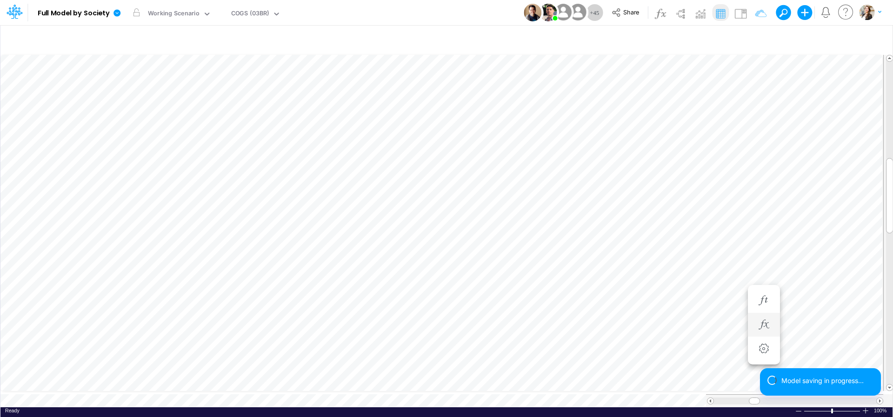
scroll to position [4, 14]
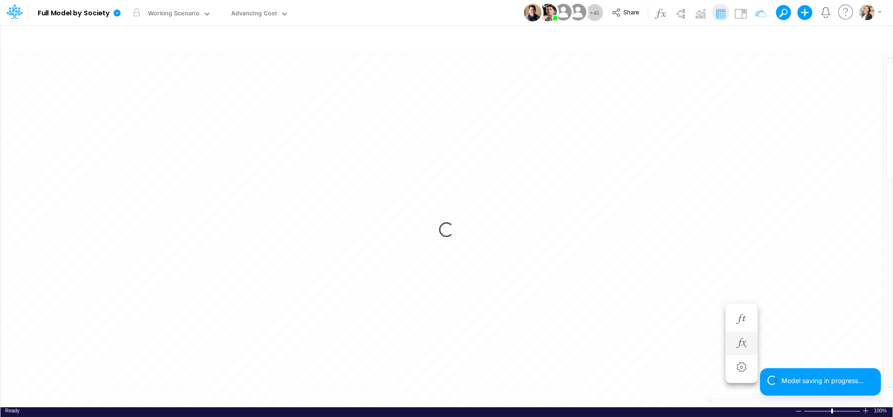
scroll to position [7, 5]
click at [282, 395] on div "Loading..." at bounding box center [446, 229] width 892 height 355
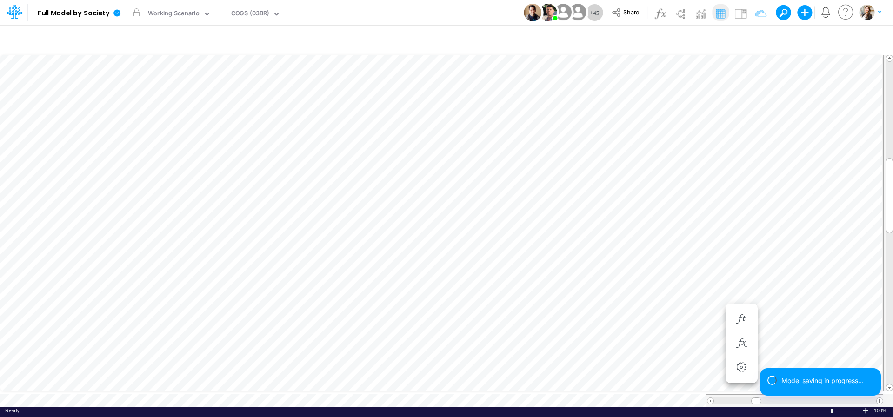
scroll to position [4, 14]
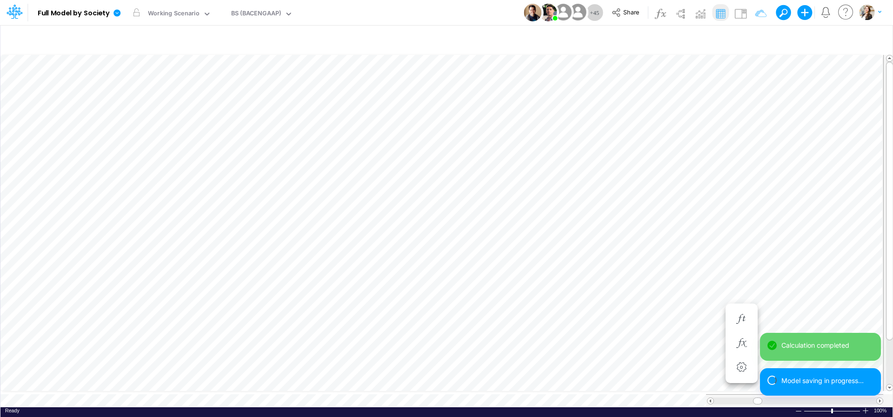
scroll to position [4, 30]
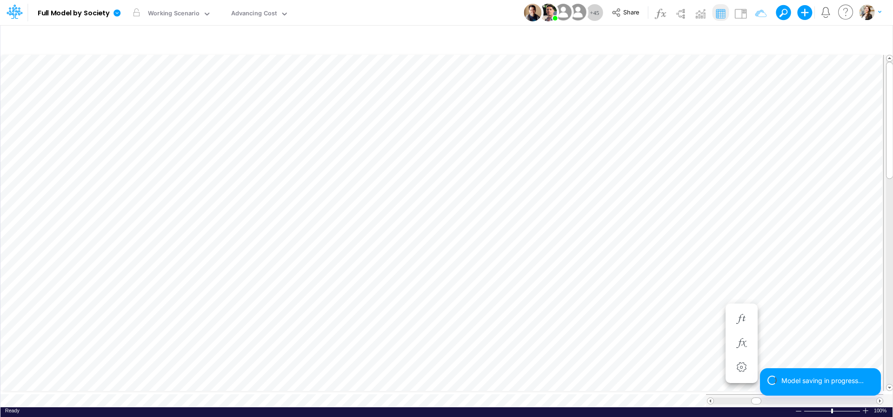
scroll to position [7, 6]
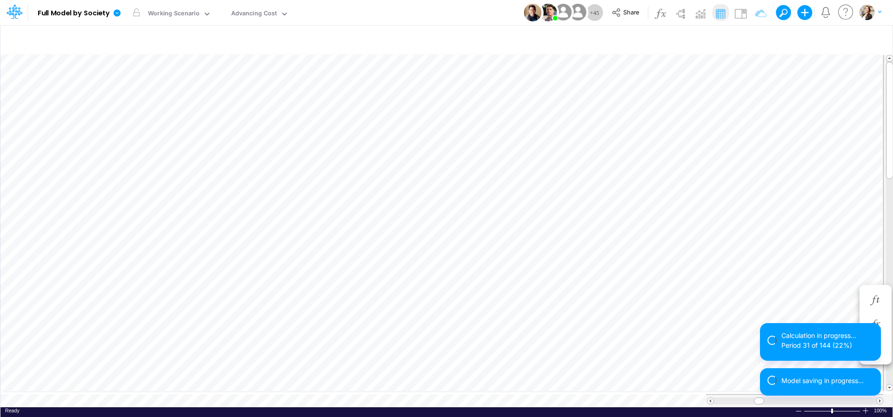
scroll to position [7, 5]
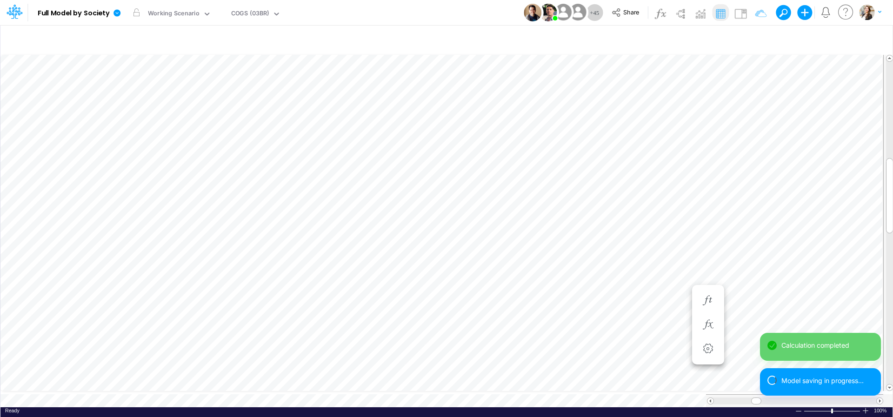
scroll to position [4, 2]
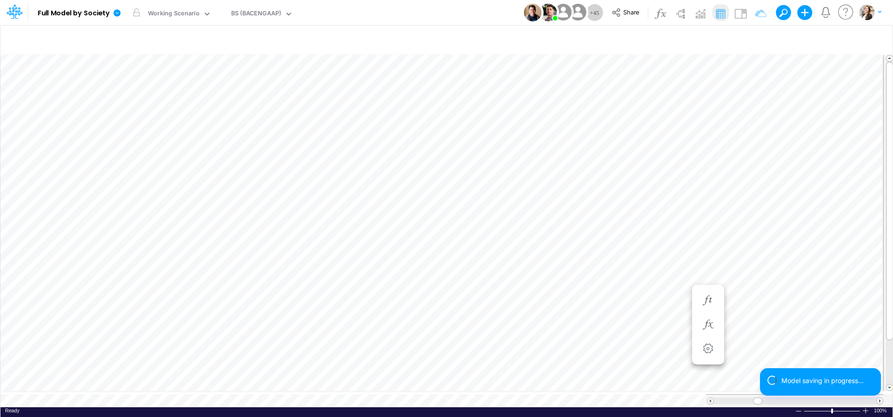
scroll to position [4, 30]
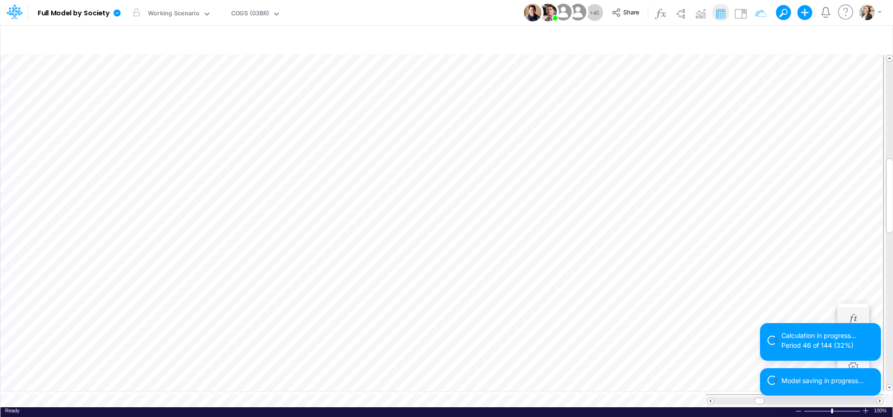
scroll to position [4, 6]
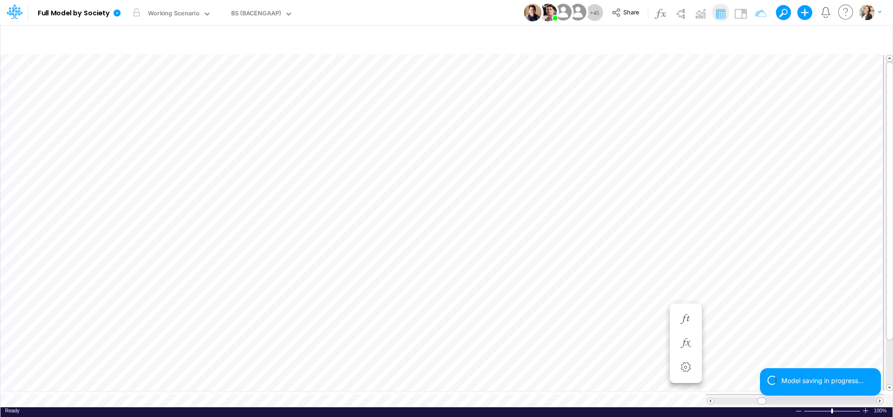
scroll to position [4, 30]
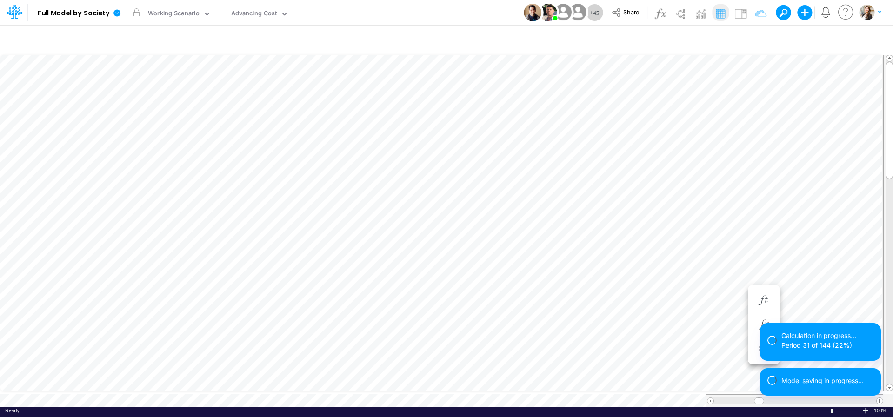
scroll to position [7, 5]
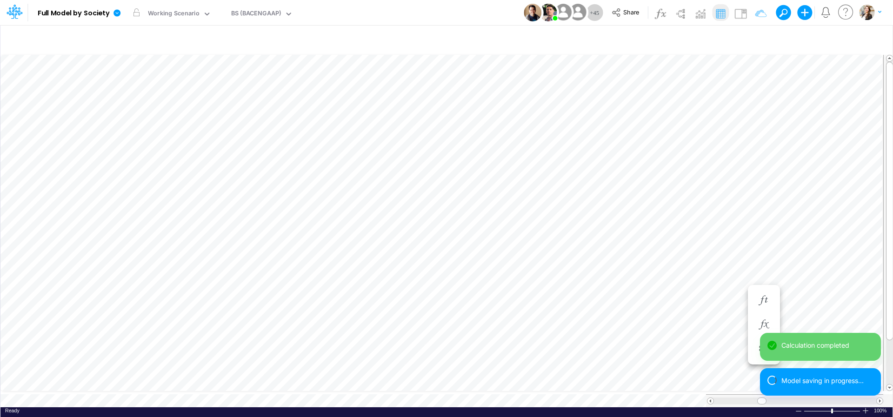
scroll to position [4, 30]
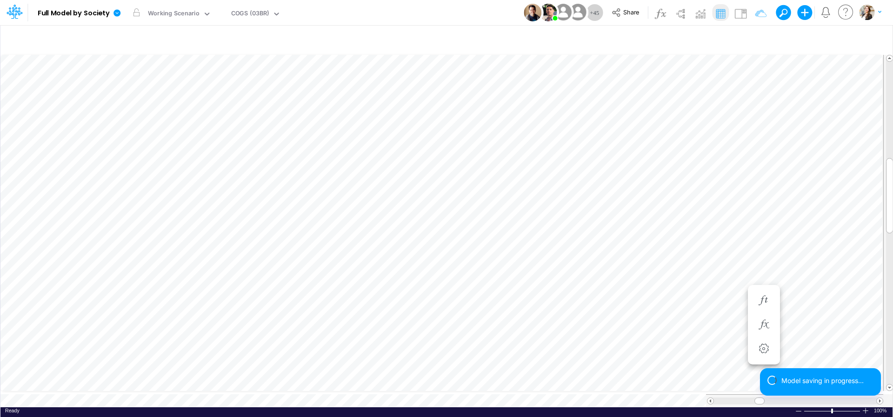
scroll to position [4, 12]
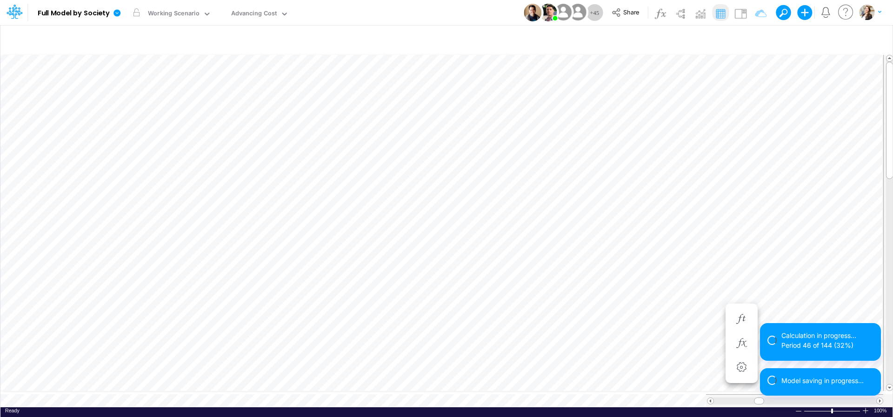
scroll to position [7, 5]
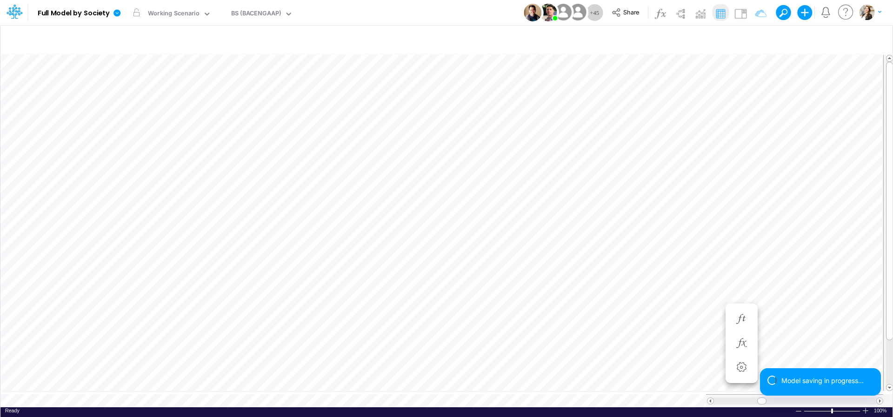
scroll to position [4, 28]
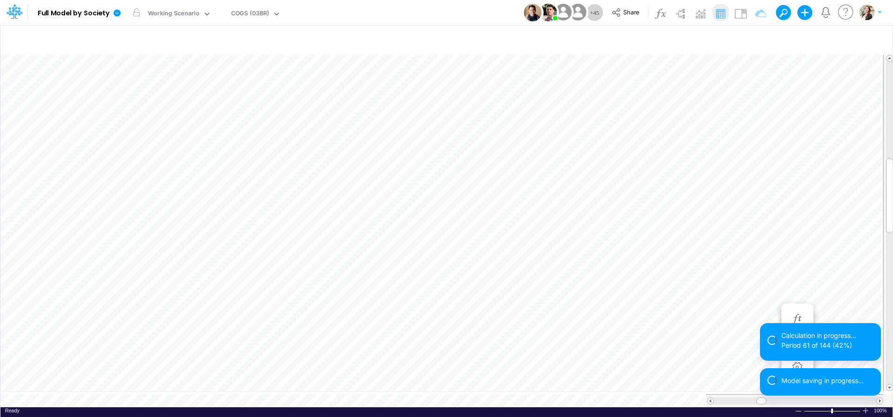
scroll to position [4, 12]
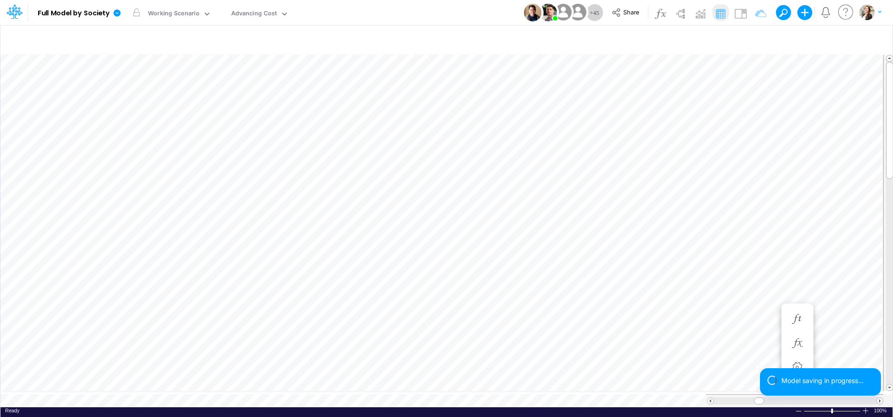
scroll to position [7, 6]
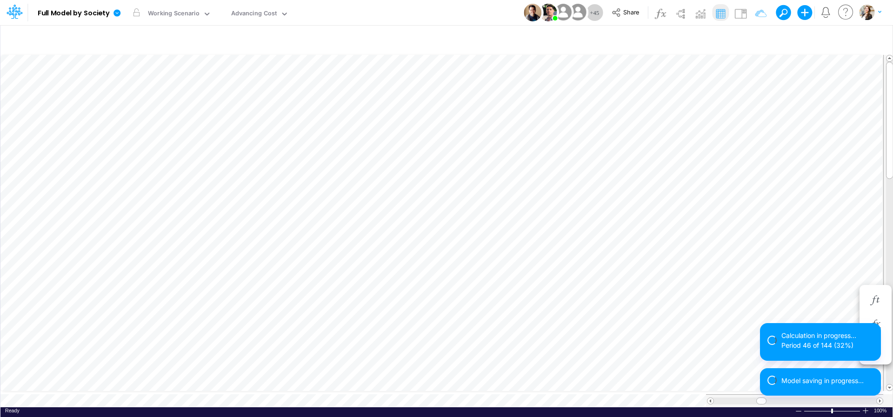
scroll to position [7, 5]
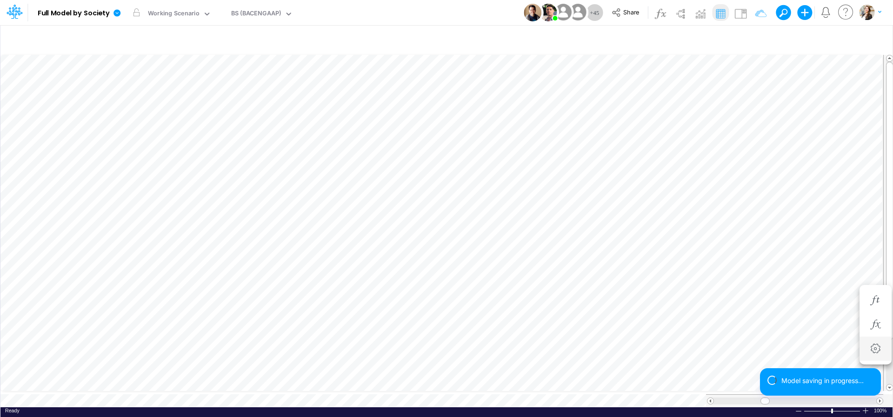
scroll to position [4, 28]
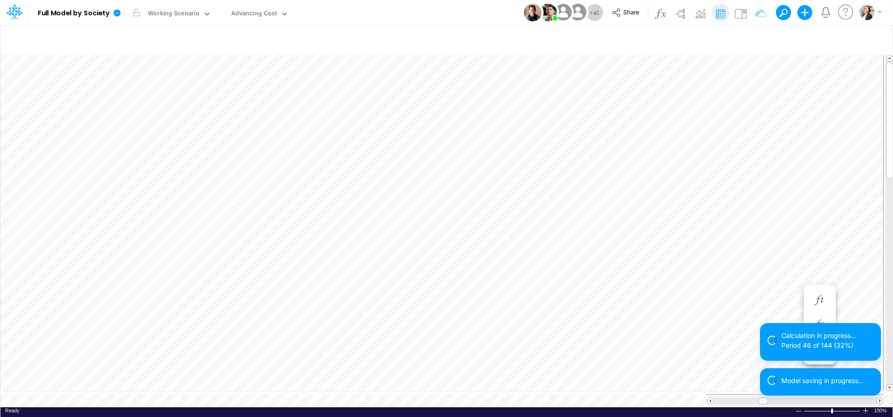
scroll to position [7, 5]
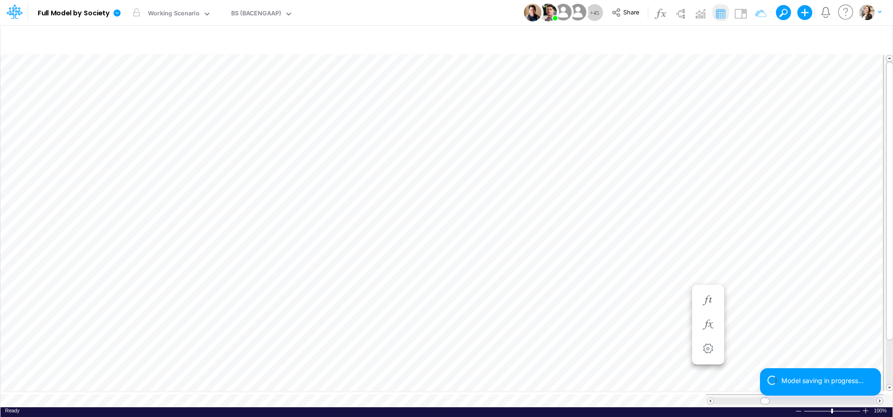
scroll to position [4, 28]
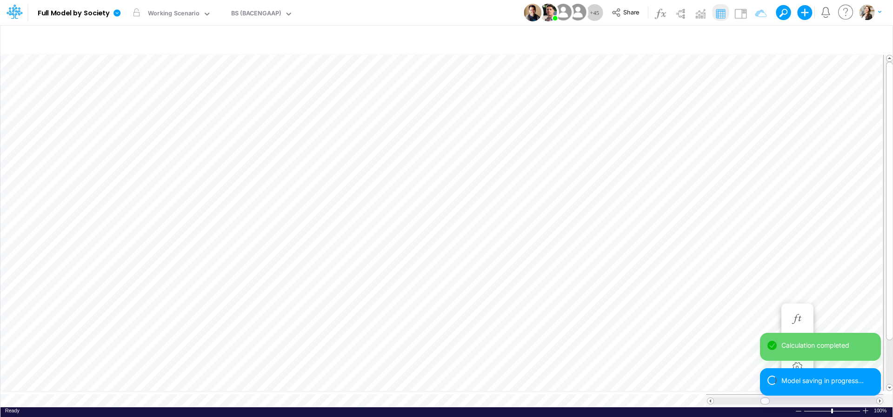
scroll to position [4, 28]
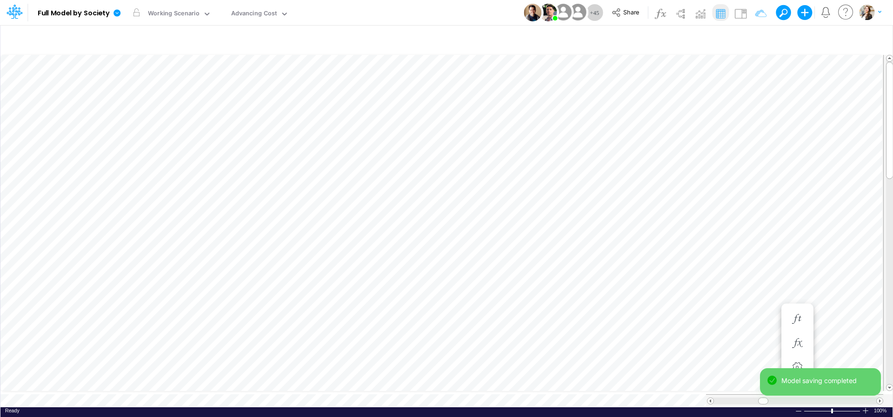
scroll to position [7, 6]
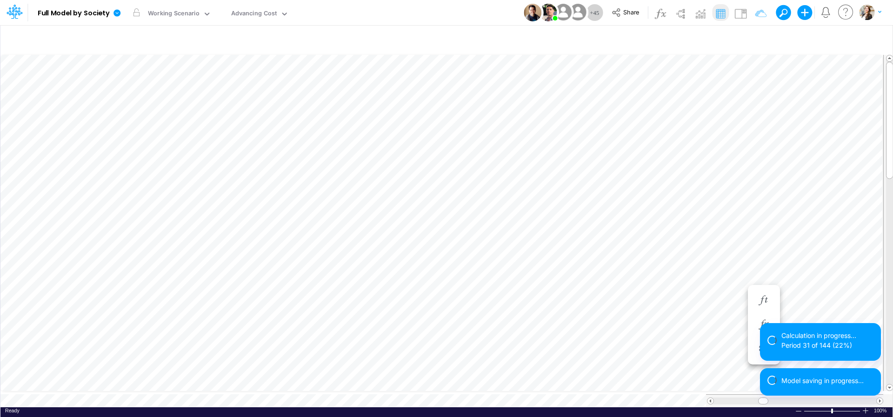
scroll to position [7, 5]
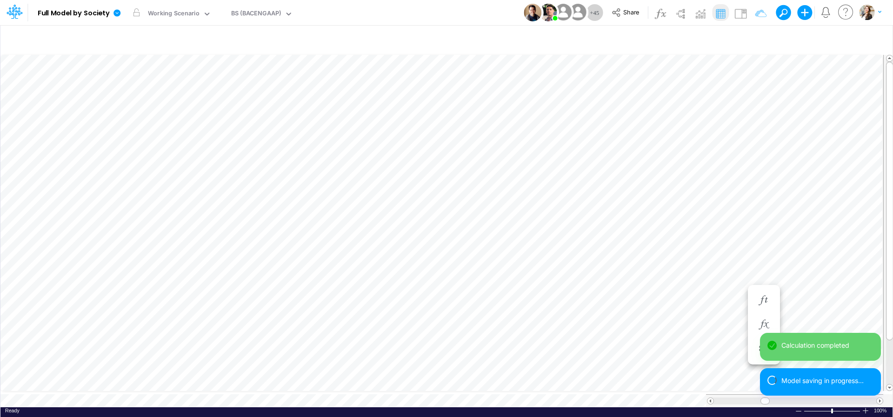
scroll to position [4, 30]
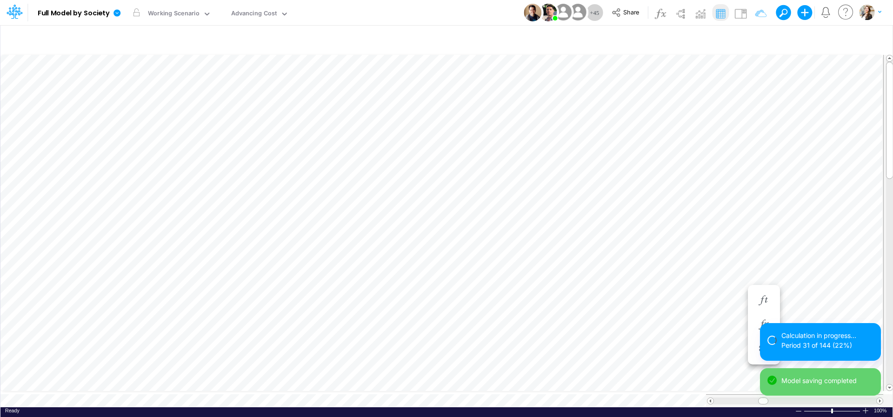
scroll to position [7, 5]
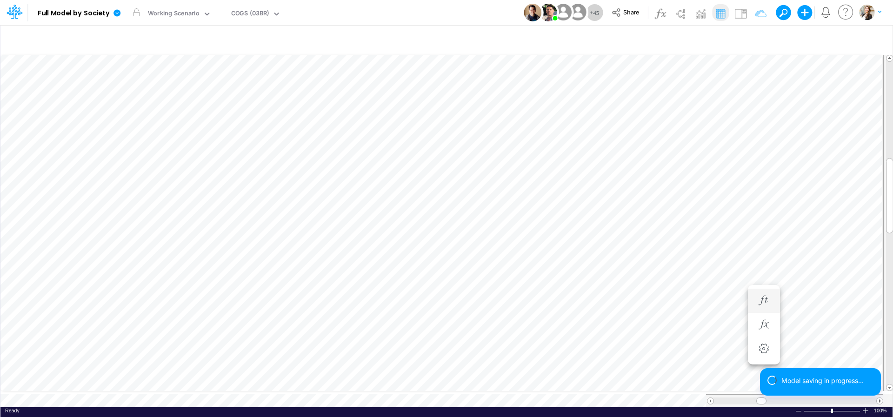
scroll to position [4, 14]
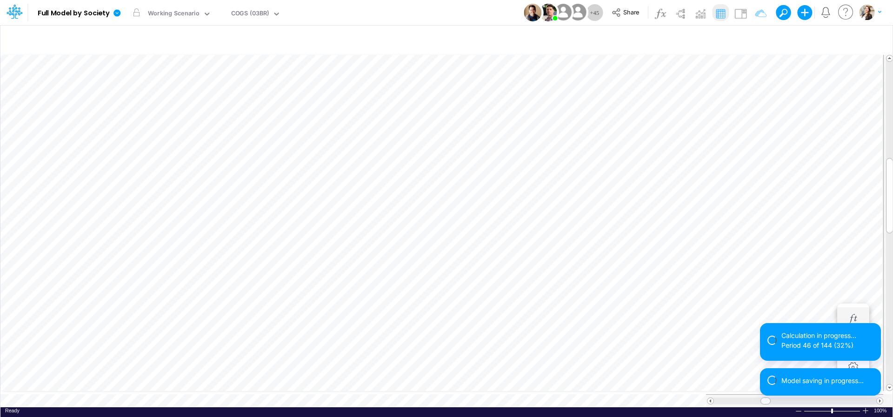
scroll to position [4, 12]
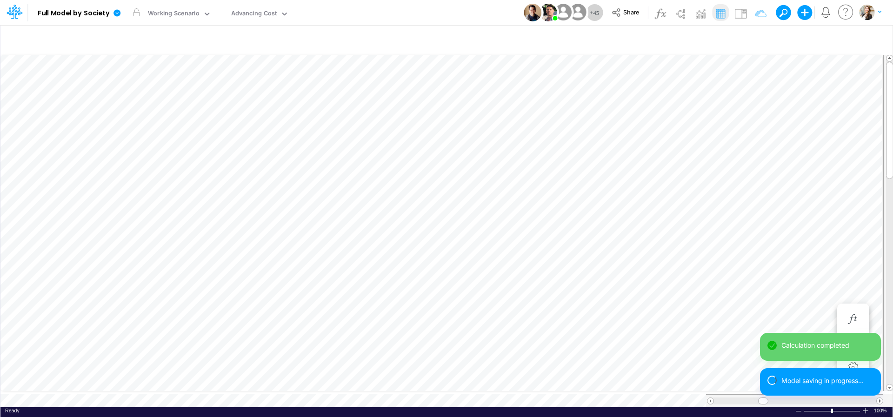
scroll to position [7, 6]
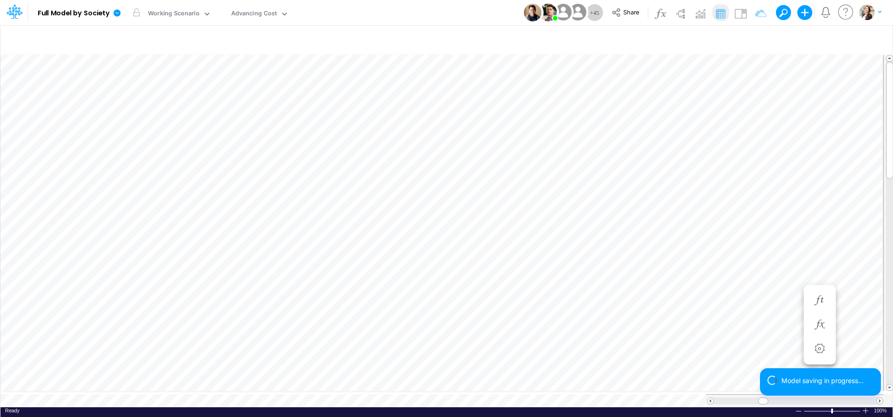
scroll to position [4, 2]
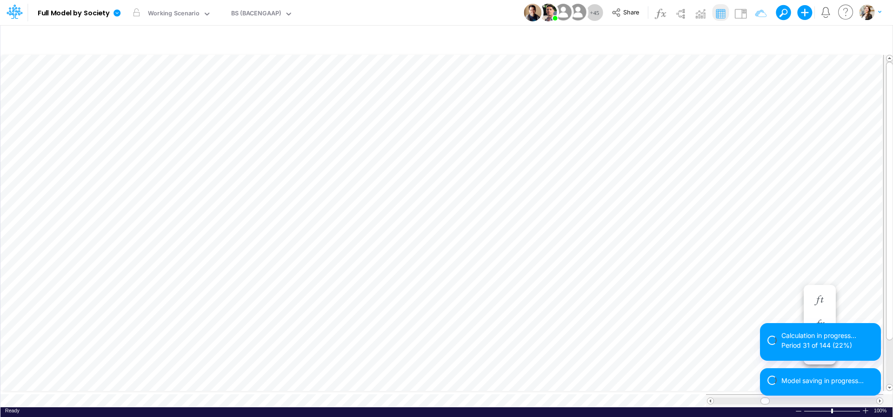
scroll to position [4, 30]
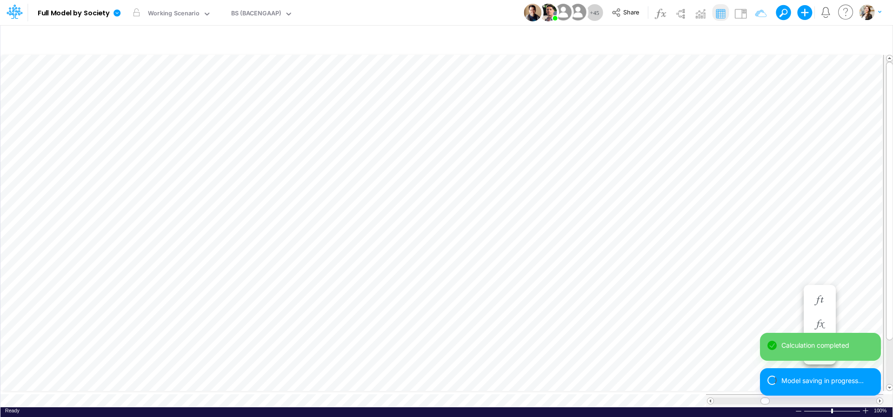
scroll to position [4, 30]
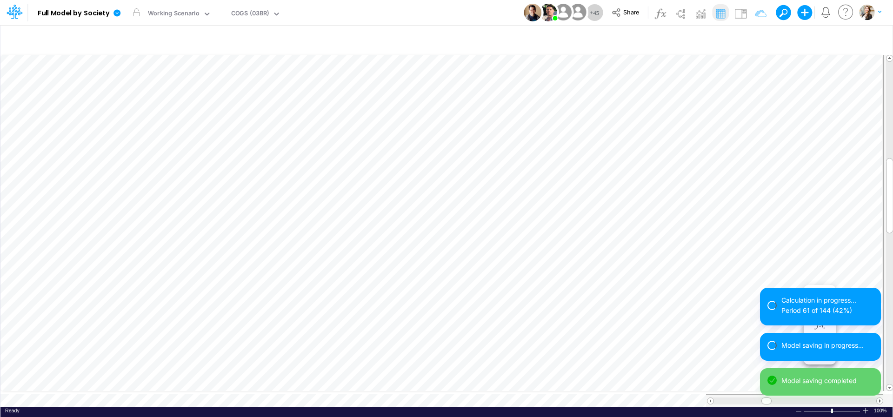
scroll to position [4, 6]
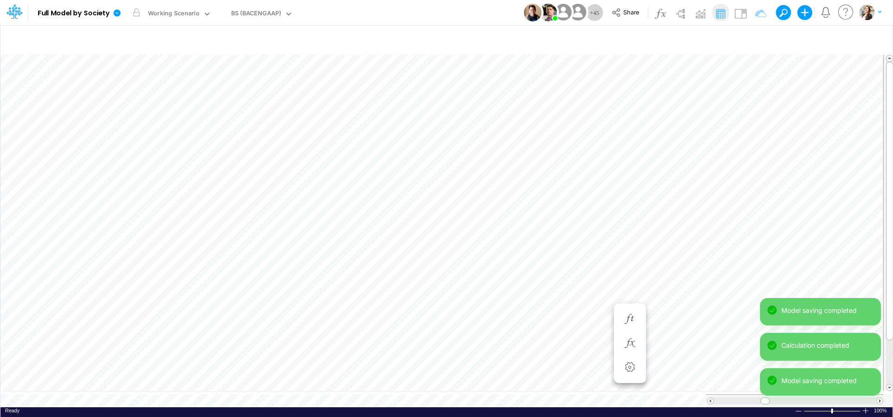
scroll to position [4, 30]
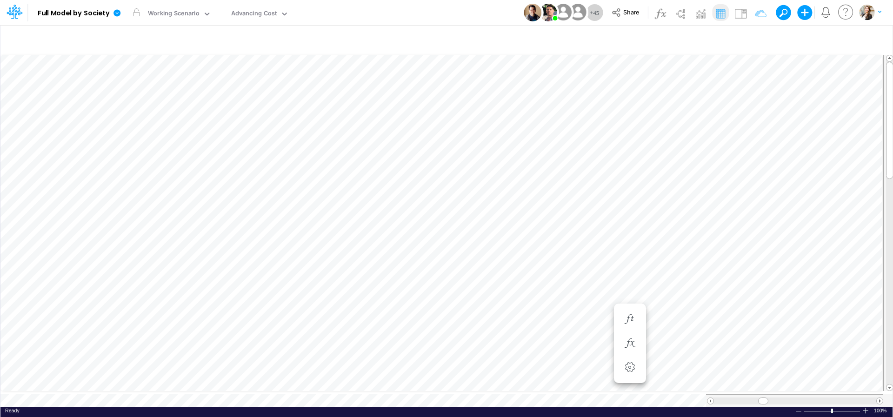
scroll to position [7, 6]
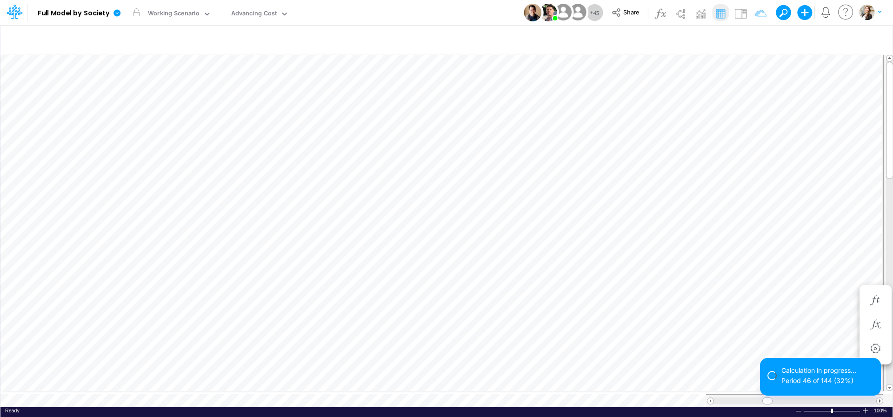
scroll to position [7, 6]
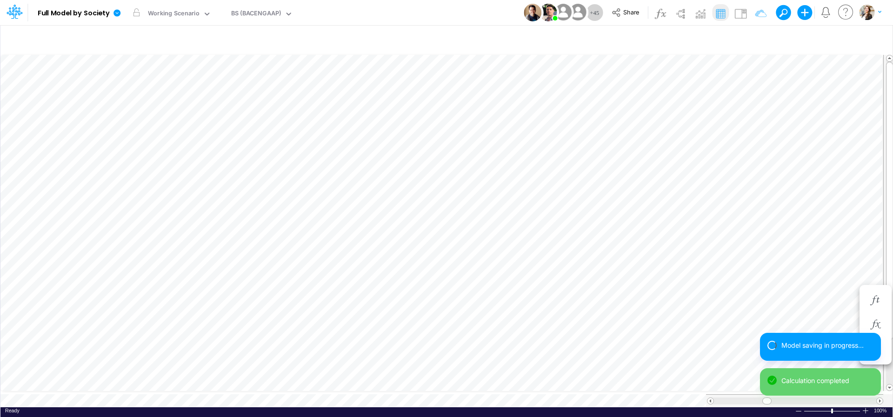
scroll to position [4, 30]
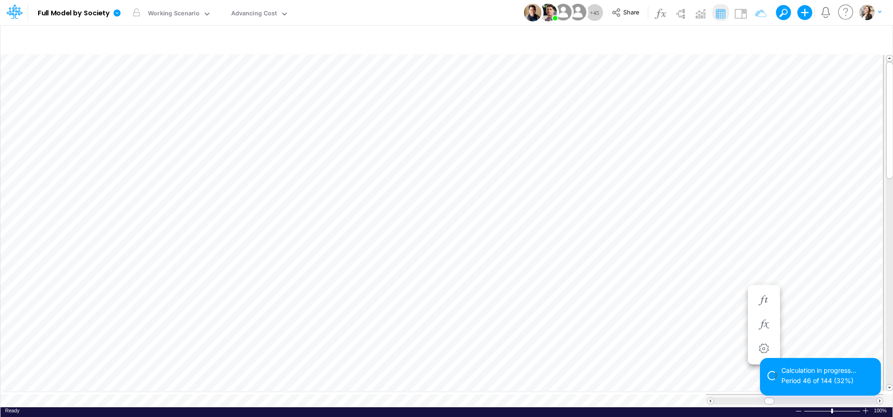
scroll to position [7, 6]
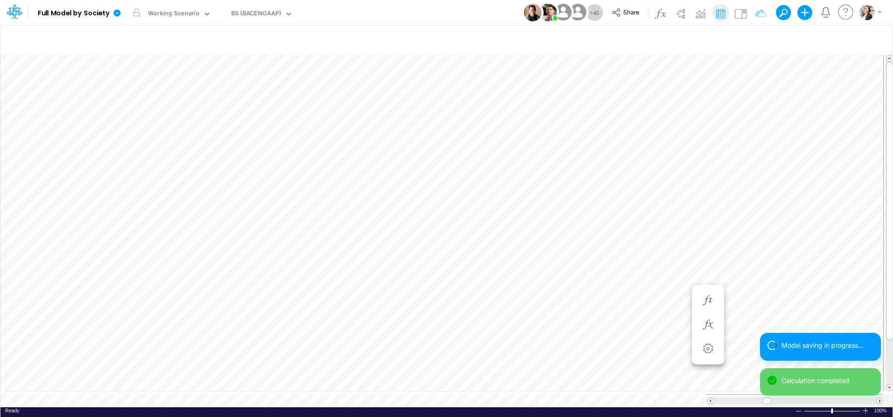
scroll to position [4, 27]
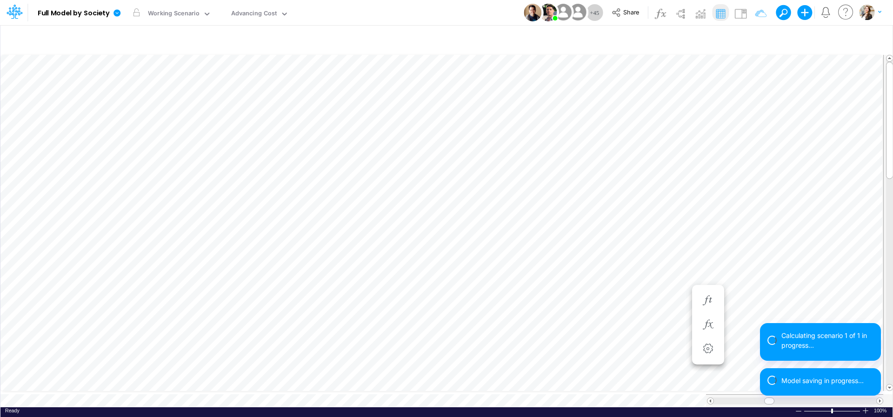
scroll to position [7, 6]
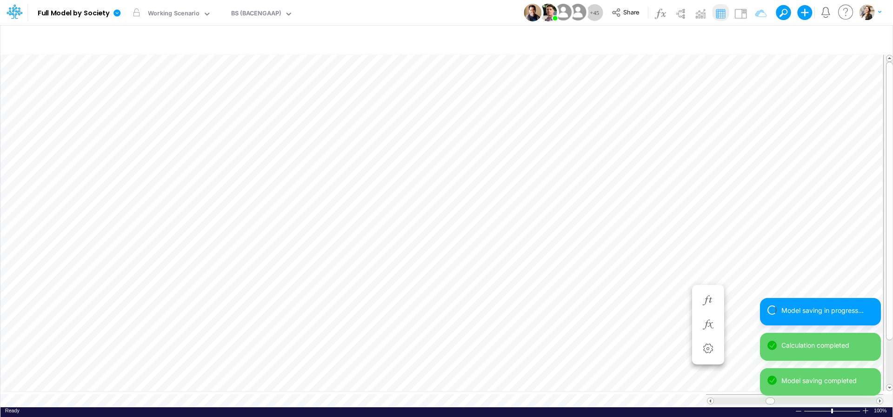
scroll to position [4, 27]
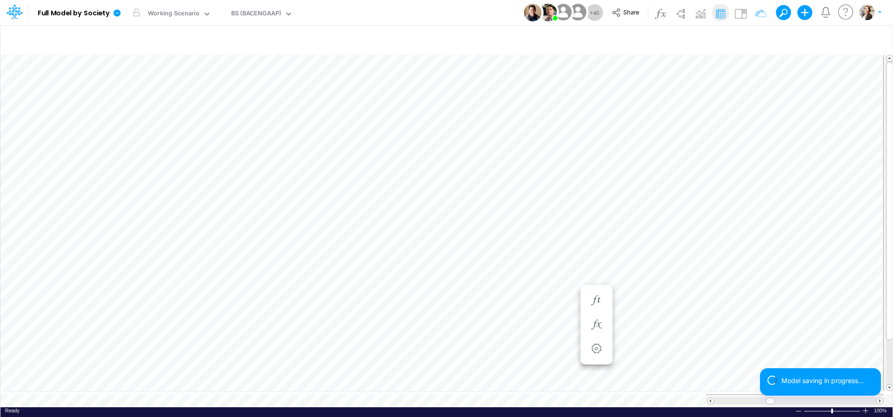
scroll to position [4, 30]
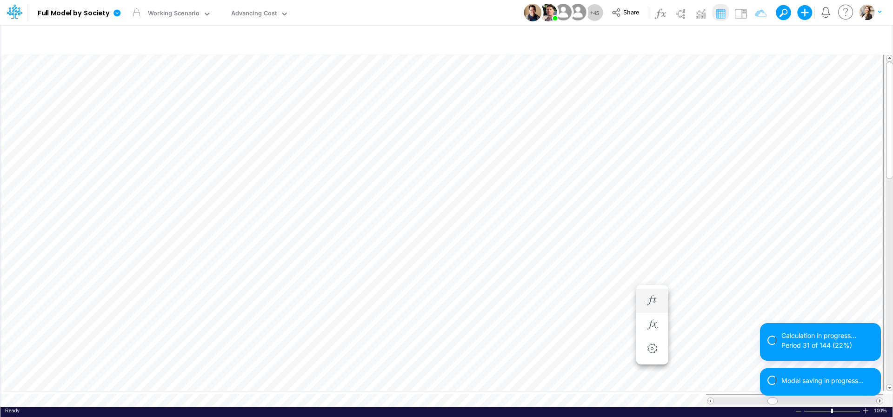
scroll to position [7, 5]
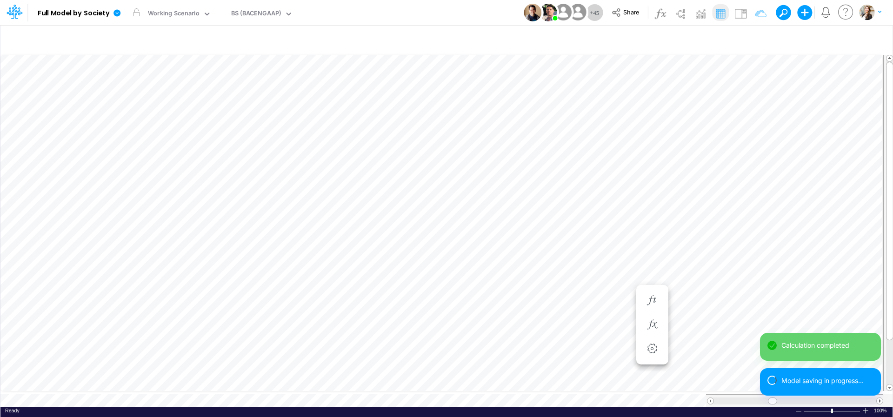
scroll to position [4, 30]
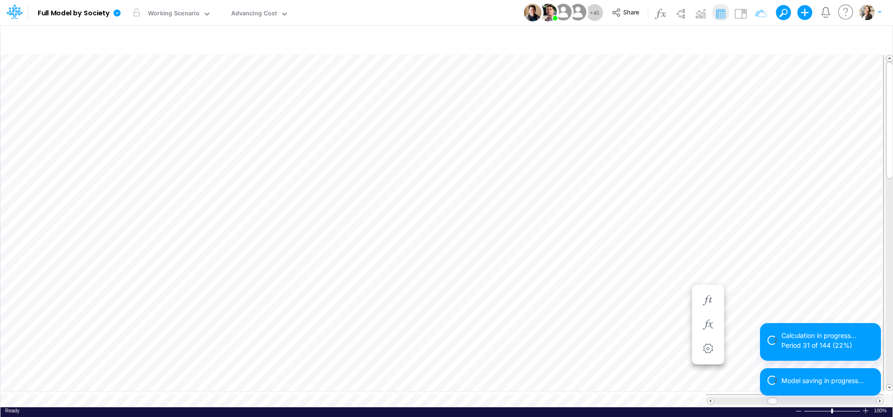
scroll to position [7, 5]
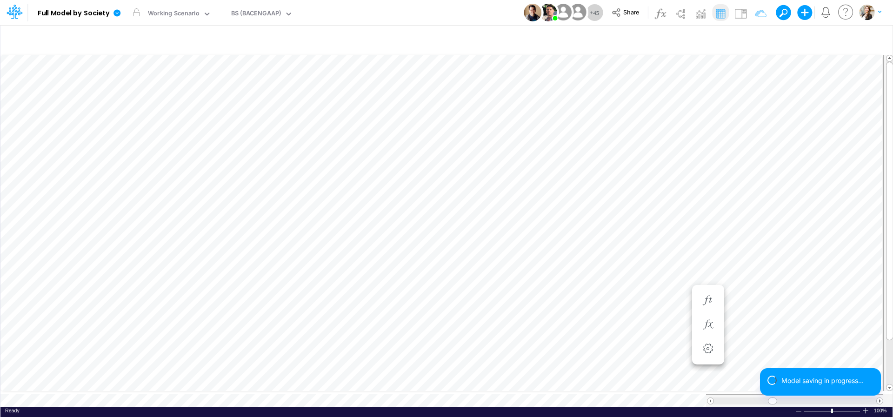
scroll to position [4, 30]
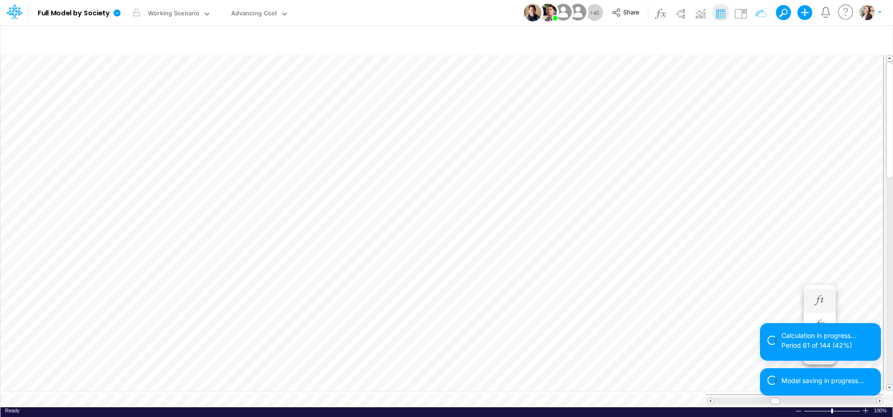
scroll to position [7, 5]
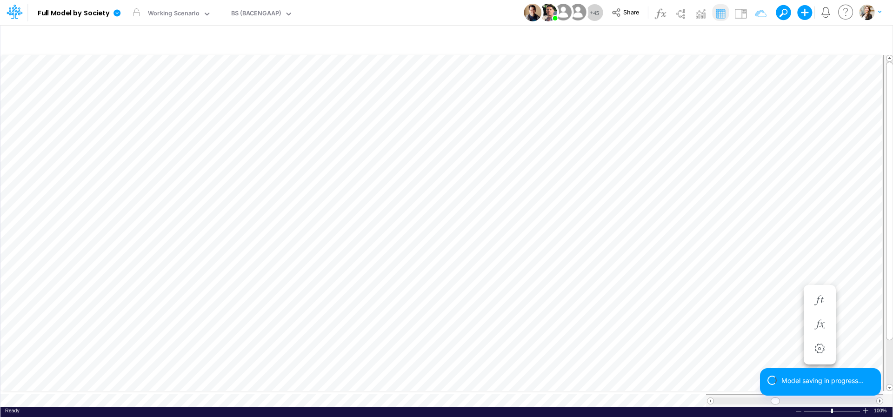
scroll to position [4, 28]
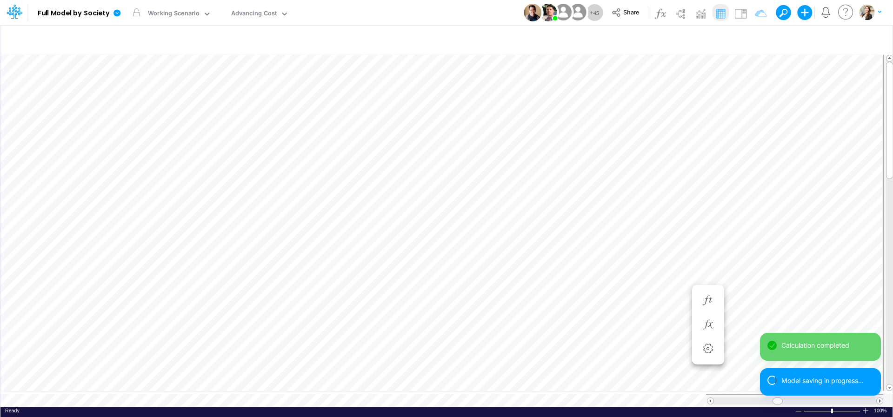
scroll to position [7, 5]
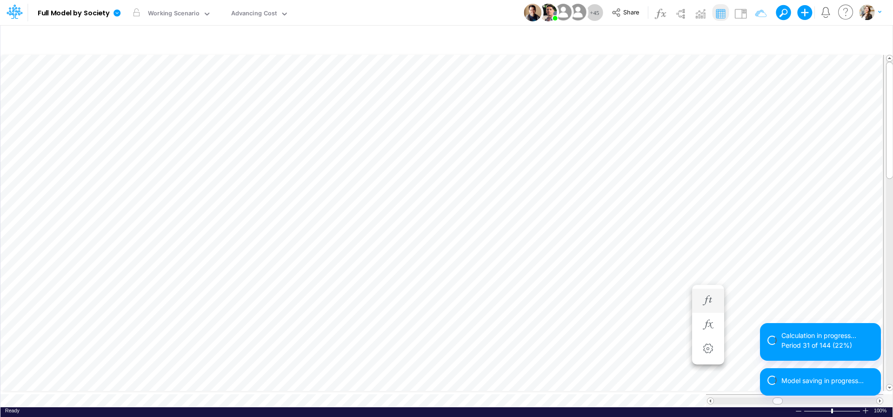
scroll to position [7, 5]
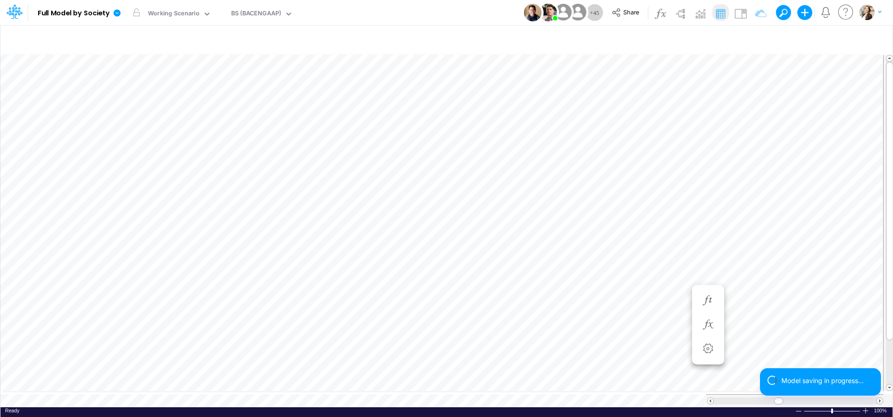
scroll to position [4, 30]
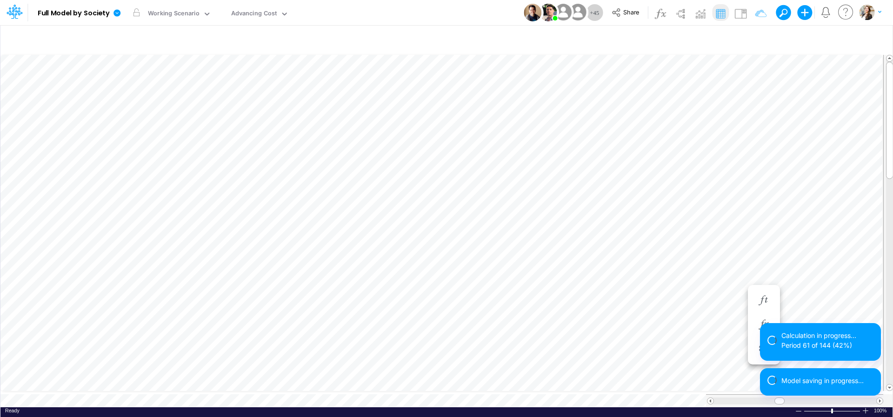
scroll to position [7, 5]
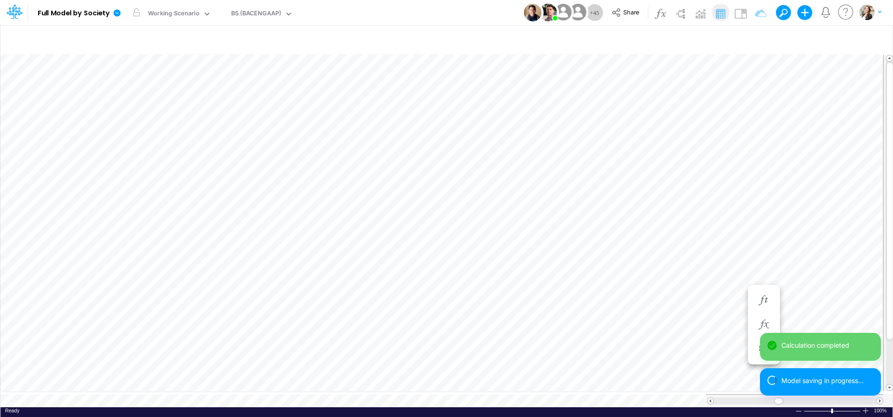
scroll to position [4, 30]
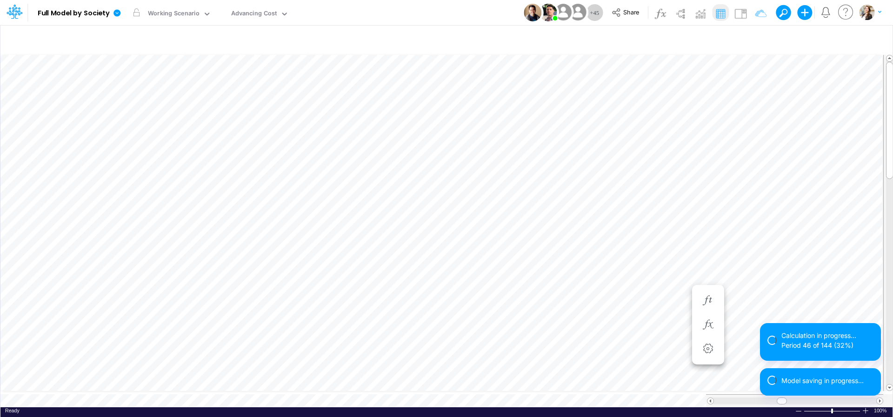
scroll to position [7, 6]
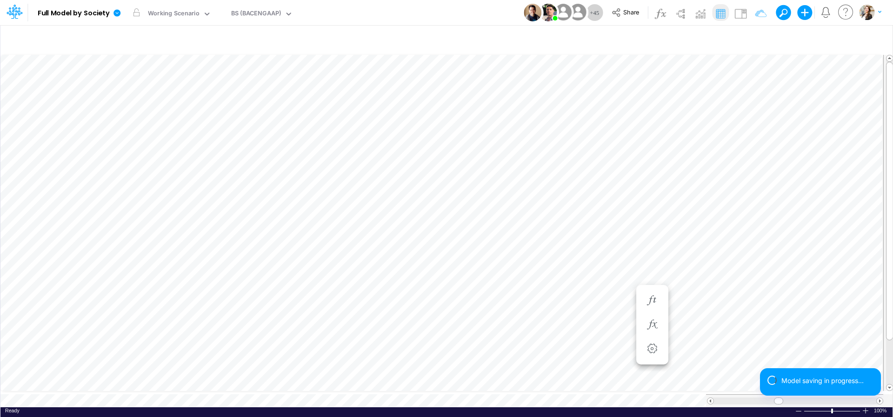
scroll to position [4, 28]
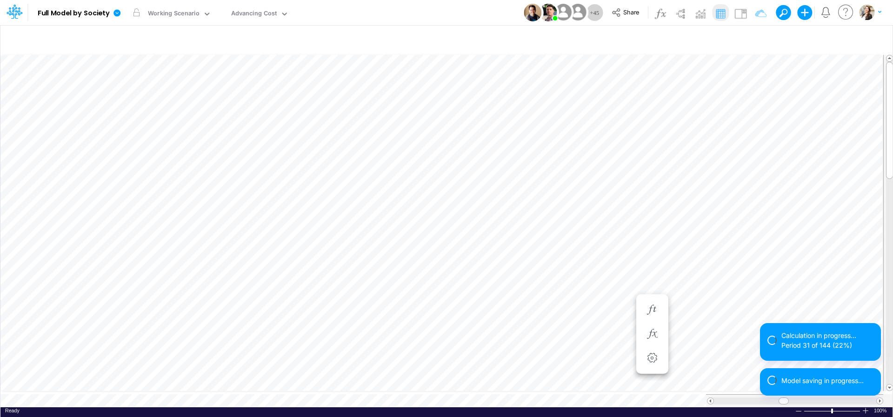
scroll to position [7, 5]
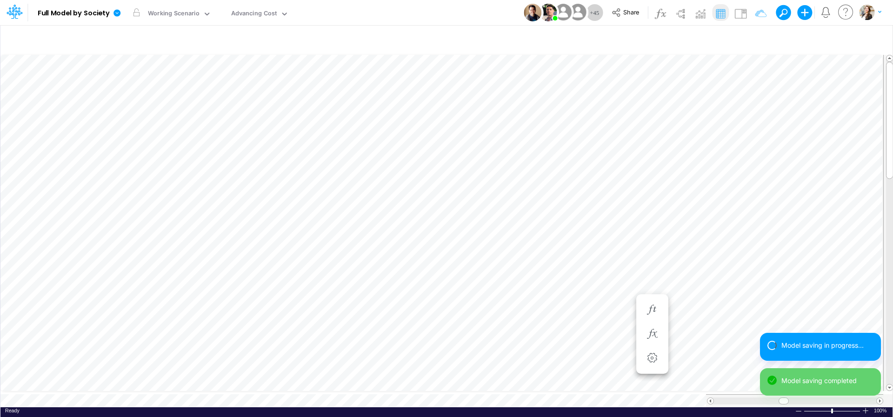
scroll to position [7, 5]
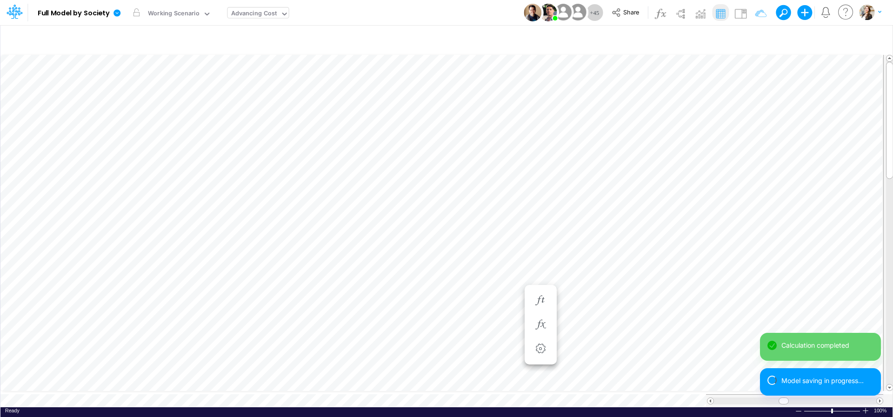
click at [258, 13] on div "Advancing Cost" at bounding box center [254, 14] width 46 height 11
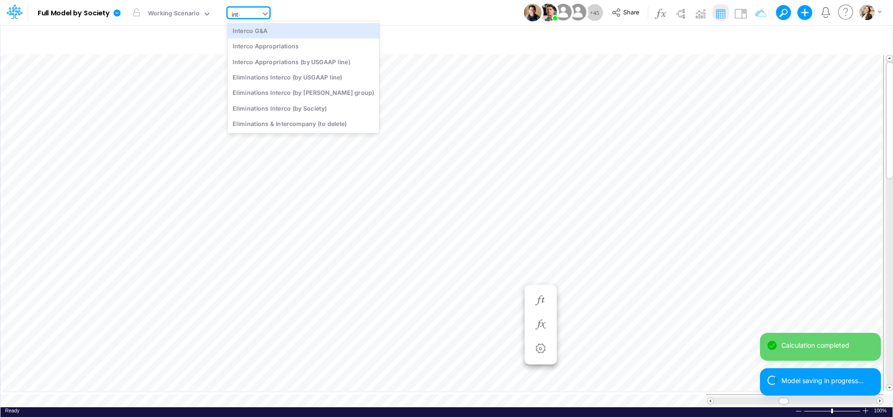
scroll to position [0, 0]
type input "interco"
click at [259, 30] on div "Interco G&A" at bounding box center [303, 30] width 152 height 15
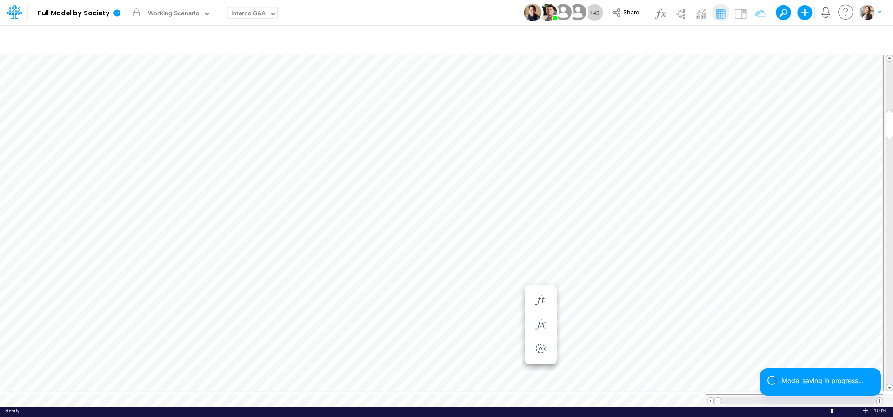
scroll to position [4, 14]
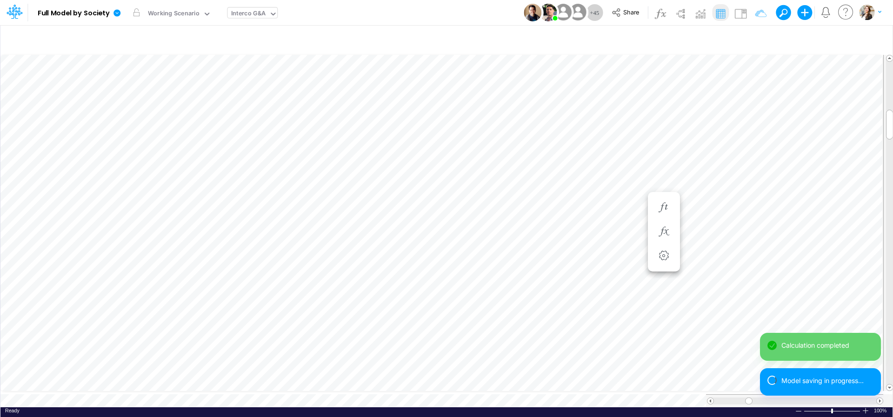
scroll to position [4, 2]
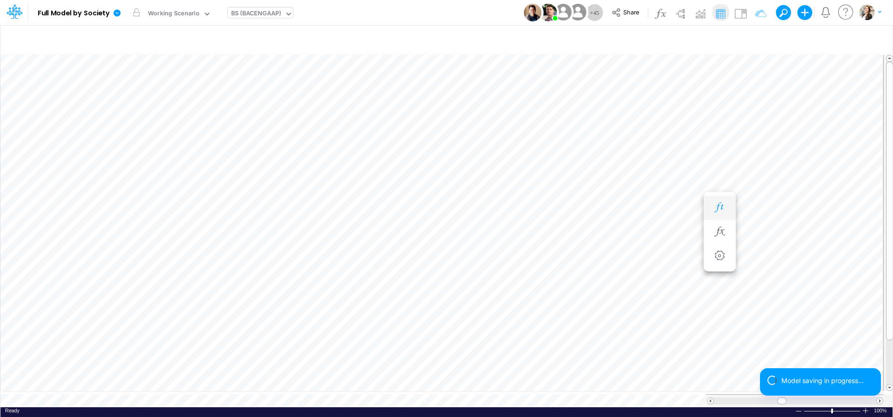
scroll to position [4, 30]
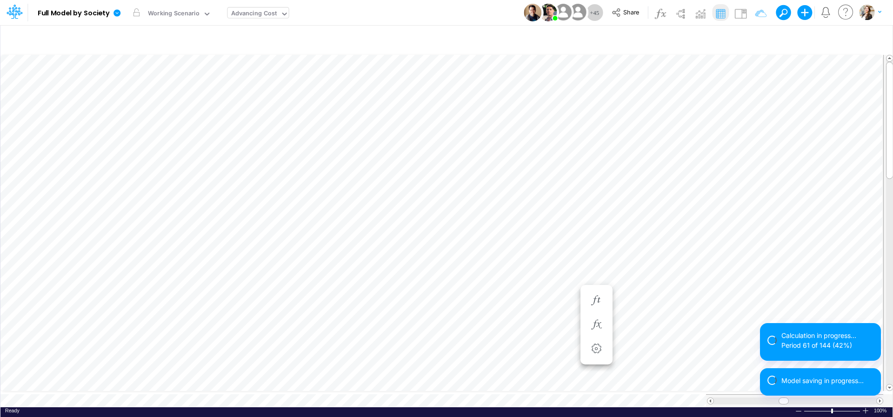
scroll to position [7, 5]
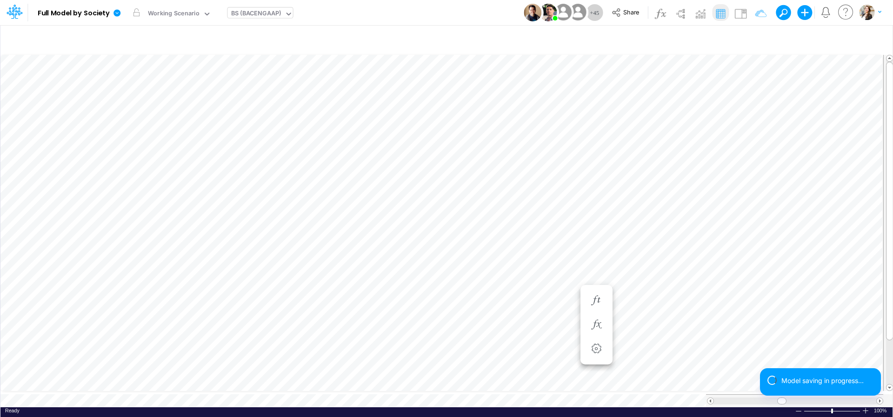
scroll to position [4, 30]
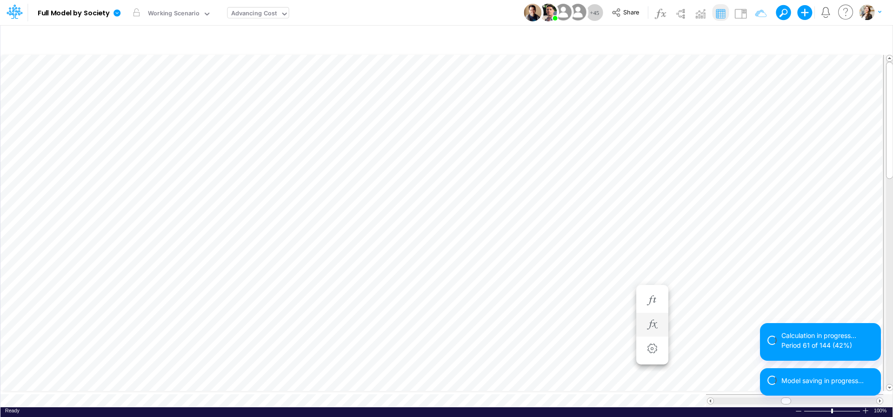
scroll to position [7, 6]
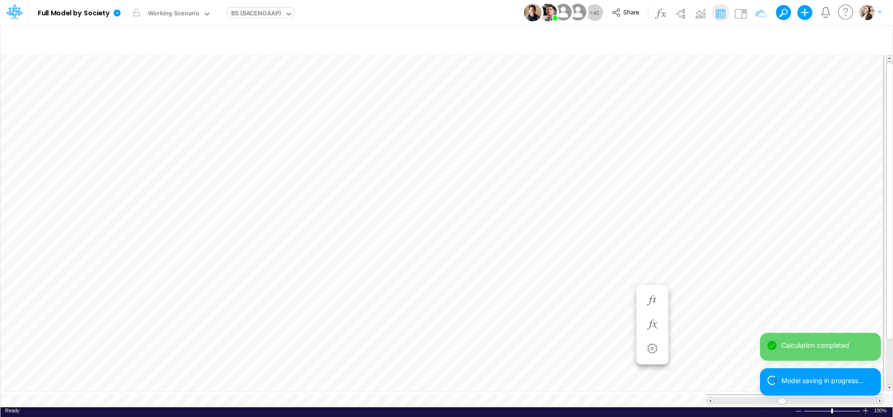
scroll to position [4, 27]
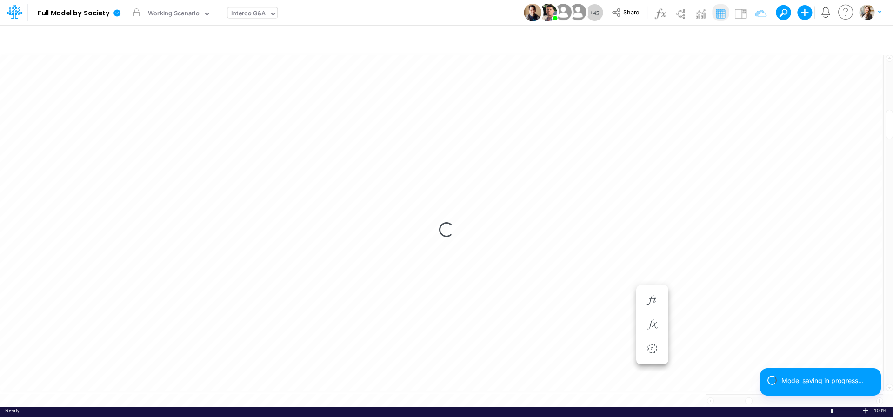
scroll to position [4, 2]
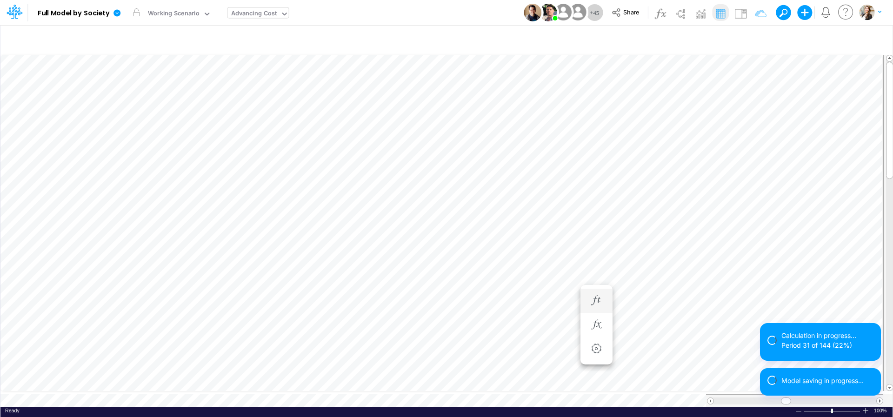
scroll to position [7, 5]
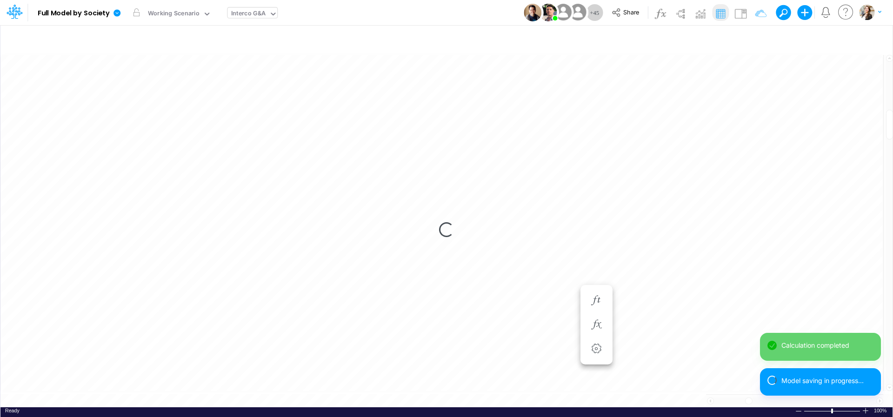
scroll to position [4, 2]
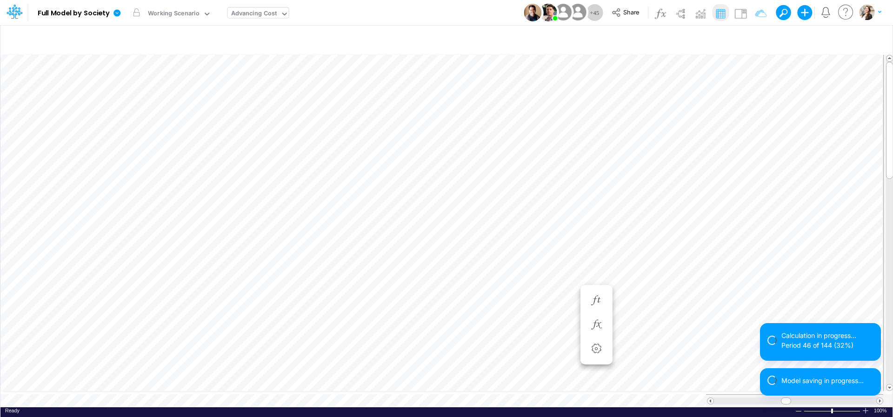
scroll to position [7, 5]
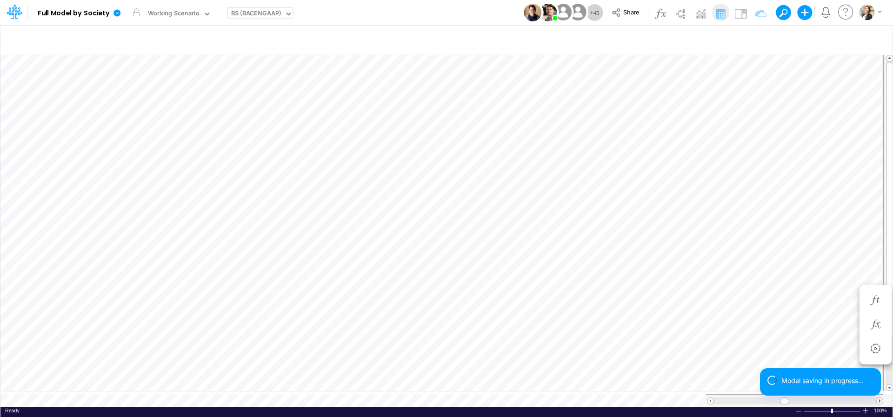
scroll to position [4, 30]
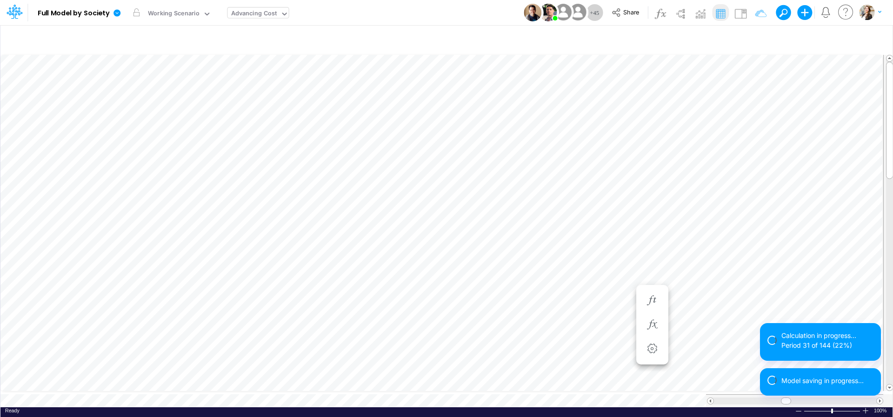
scroll to position [7, 5]
click at [381, 408] on div "Ready 100% Sum: null Max: null Min: null Numerical Count: null Count: null Aver…" at bounding box center [446, 414] width 892 height 12
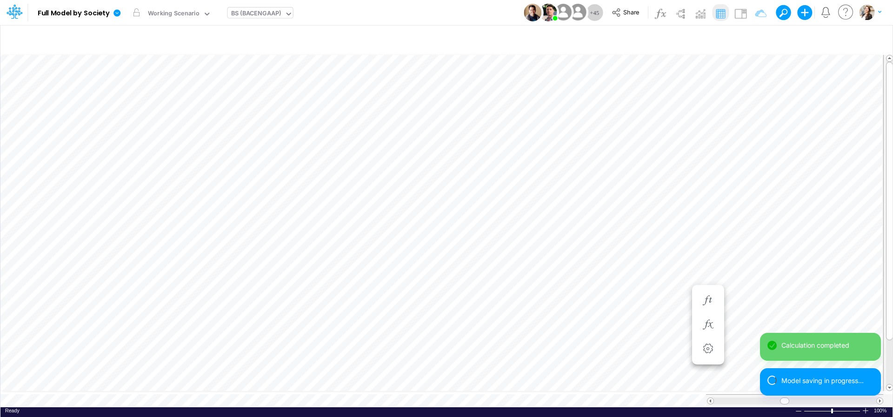
scroll to position [4, 28]
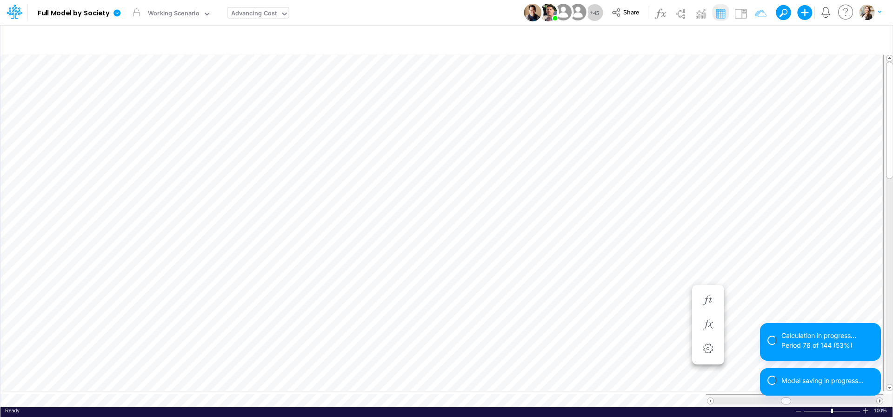
scroll to position [7, 5]
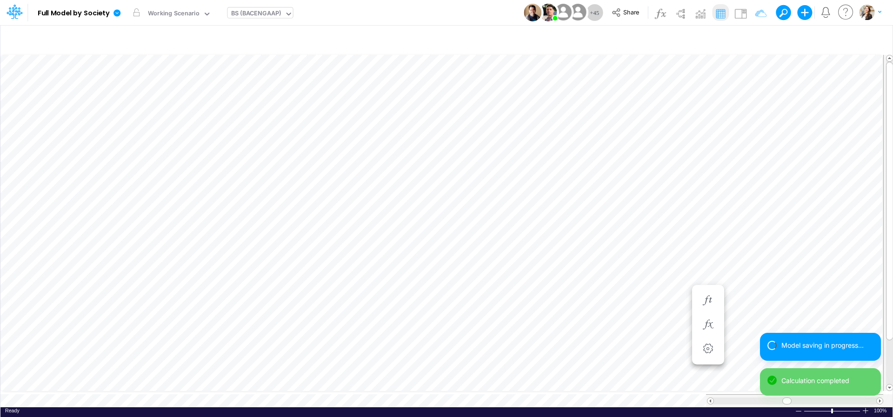
scroll to position [4, 30]
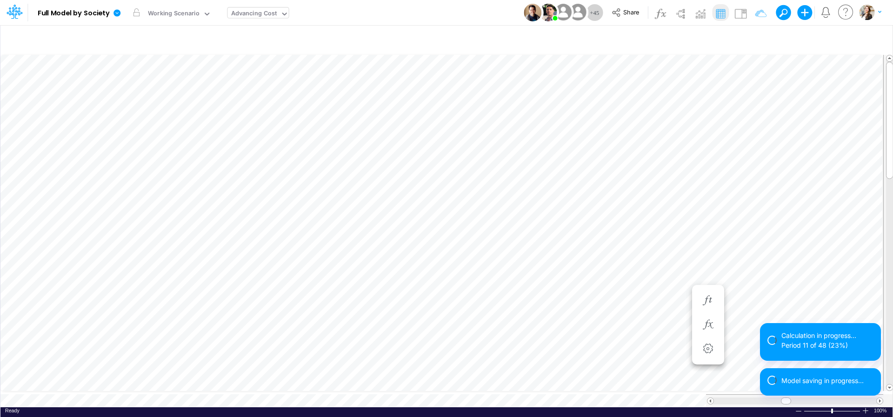
scroll to position [7, 5]
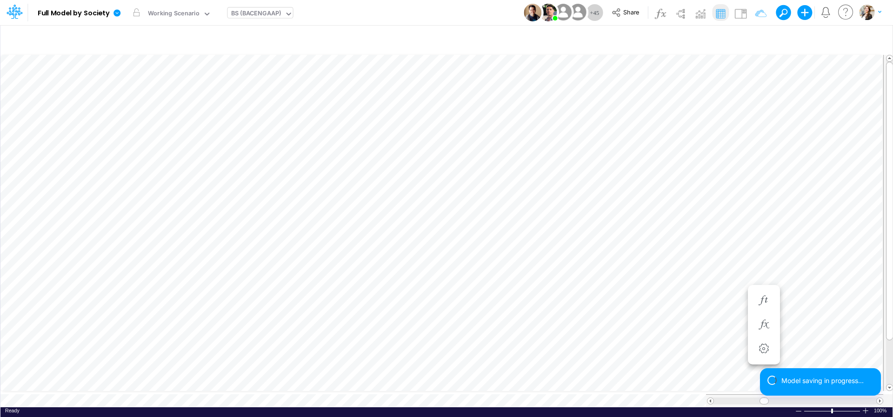
scroll to position [4, 28]
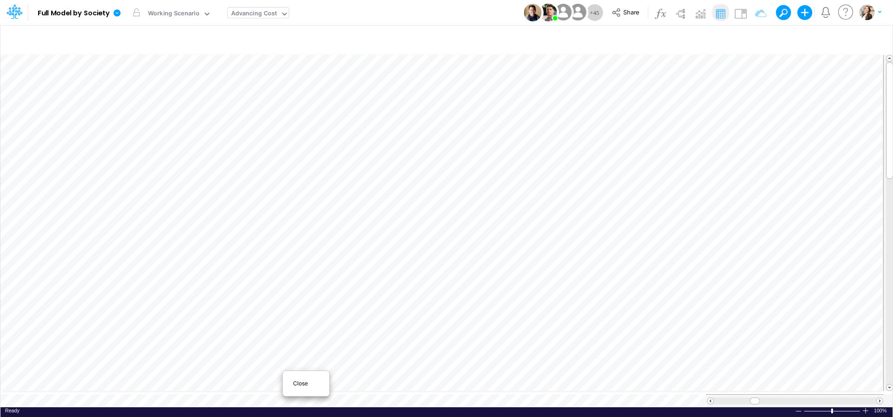
click at [296, 383] on span "Close" at bounding box center [306, 384] width 26 height 8
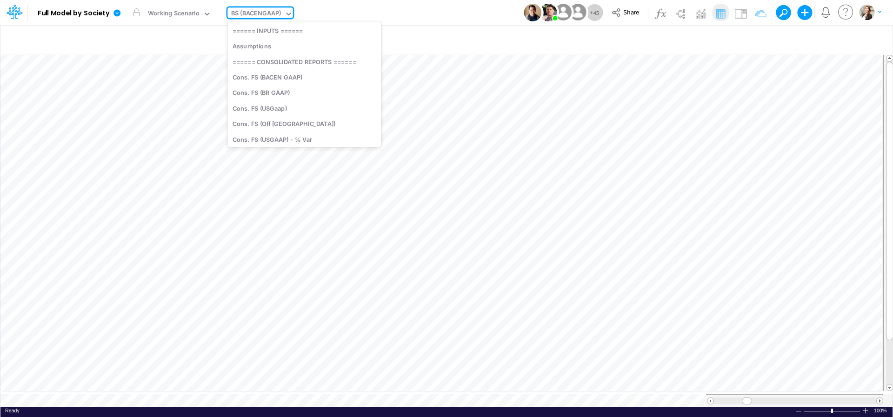
click at [262, 18] on div "BS (BACENGAAP)" at bounding box center [256, 14] width 50 height 11
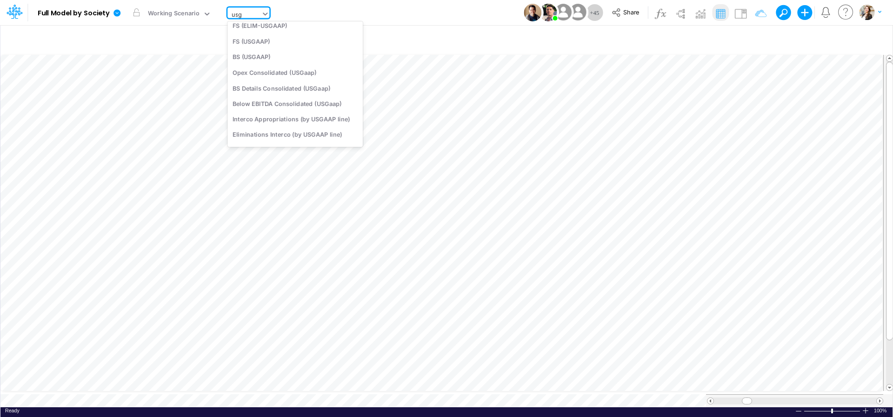
type input "usga"
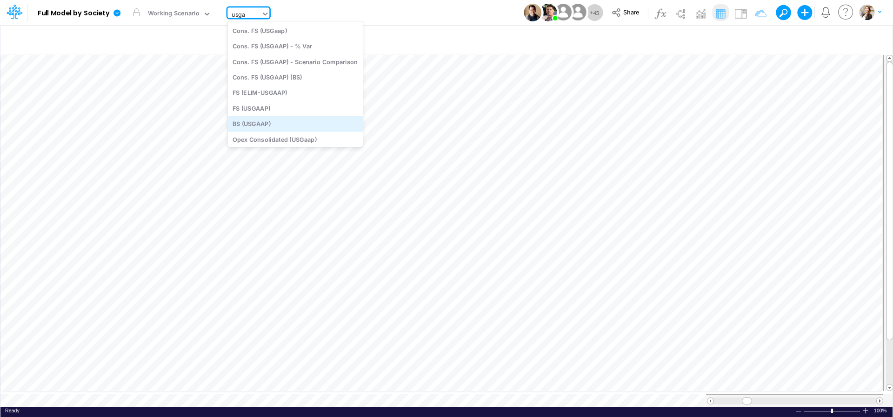
click at [275, 121] on div "BS (USGAAP)" at bounding box center [294, 123] width 135 height 15
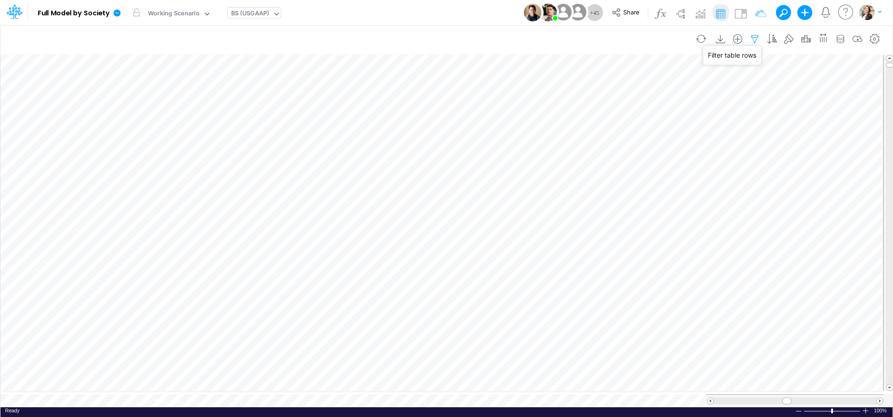
click at [756, 38] on icon "button" at bounding box center [755, 39] width 14 height 10
select select "tableSearchOR"
select select "notEqual"
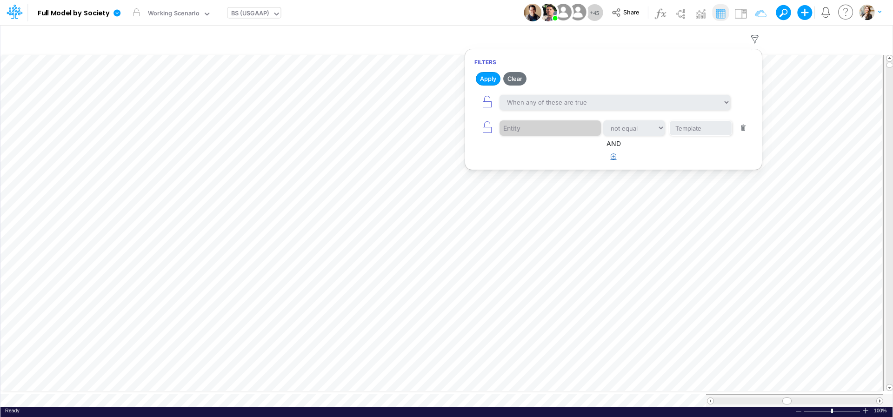
click at [614, 156] on icon "button" at bounding box center [614, 157] width 6 height 6
click at [524, 188] on div at bounding box center [544, 186] width 88 height 16
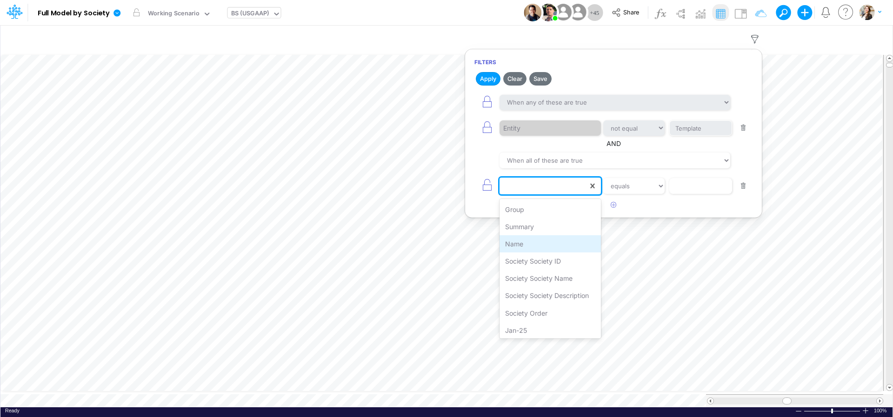
click at [527, 243] on div "Name" at bounding box center [550, 243] width 101 height 17
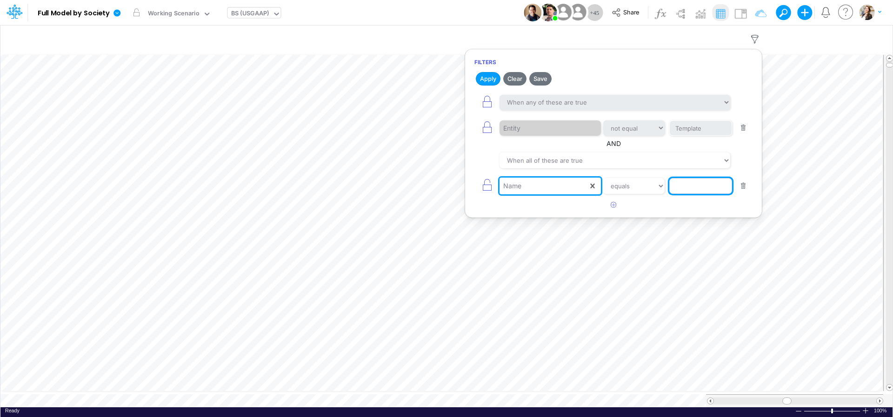
click at [688, 189] on input "text" at bounding box center [700, 186] width 63 height 16
type input "a"
type input "Cash & Banks"
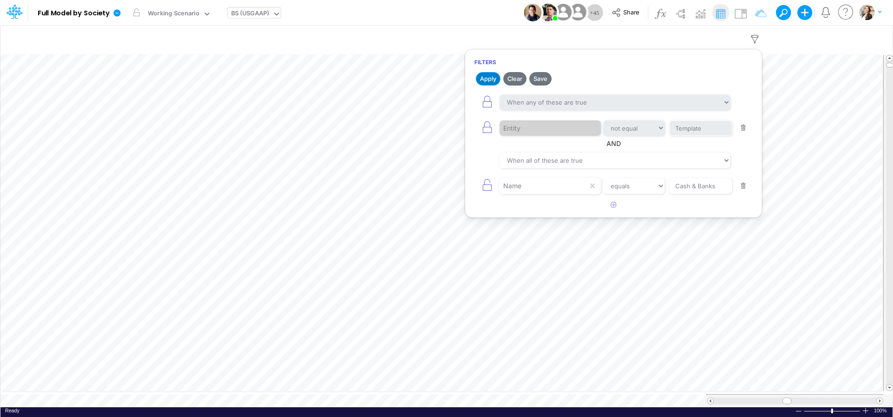
click at [485, 81] on button "Apply" at bounding box center [488, 78] width 25 height 13
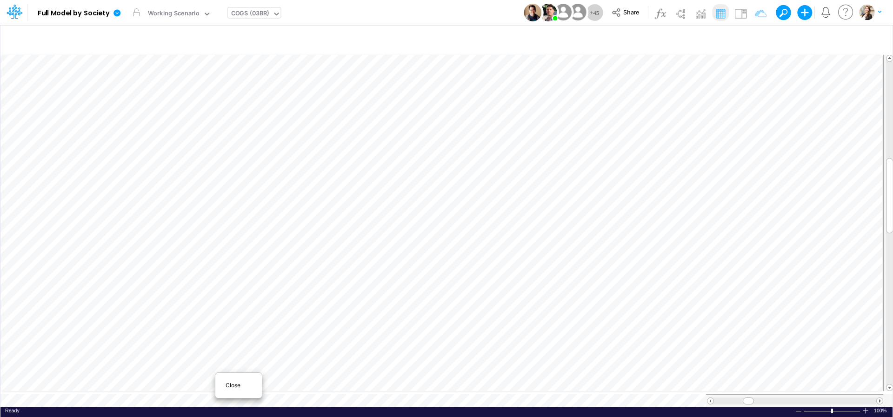
click at [229, 386] on span "Close" at bounding box center [239, 385] width 26 height 8
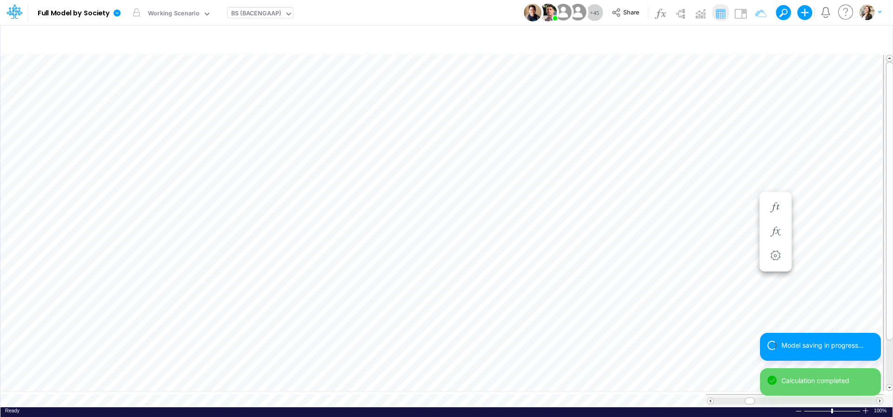
scroll to position [4, 29]
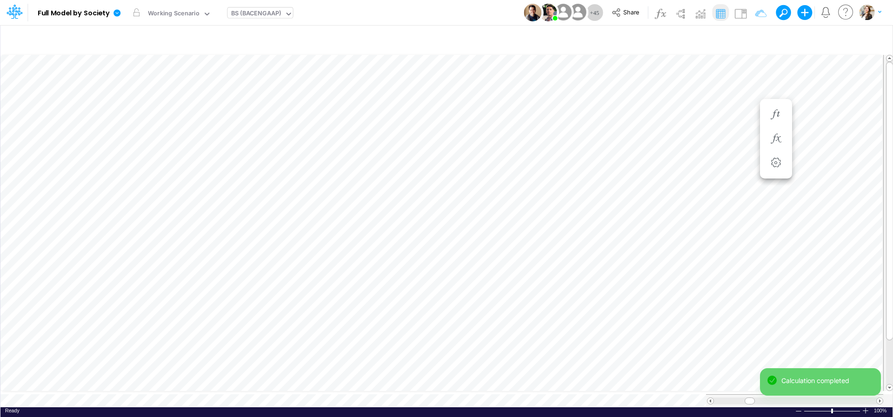
scroll to position [4, 29]
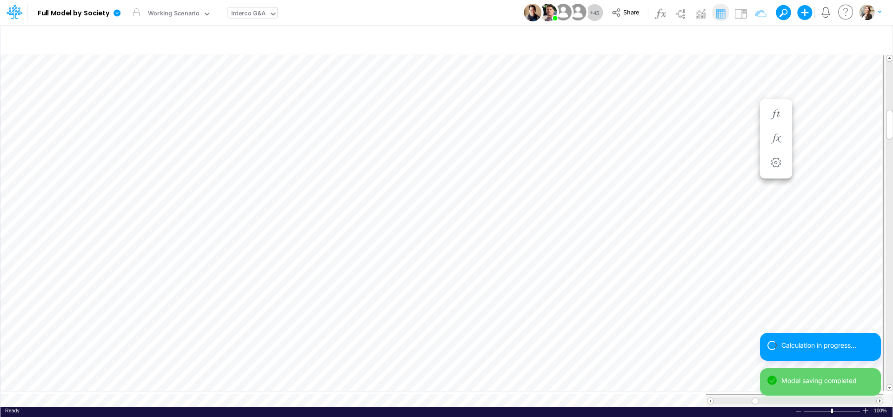
scroll to position [4, 2]
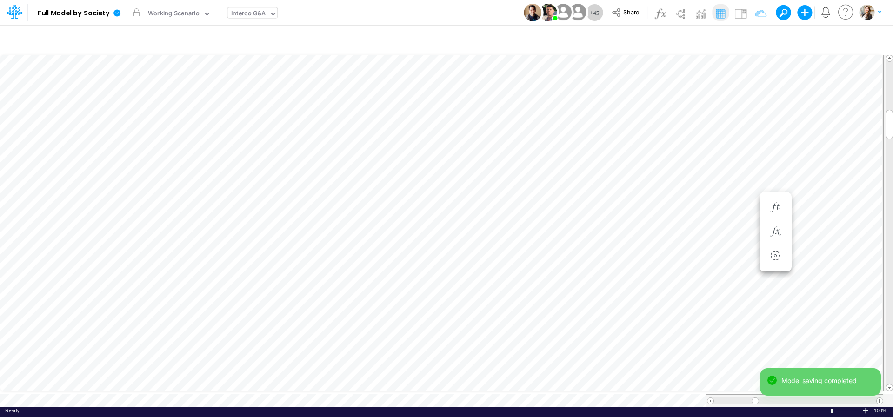
scroll to position [4, 2]
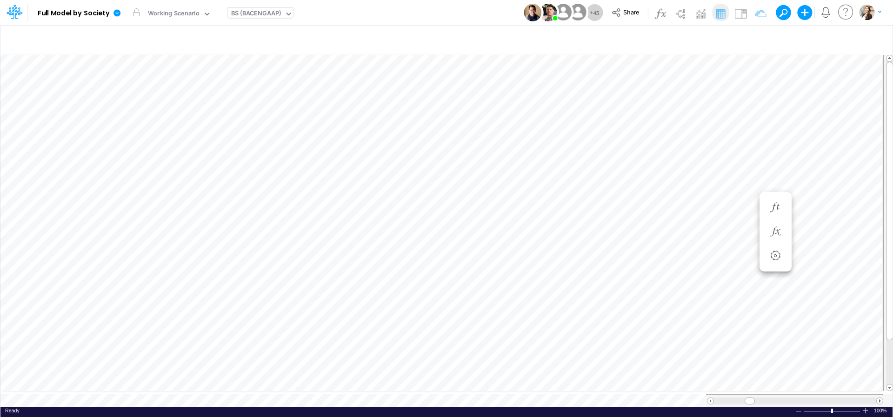
scroll to position [4, 28]
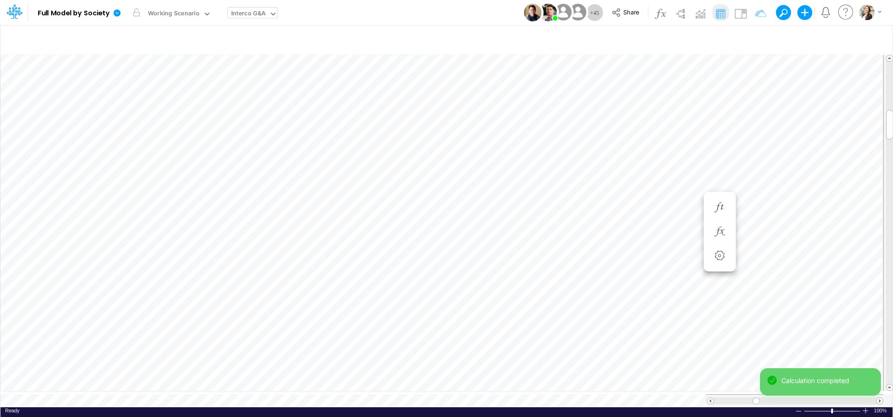
scroll to position [4, 2]
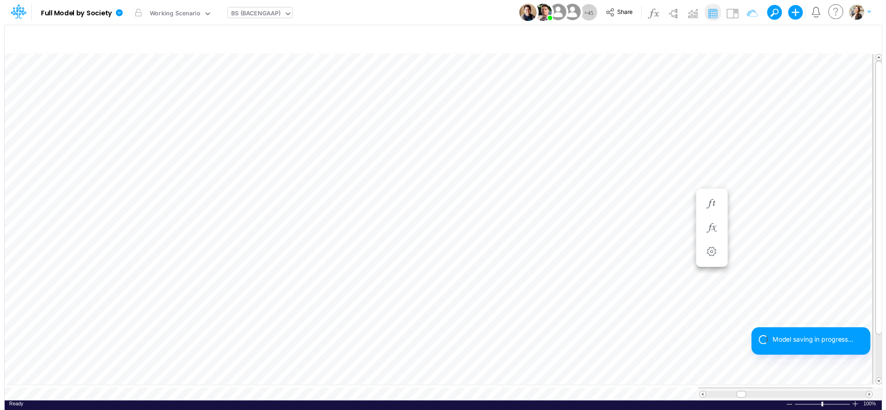
scroll to position [4, 28]
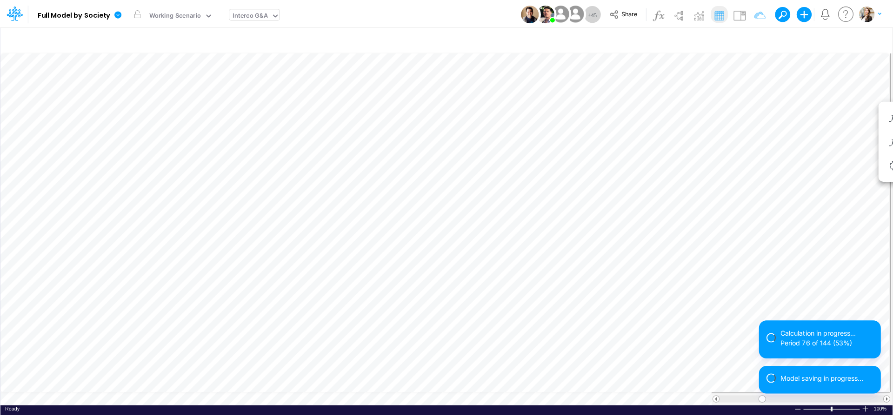
scroll to position [4, 12]
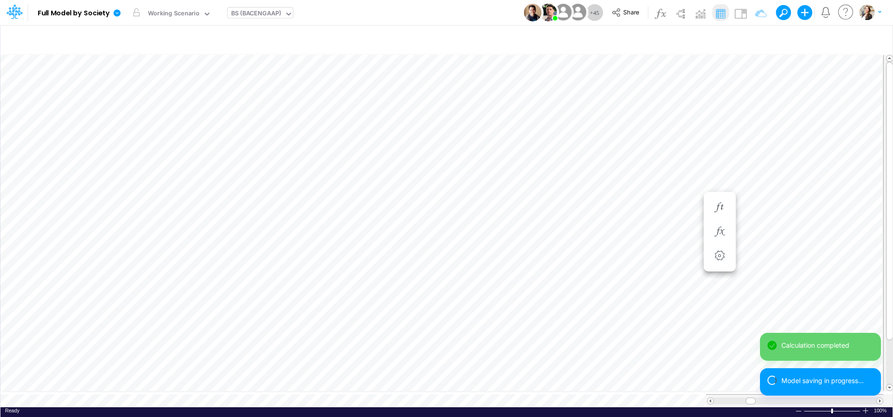
scroll to position [4, 29]
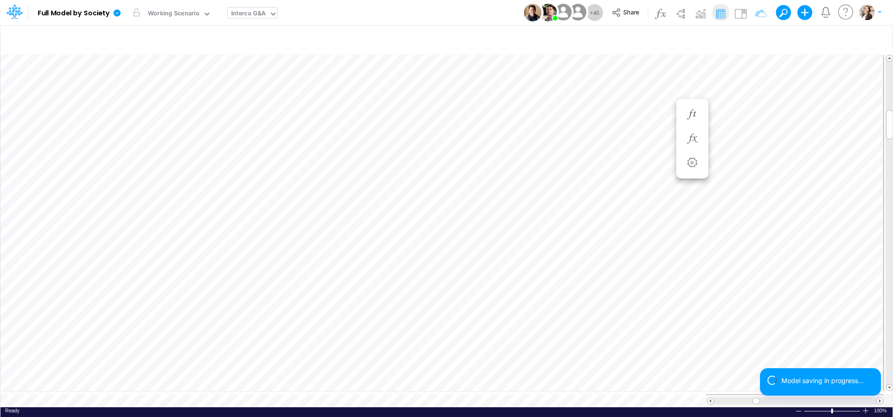
scroll to position [4, 12]
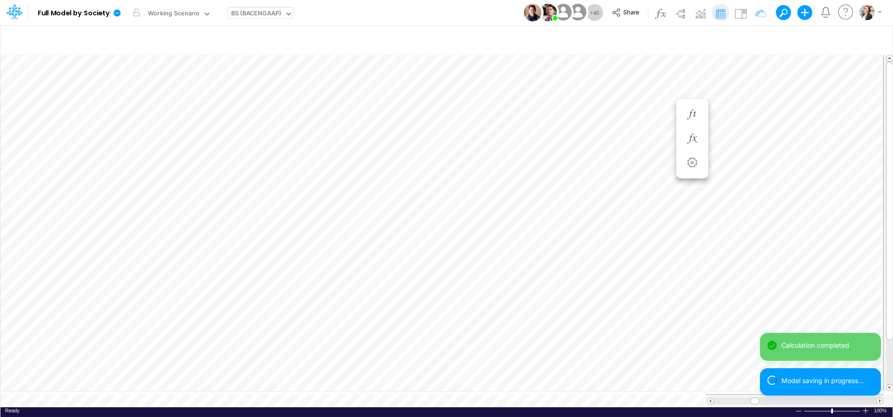
click at [267, 397] on div "Paste Cut Copy AutoFill -89284.72243130021 Ready 100% Sum: null Max: null Min: …" at bounding box center [446, 229] width 892 height 355
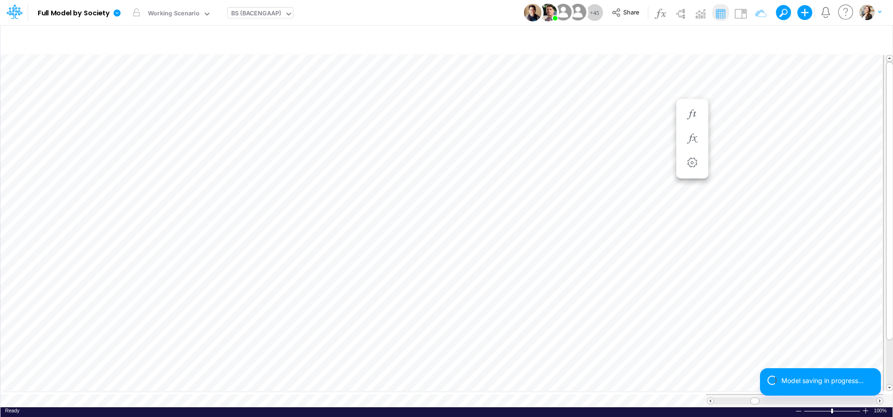
scroll to position [4, 28]
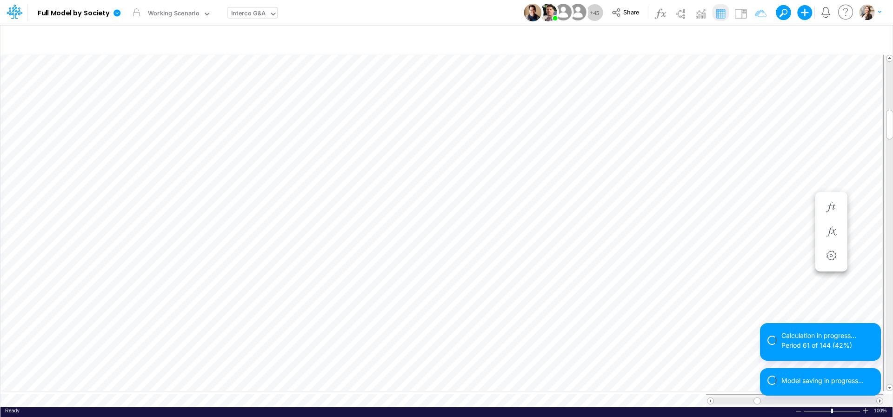
scroll to position [4, 2]
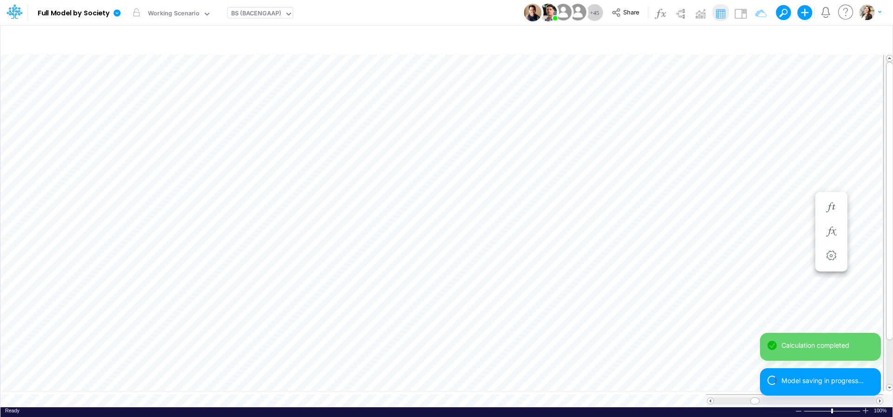
scroll to position [4, 28]
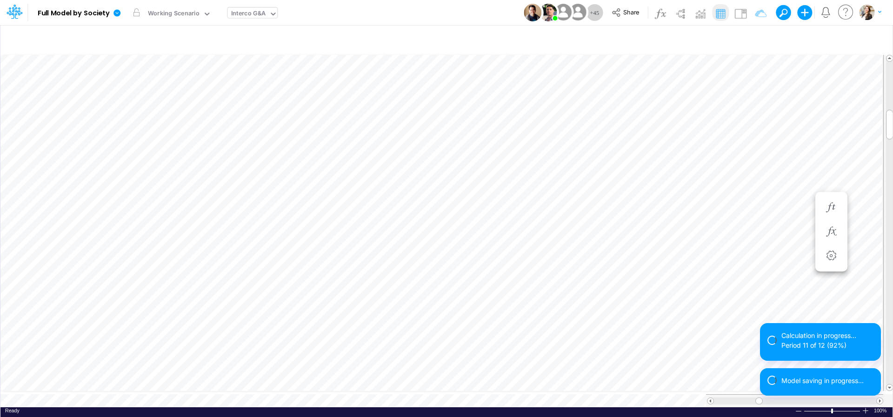
scroll to position [4, 2]
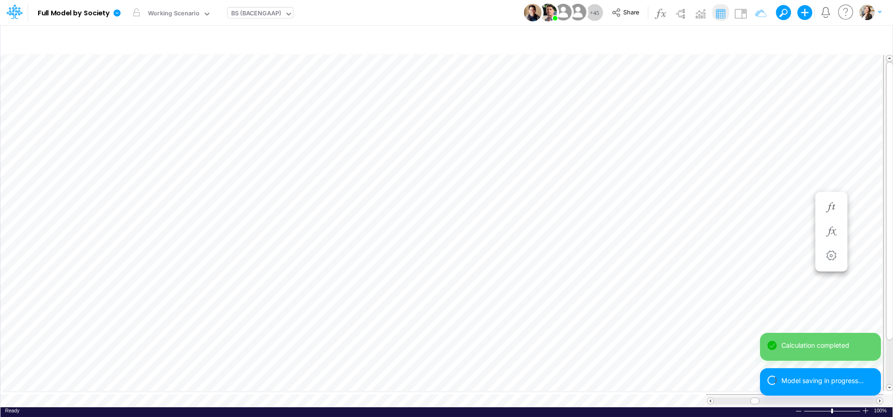
scroll to position [4, 30]
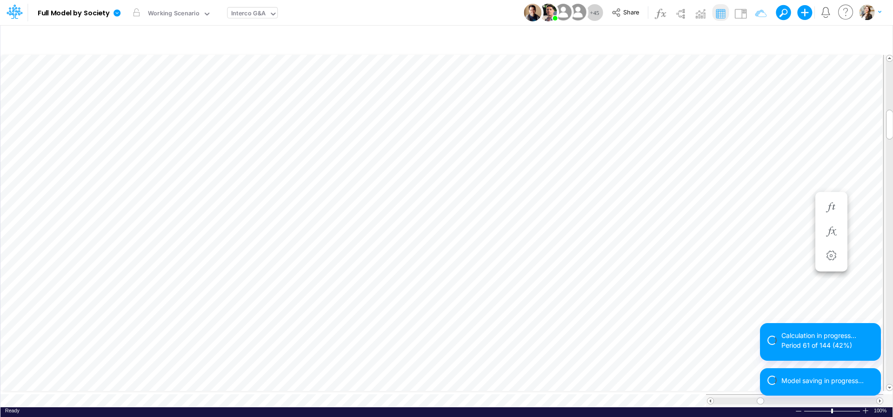
scroll to position [4, 2]
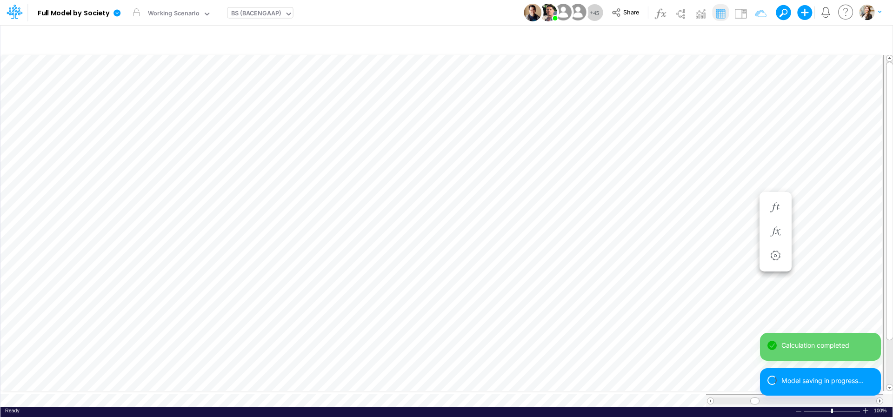
scroll to position [4, 28]
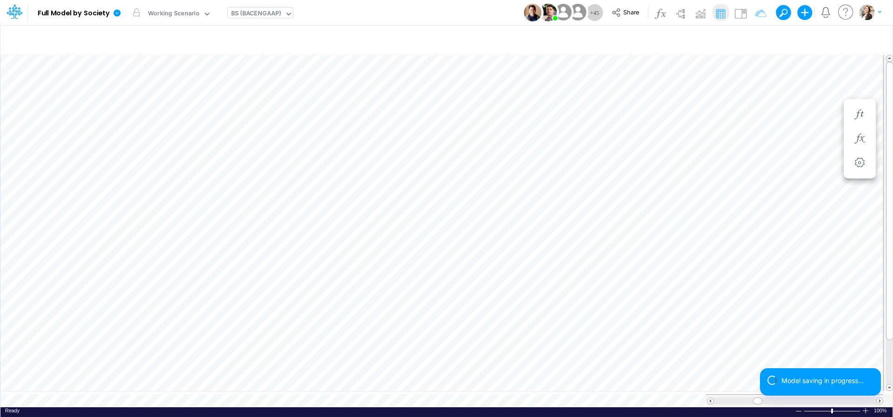
scroll to position [4, 28]
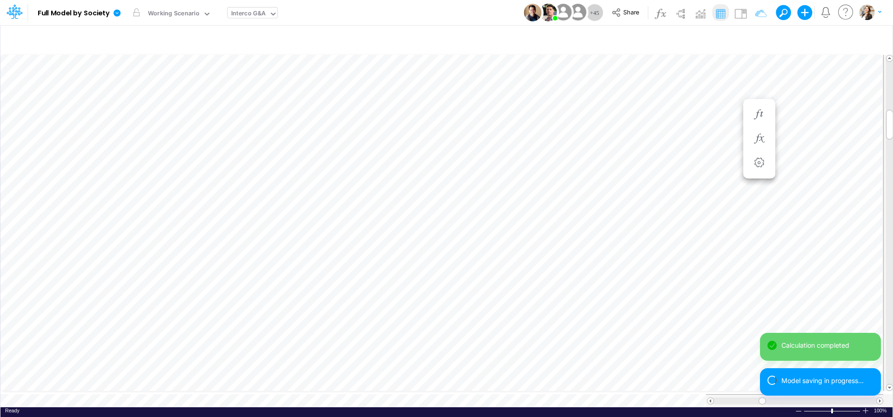
scroll to position [4, 2]
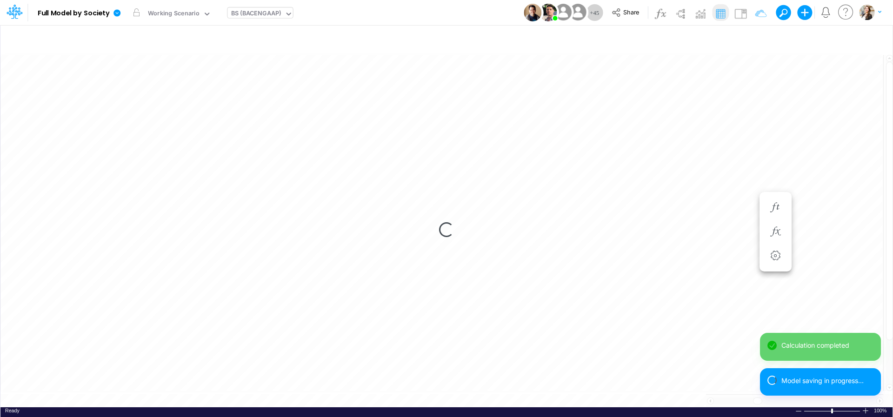
scroll to position [4, 28]
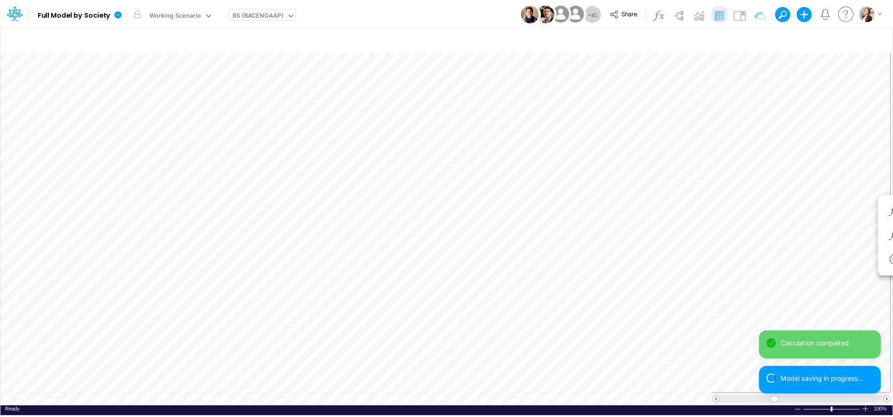
scroll to position [4, 28]
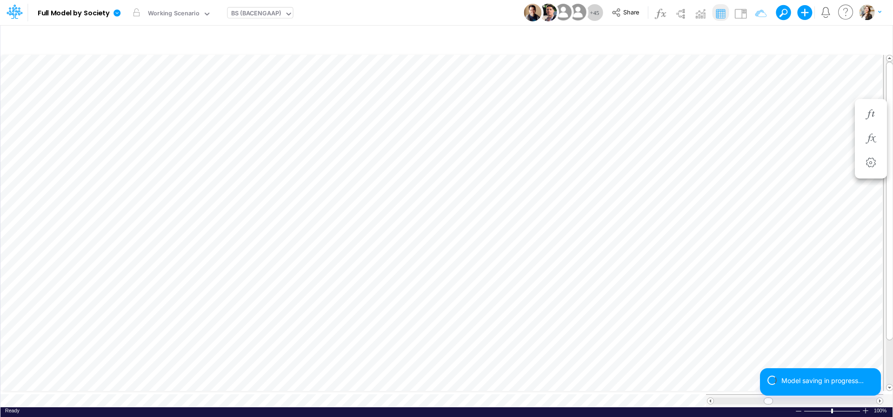
scroll to position [4, 28]
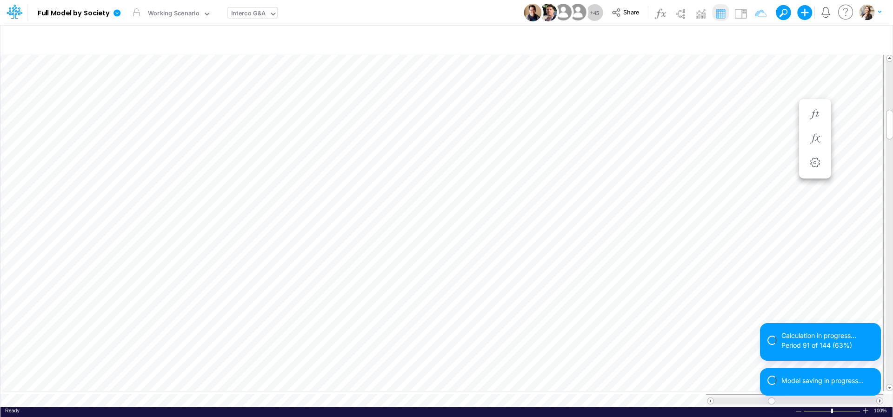
scroll to position [4, 2]
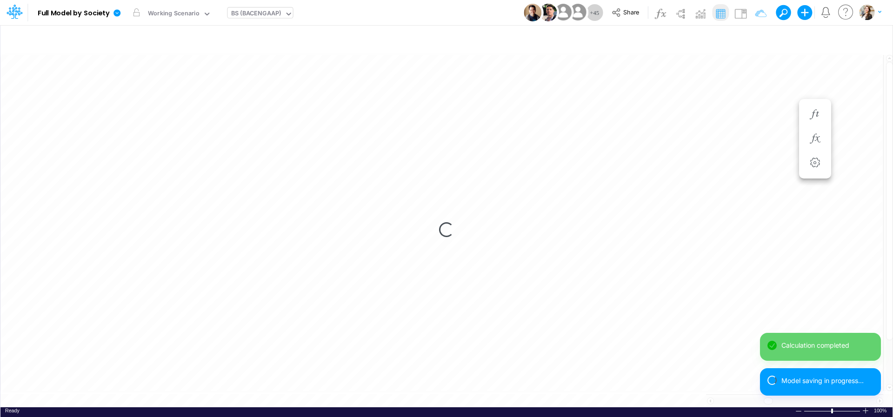
scroll to position [4, 28]
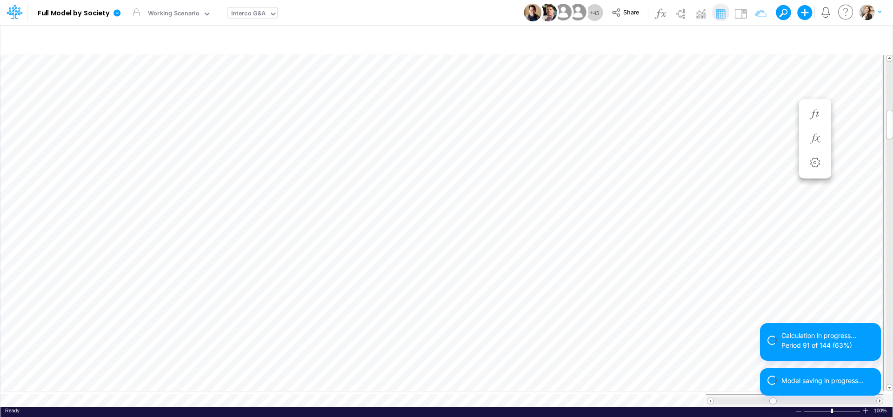
scroll to position [4, 2]
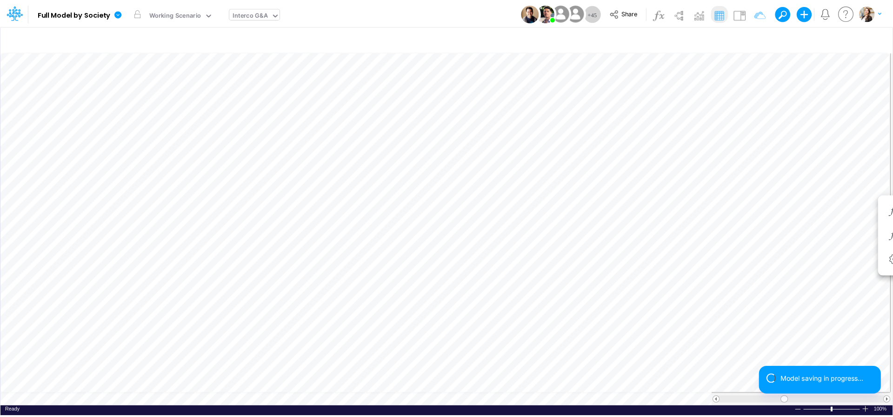
scroll to position [4, 14]
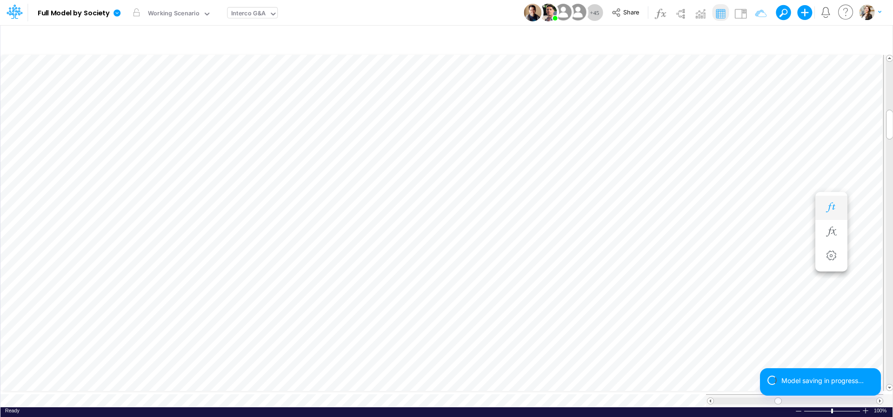
click at [829, 206] on icon "button" at bounding box center [831, 208] width 14 height 10
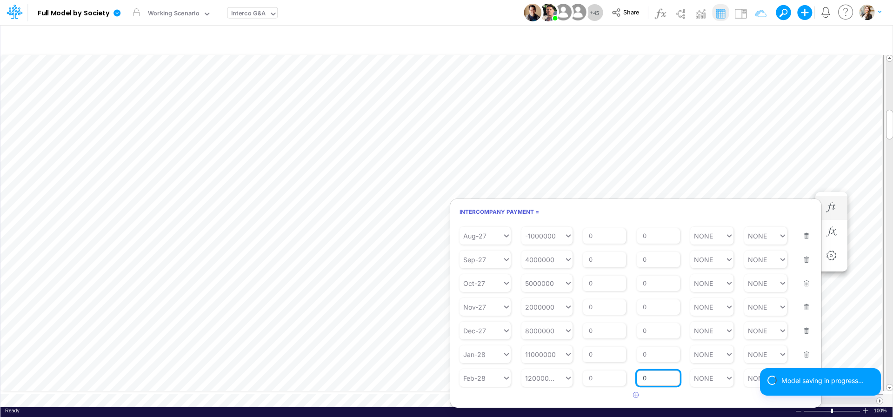
click at [648, 381] on input "0" at bounding box center [658, 379] width 43 height 16
type input "1"
click at [671, 395] on article at bounding box center [635, 395] width 371 height 15
click at [472, 227] on button "Save" at bounding box center [472, 228] width 22 height 13
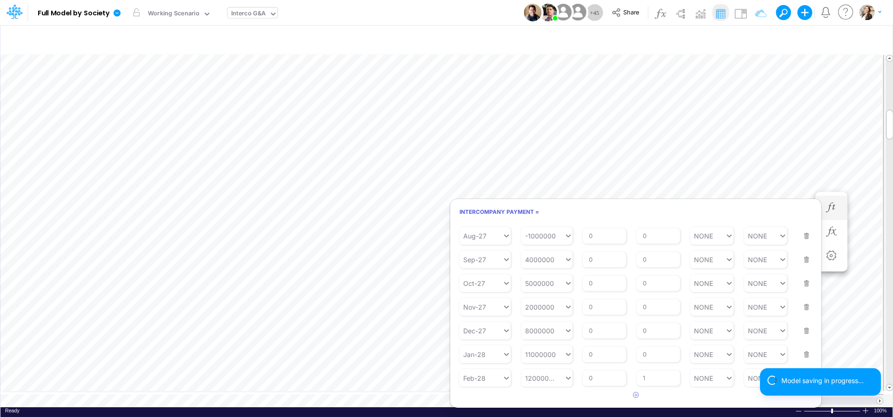
scroll to position [545, 0]
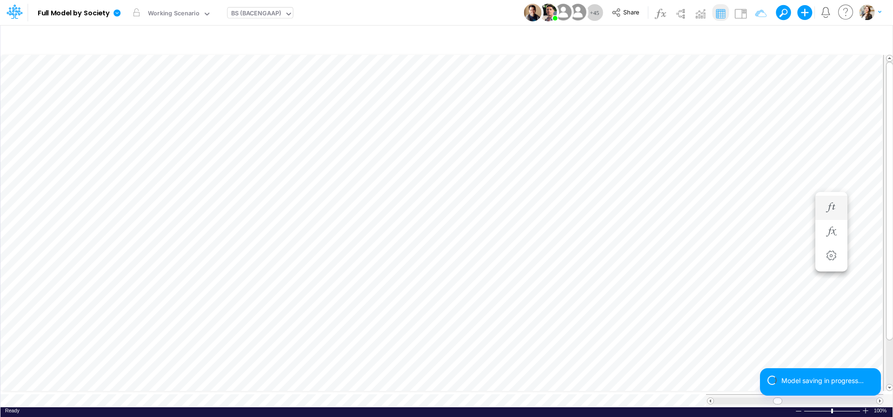
scroll to position [4, 28]
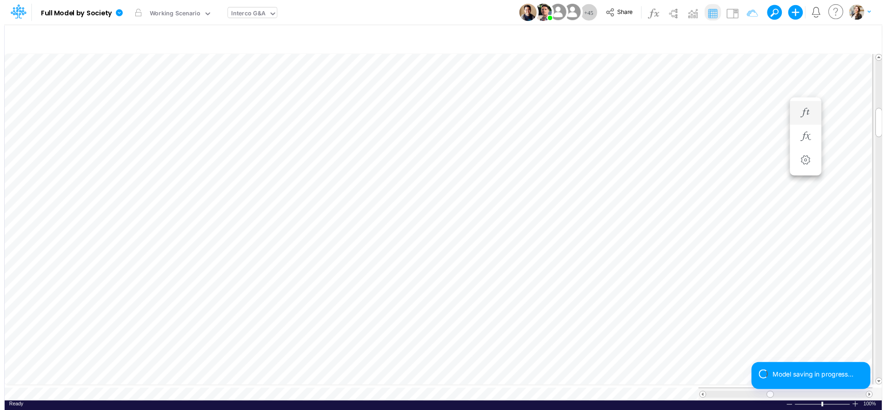
scroll to position [4, 14]
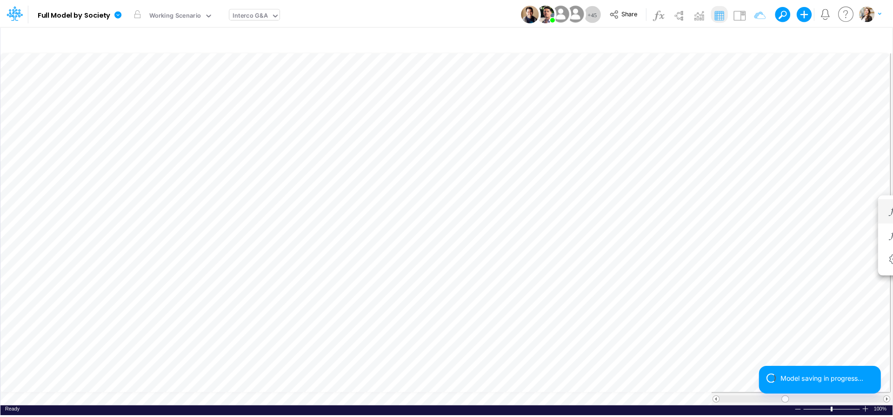
scroll to position [4, 14]
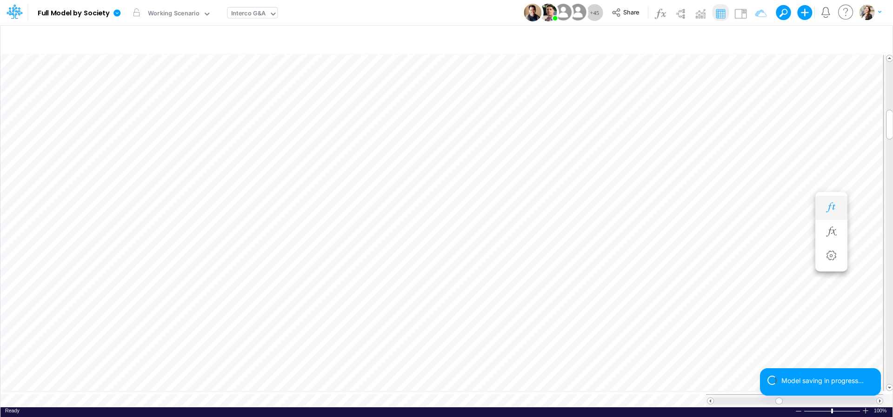
click at [835, 208] on icon "button" at bounding box center [831, 208] width 14 height 10
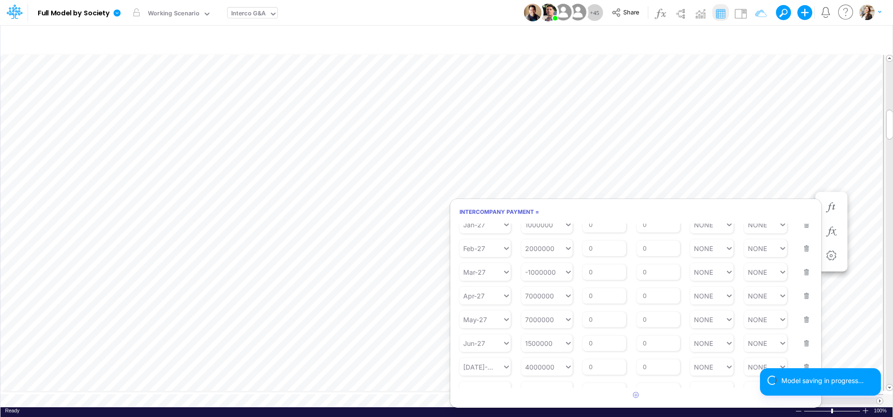
scroll to position [545, 0]
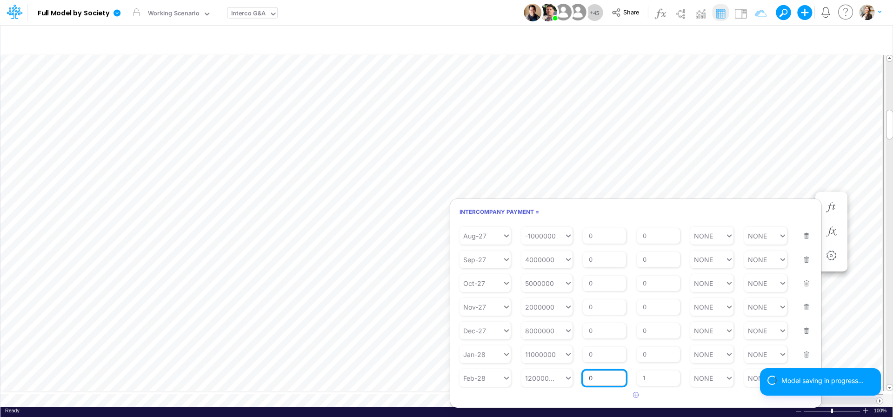
click at [595, 379] on input "0" at bounding box center [604, 379] width 43 height 16
type input "10"
click at [518, 396] on article at bounding box center [635, 395] width 371 height 15
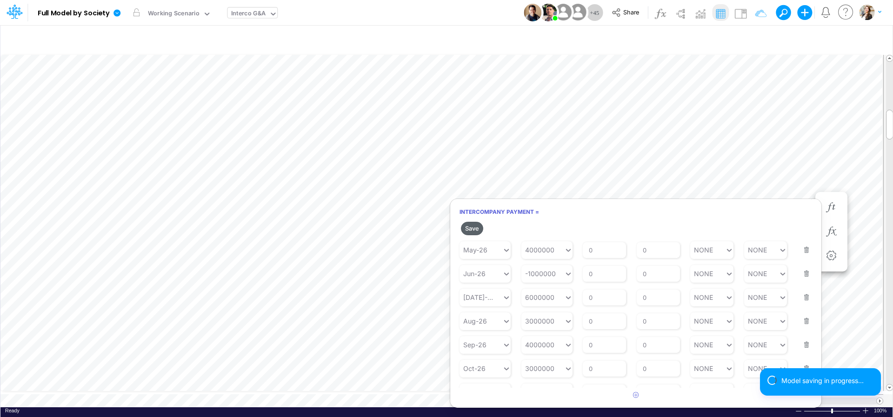
click at [473, 231] on button "Save" at bounding box center [472, 228] width 22 height 13
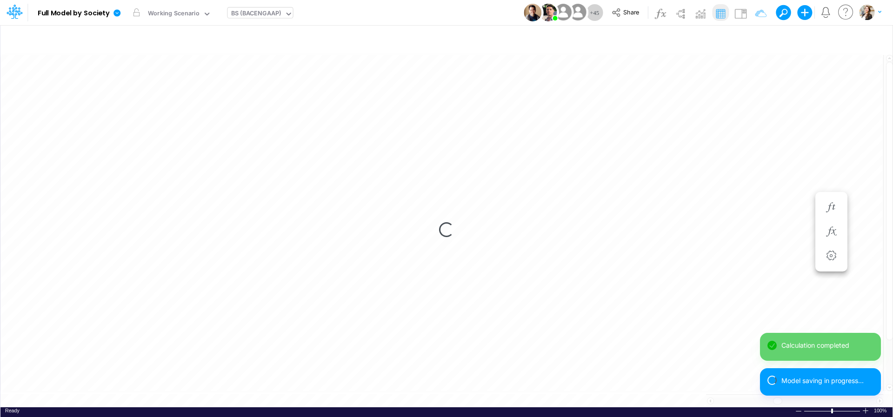
scroll to position [4, 30]
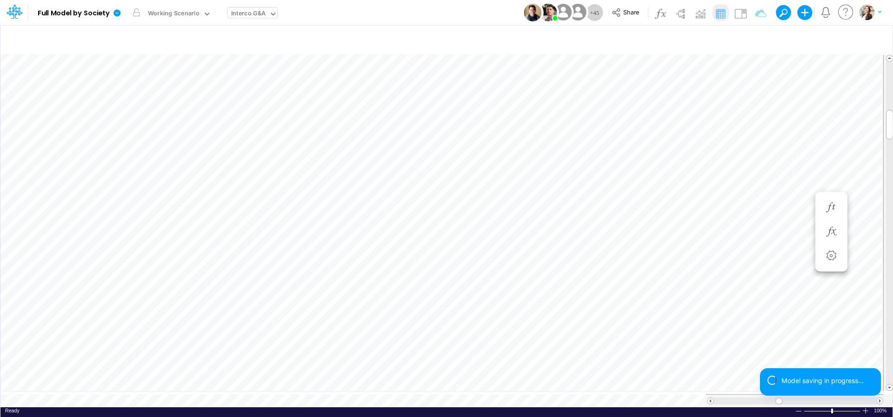
scroll to position [4, 30]
click at [828, 205] on icon "button" at bounding box center [831, 208] width 14 height 10
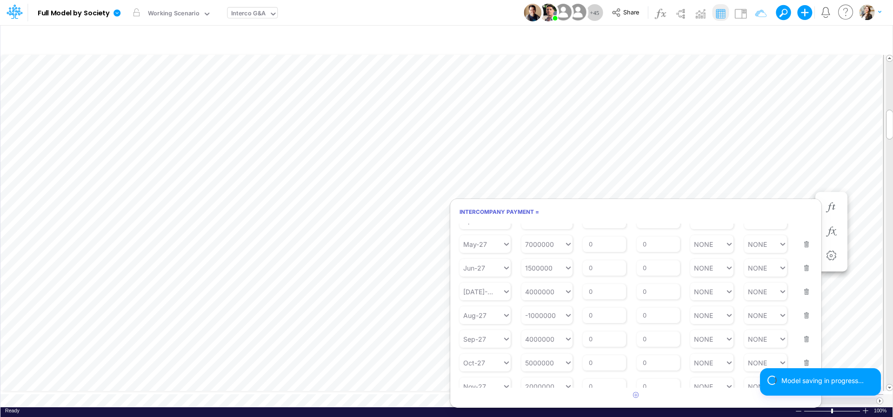
scroll to position [545, 0]
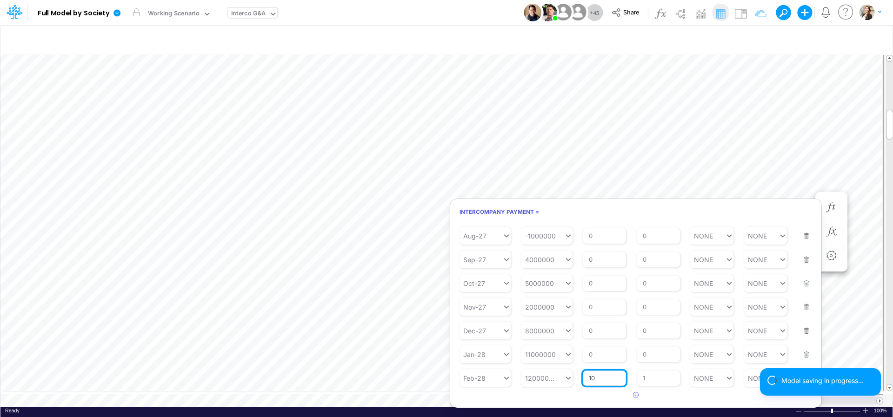
click at [597, 379] on input "10" at bounding box center [604, 379] width 43 height 16
type input "1"
type input "5"
click at [594, 398] on article at bounding box center [635, 395] width 371 height 15
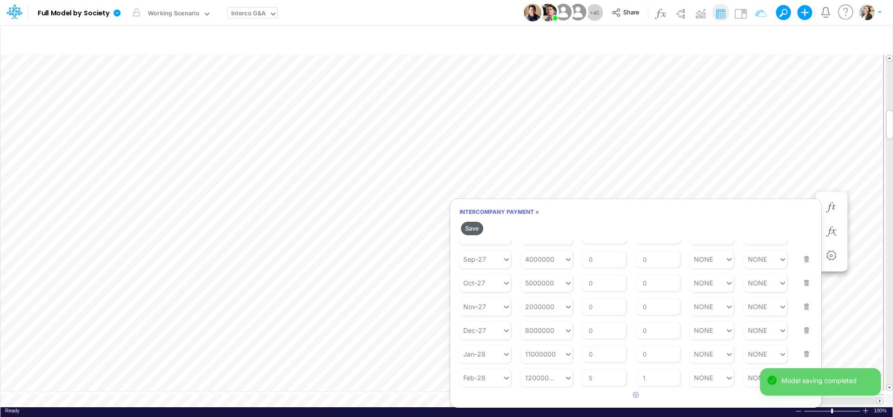
click at [471, 231] on button "Save" at bounding box center [472, 228] width 22 height 13
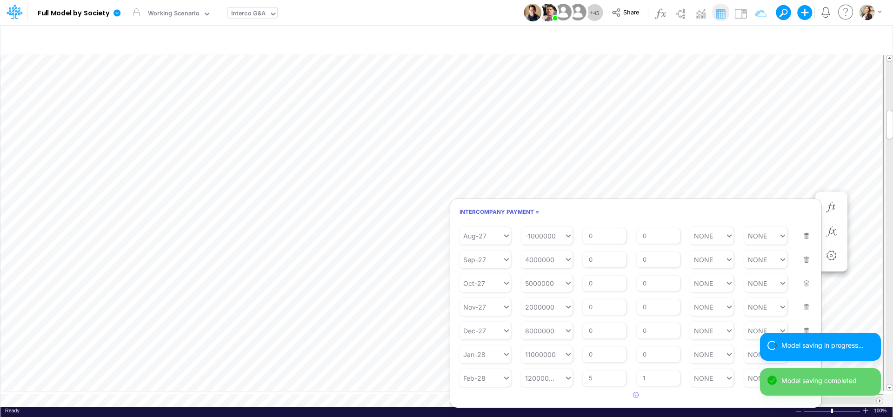
scroll to position [545, 0]
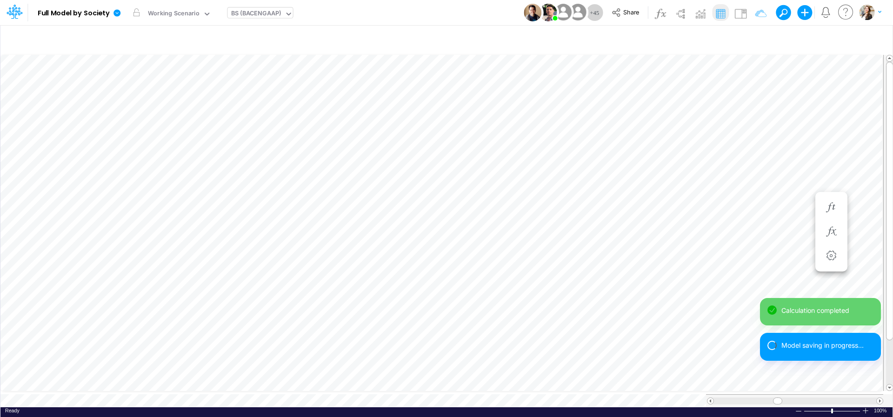
scroll to position [4, 31]
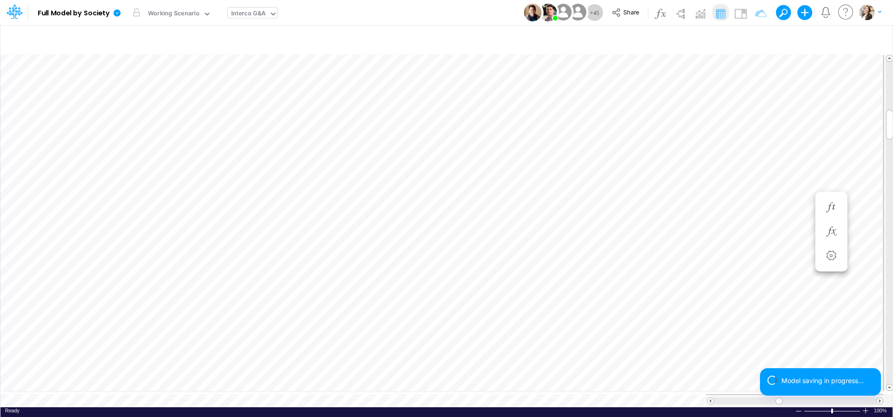
scroll to position [4, 14]
click at [827, 208] on icon "button" at bounding box center [831, 208] width 14 height 10
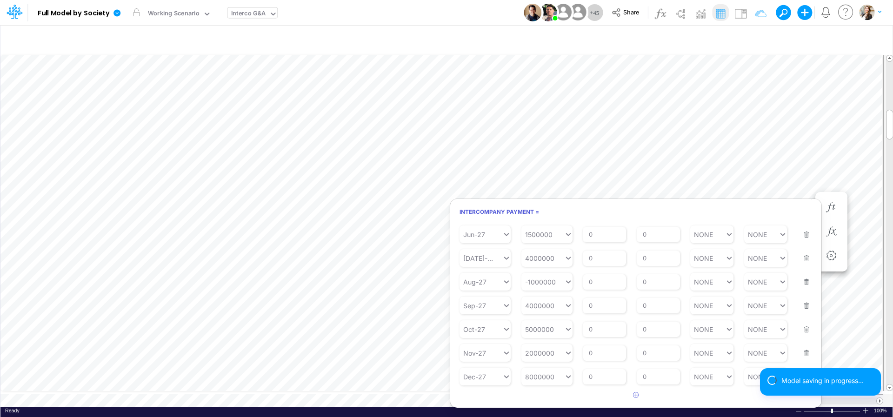
scroll to position [545, 0]
click at [597, 378] on input "5" at bounding box center [604, 379] width 43 height 16
type input "0"
click at [506, 394] on article at bounding box center [635, 395] width 371 height 15
click at [475, 231] on button "Save" at bounding box center [472, 228] width 22 height 13
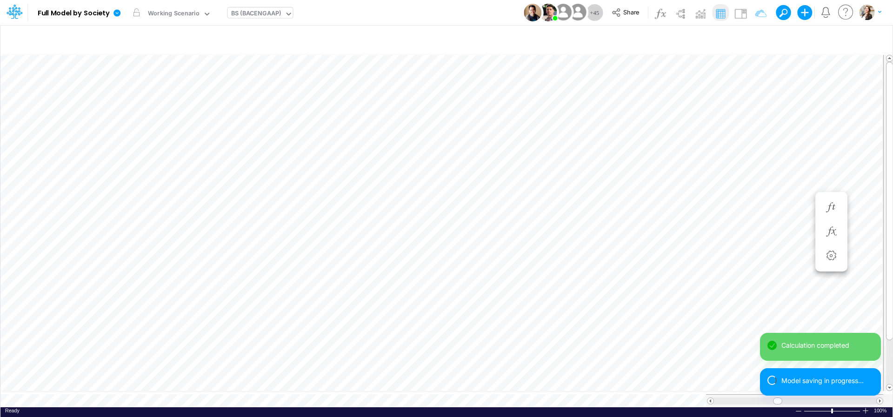
scroll to position [4, 31]
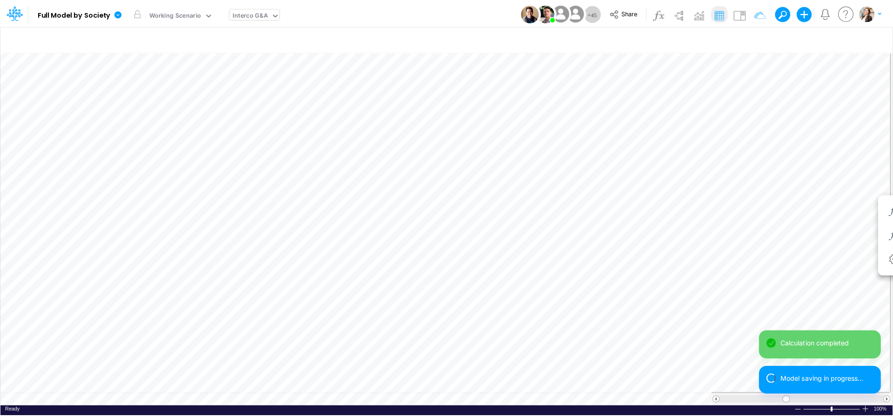
scroll to position [4, 14]
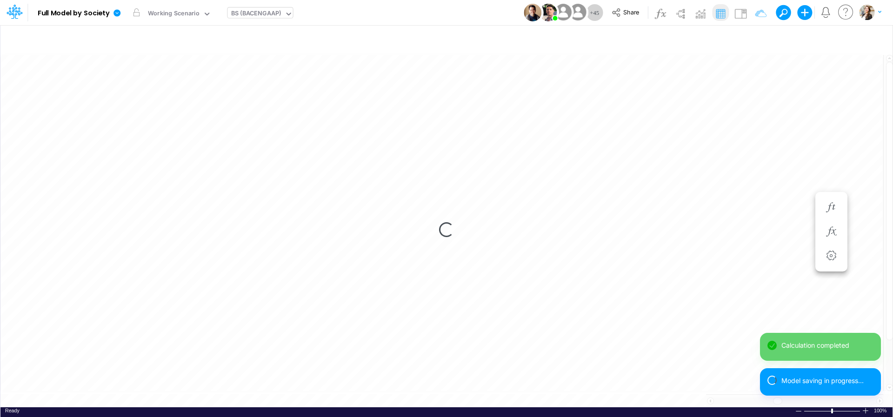
scroll to position [4, 30]
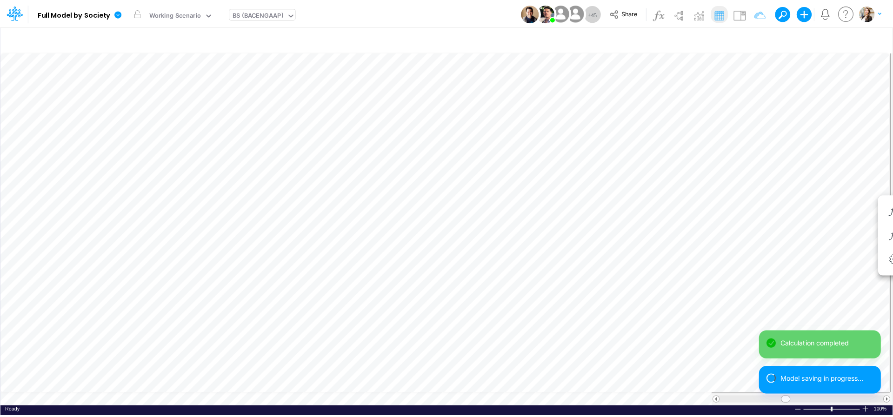
scroll to position [4, 30]
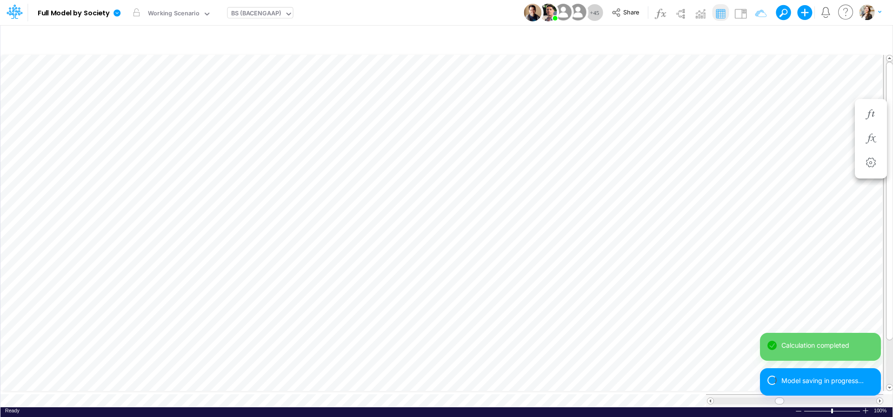
scroll to position [4, 30]
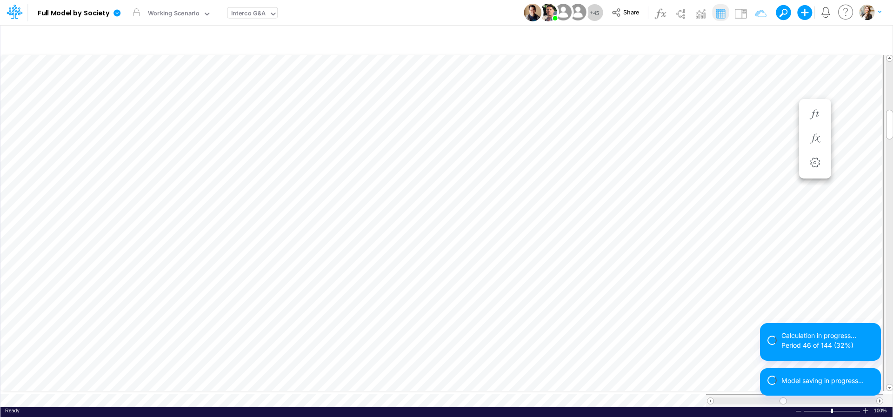
scroll to position [4, 14]
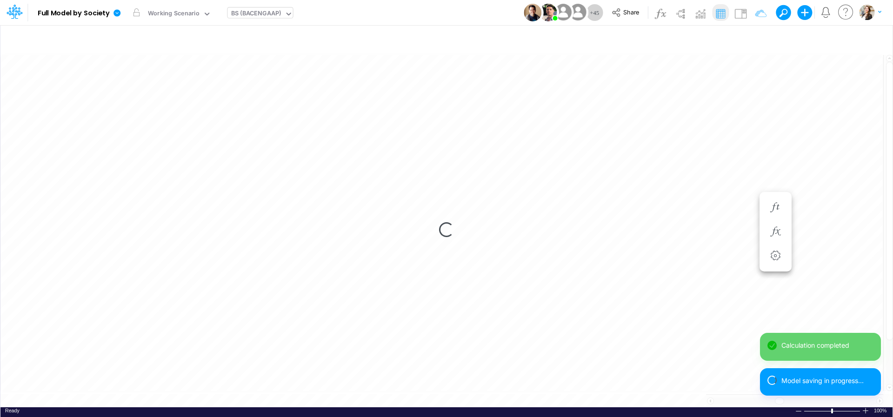
scroll to position [4, 30]
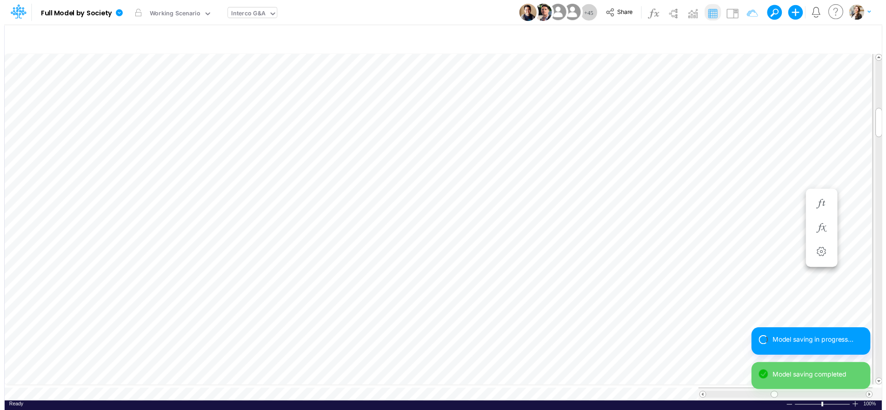
scroll to position [4, 2]
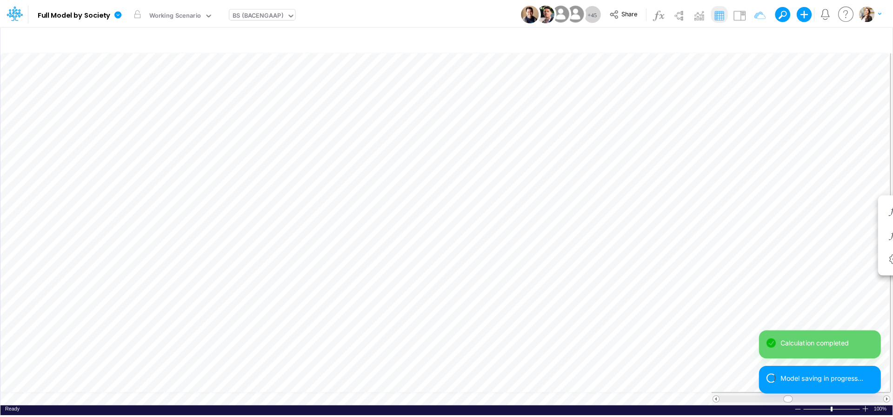
scroll to position [4, 28]
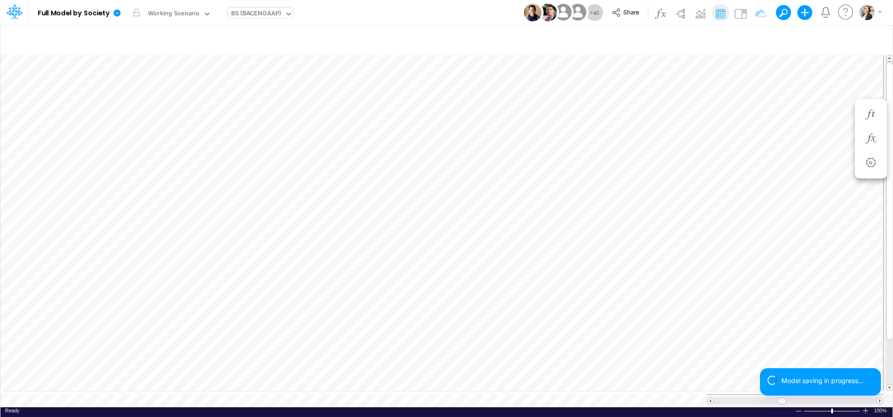
scroll to position [4, 30]
click at [829, 214] on button "button" at bounding box center [831, 208] width 17 height 19
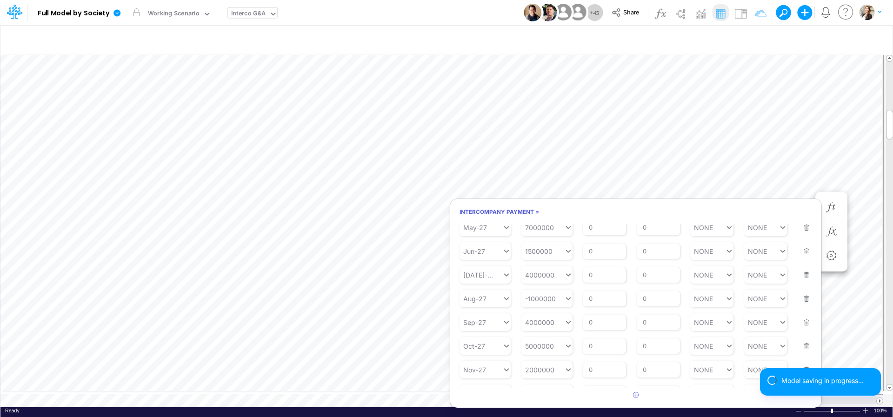
scroll to position [642, 0]
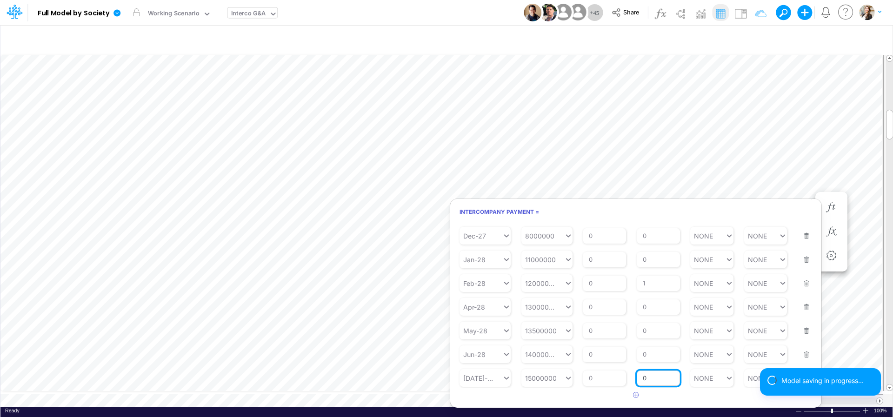
click at [661, 380] on input "0" at bounding box center [658, 379] width 43 height 16
type input "1"
click at [685, 396] on article at bounding box center [635, 395] width 371 height 15
click at [476, 224] on button "Save" at bounding box center [472, 228] width 22 height 13
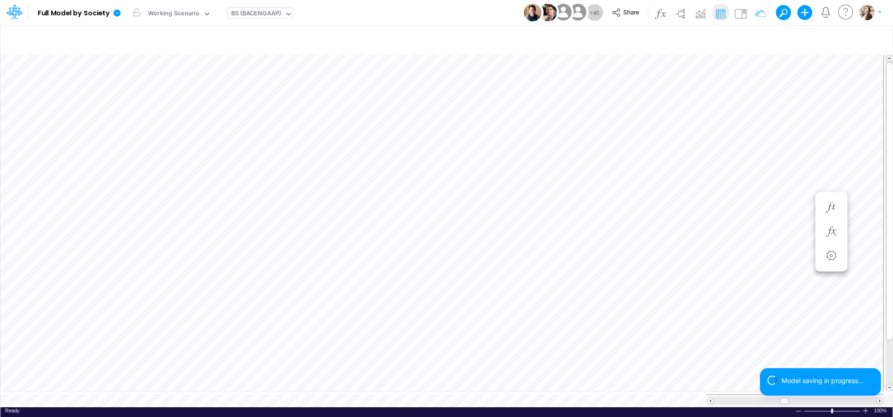
scroll to position [4, 30]
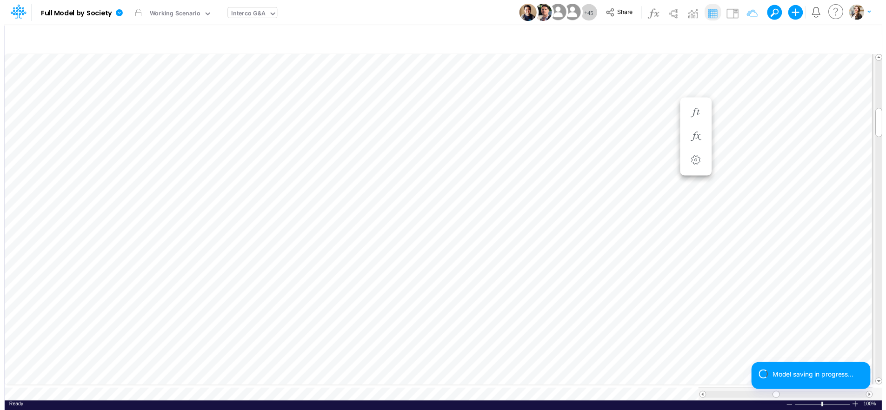
scroll to position [4, 14]
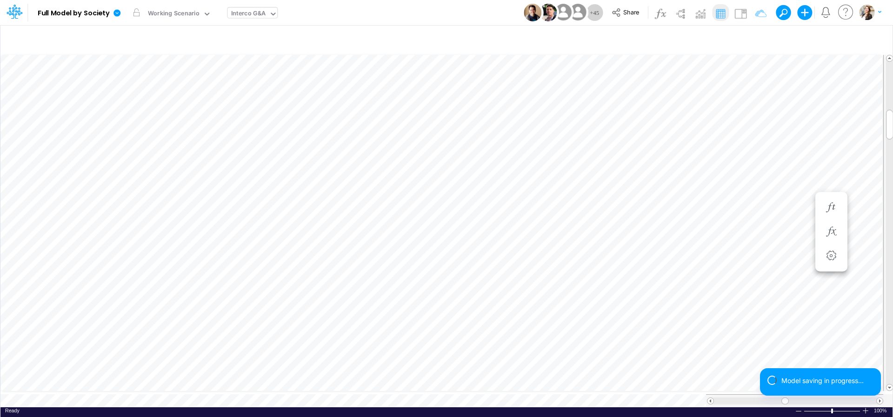
scroll to position [4, 14]
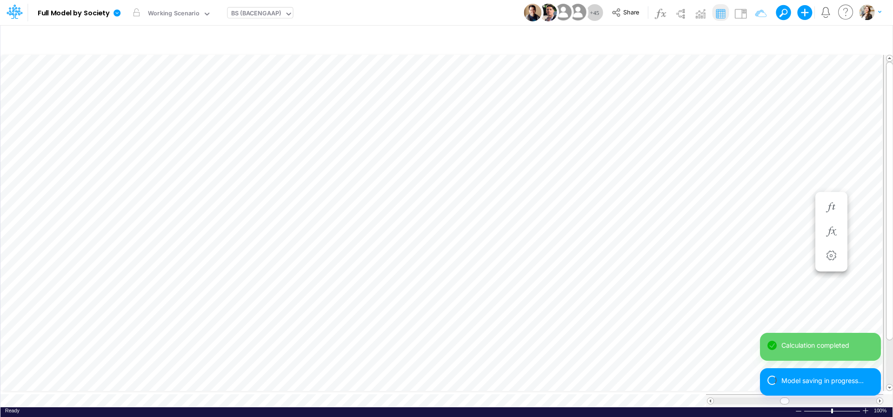
scroll to position [4, 30]
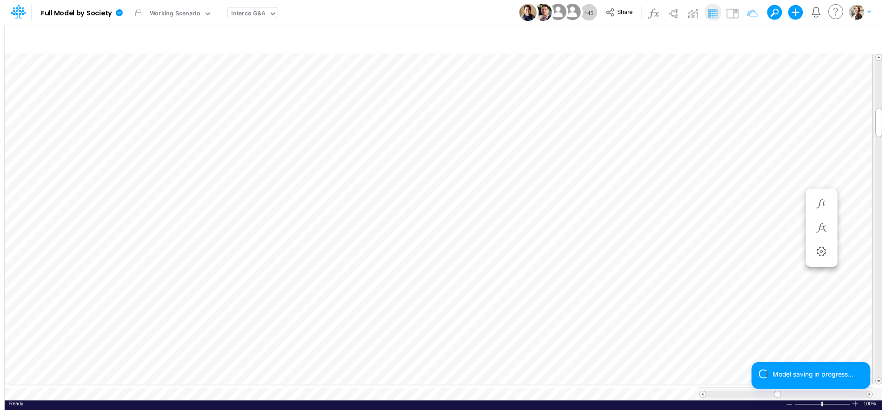
scroll to position [4, 2]
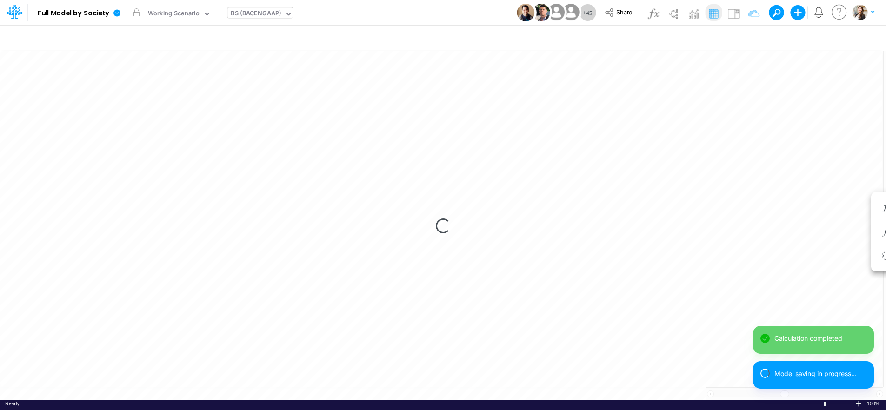
scroll to position [4, 28]
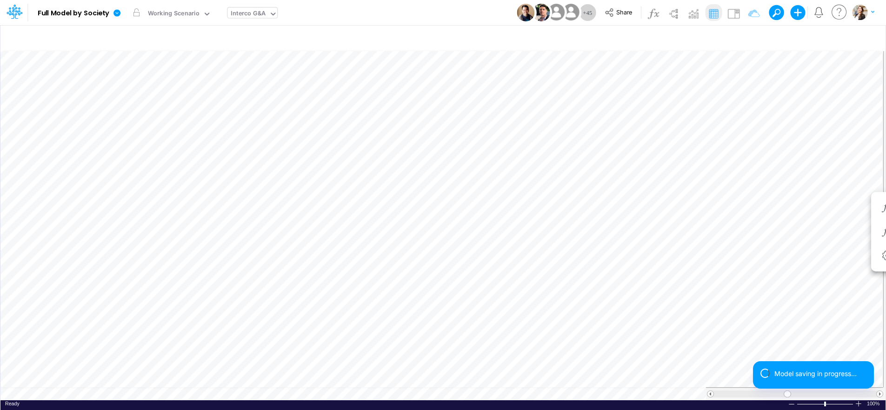
scroll to position [4, 2]
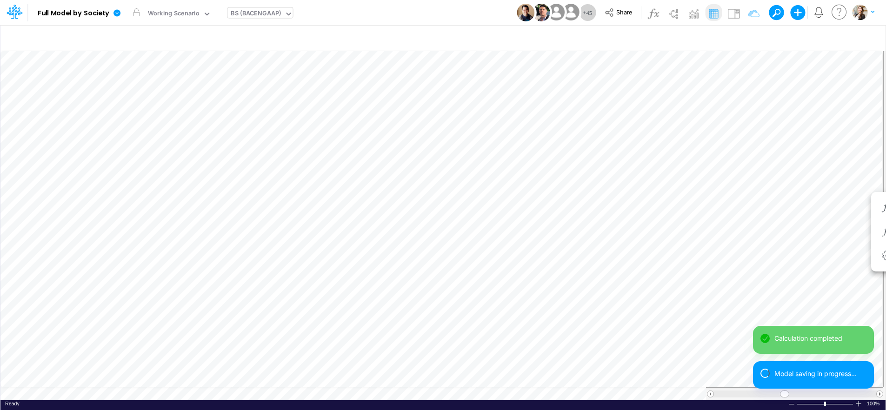
scroll to position [4, 28]
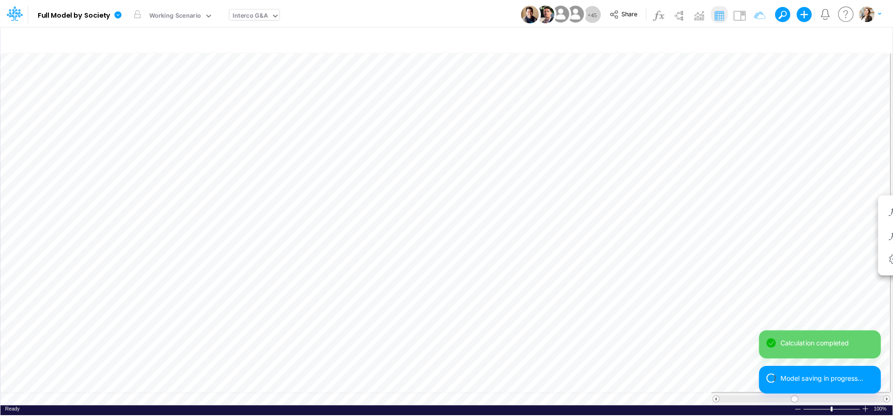
scroll to position [4, 14]
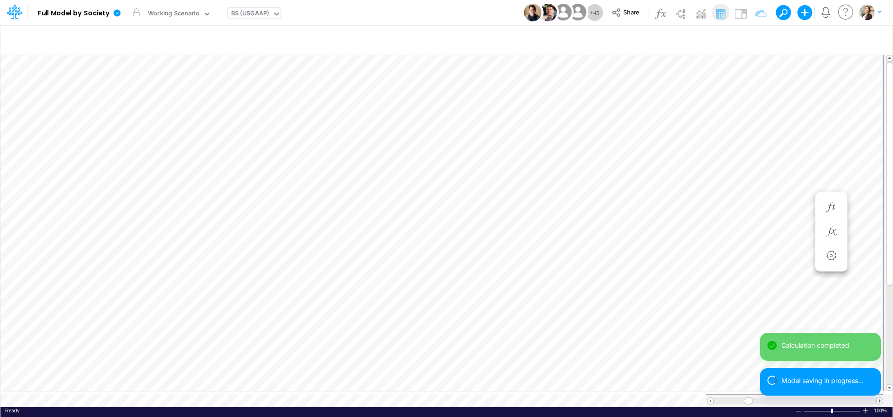
scroll to position [4, 30]
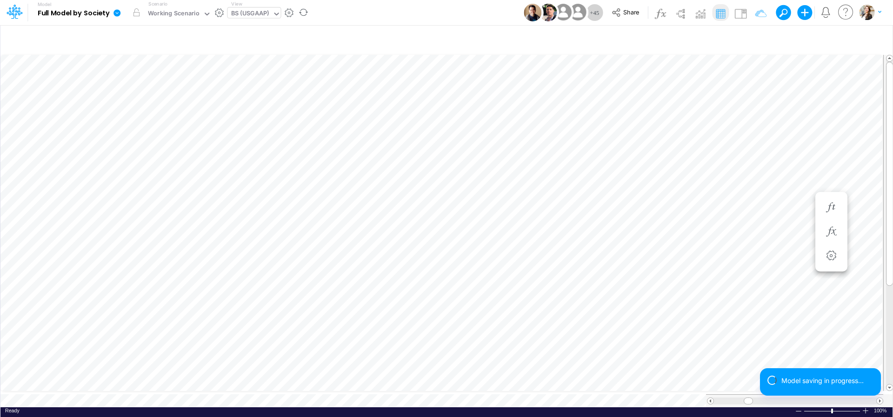
click at [120, 15] on icon at bounding box center [117, 12] width 7 height 7
click at [144, 100] on button "View model info" at bounding box center [164, 96] width 100 height 14
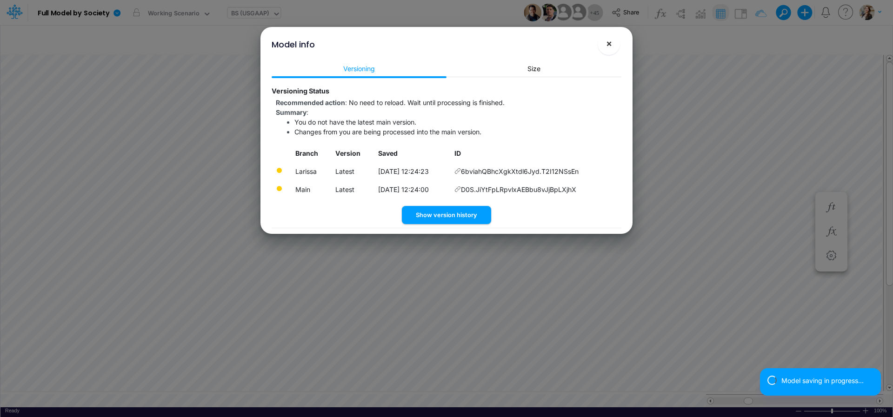
click at [611, 50] on button "×" at bounding box center [609, 44] width 22 height 22
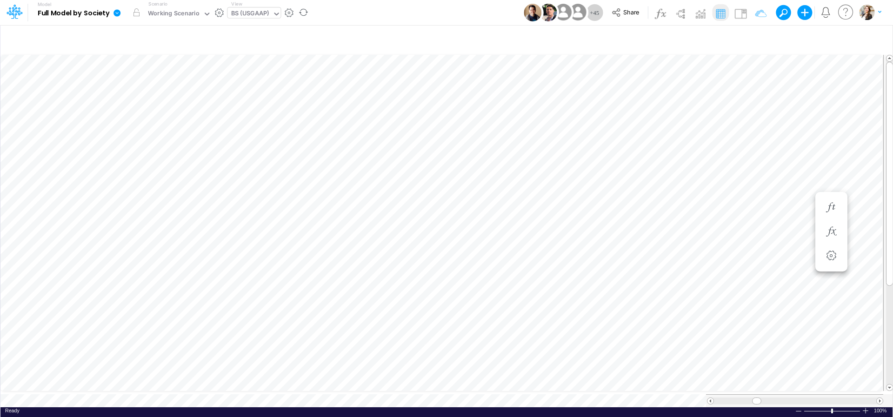
click at [118, 13] on icon at bounding box center [117, 13] width 8 height 8
click at [133, 94] on button "View model info" at bounding box center [164, 96] width 100 height 14
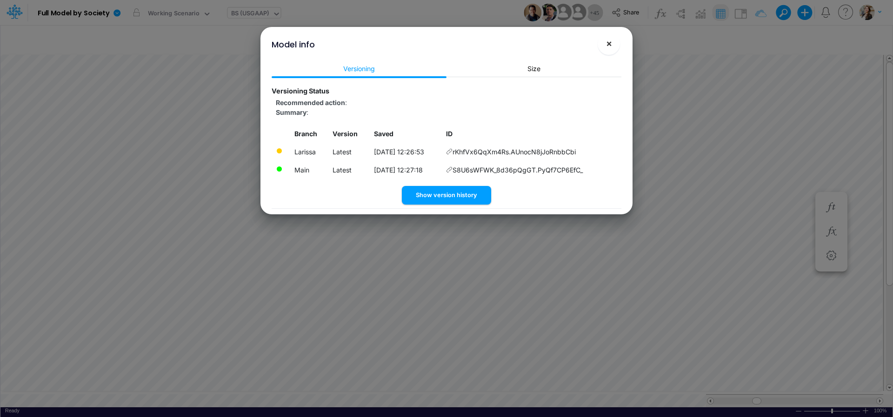
click at [609, 47] on span "×" at bounding box center [609, 43] width 6 height 11
